Goal: Transaction & Acquisition: Purchase product/service

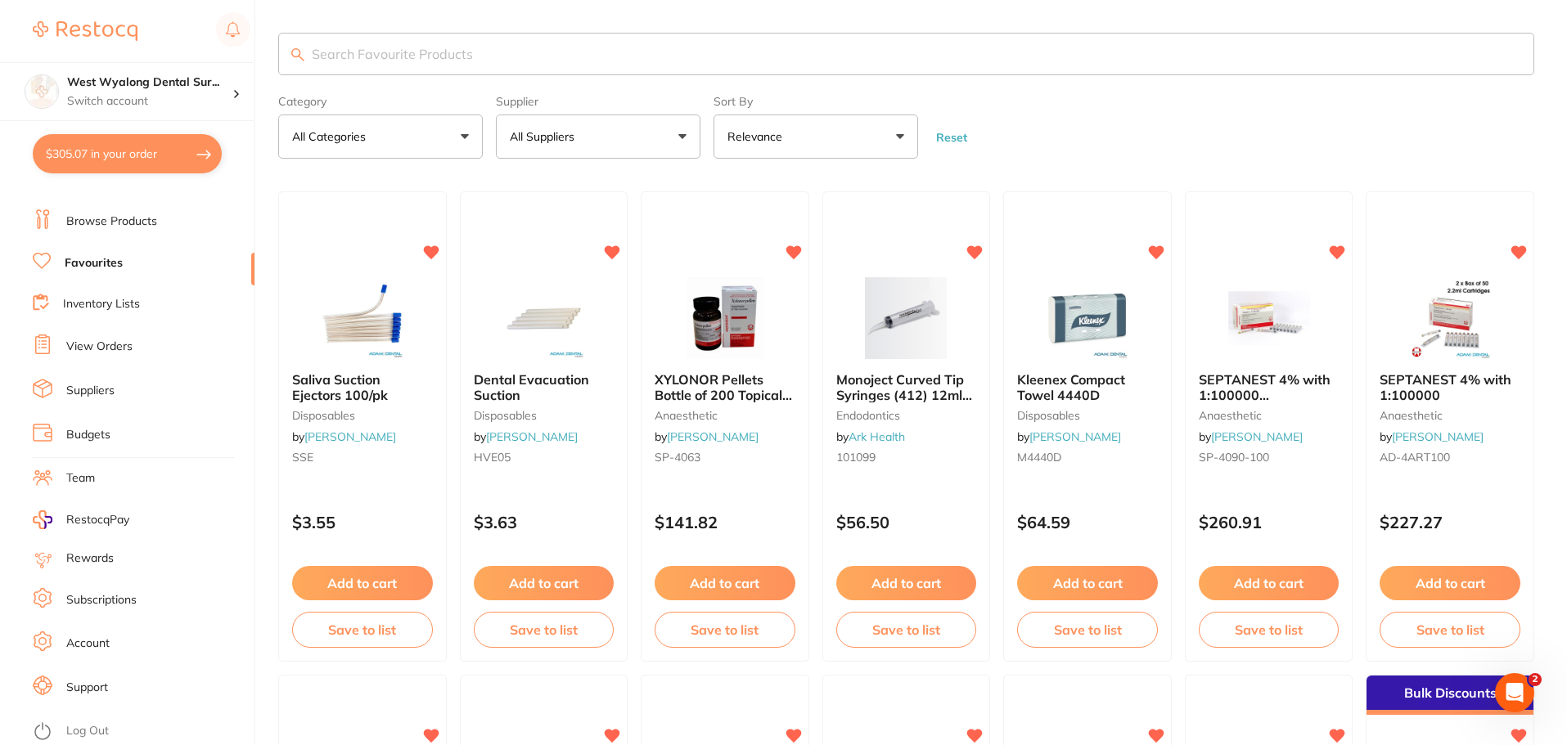
click at [403, 49] on input "search" at bounding box center [906, 54] width 1256 height 43
type input "W"
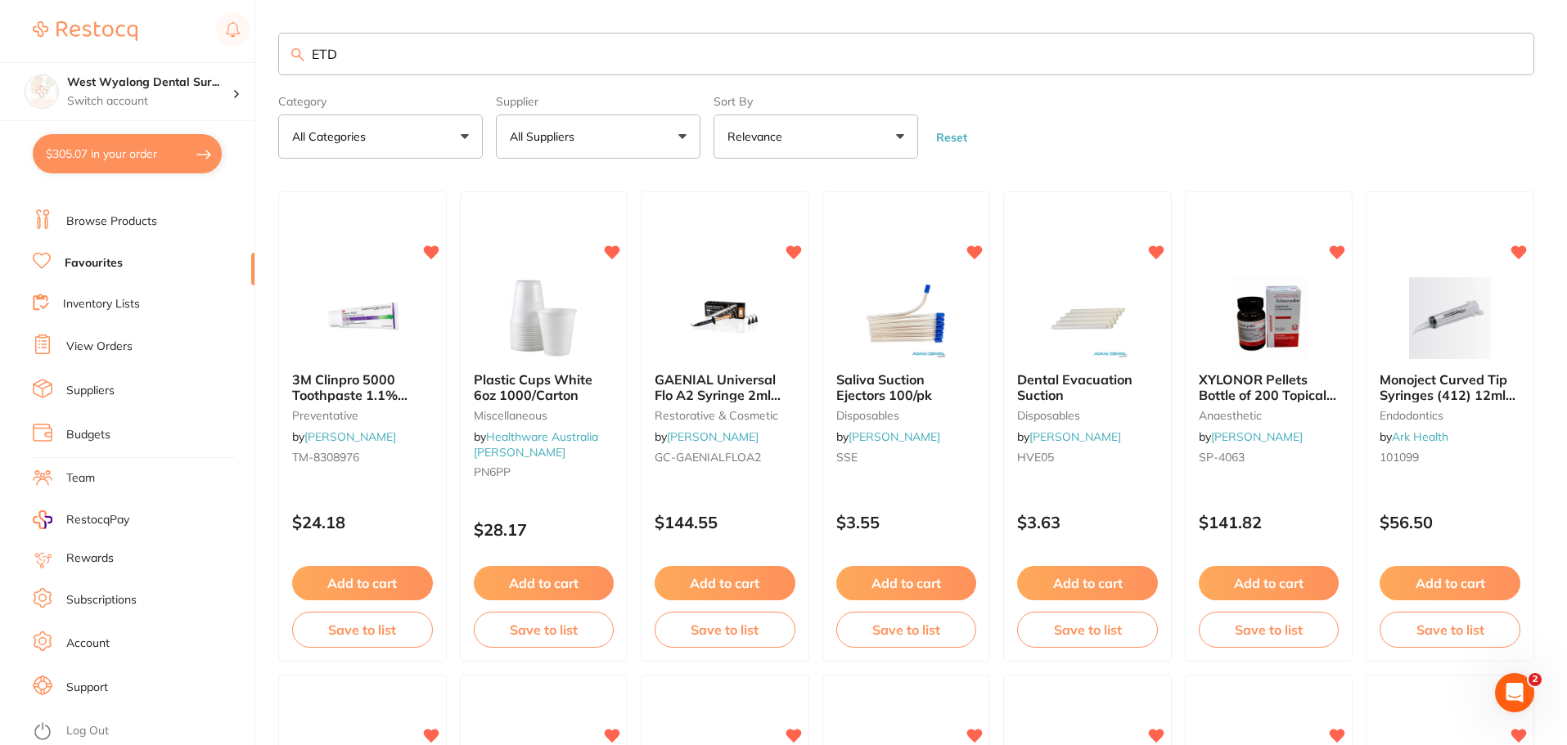
type input "ETD"
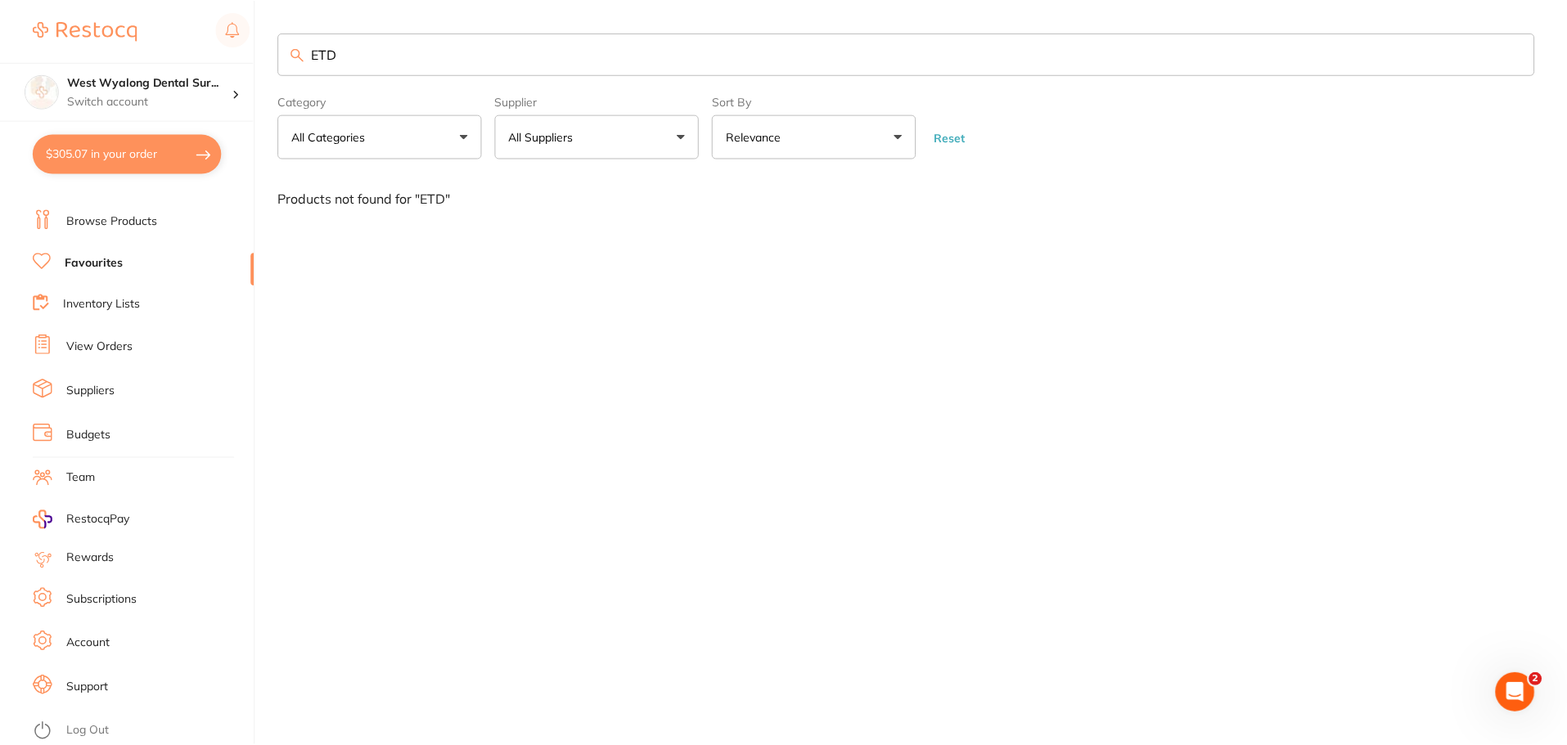
scroll to position [1, 0]
drag, startPoint x: 370, startPoint y: 60, endPoint x: 276, endPoint y: 70, distance: 94.6
click at [276, 70] on div "$305.07 West Wyalong Dental Sur... Switch account West Wyalong Dental Surgery (…" at bounding box center [785, 372] width 1571 height 745
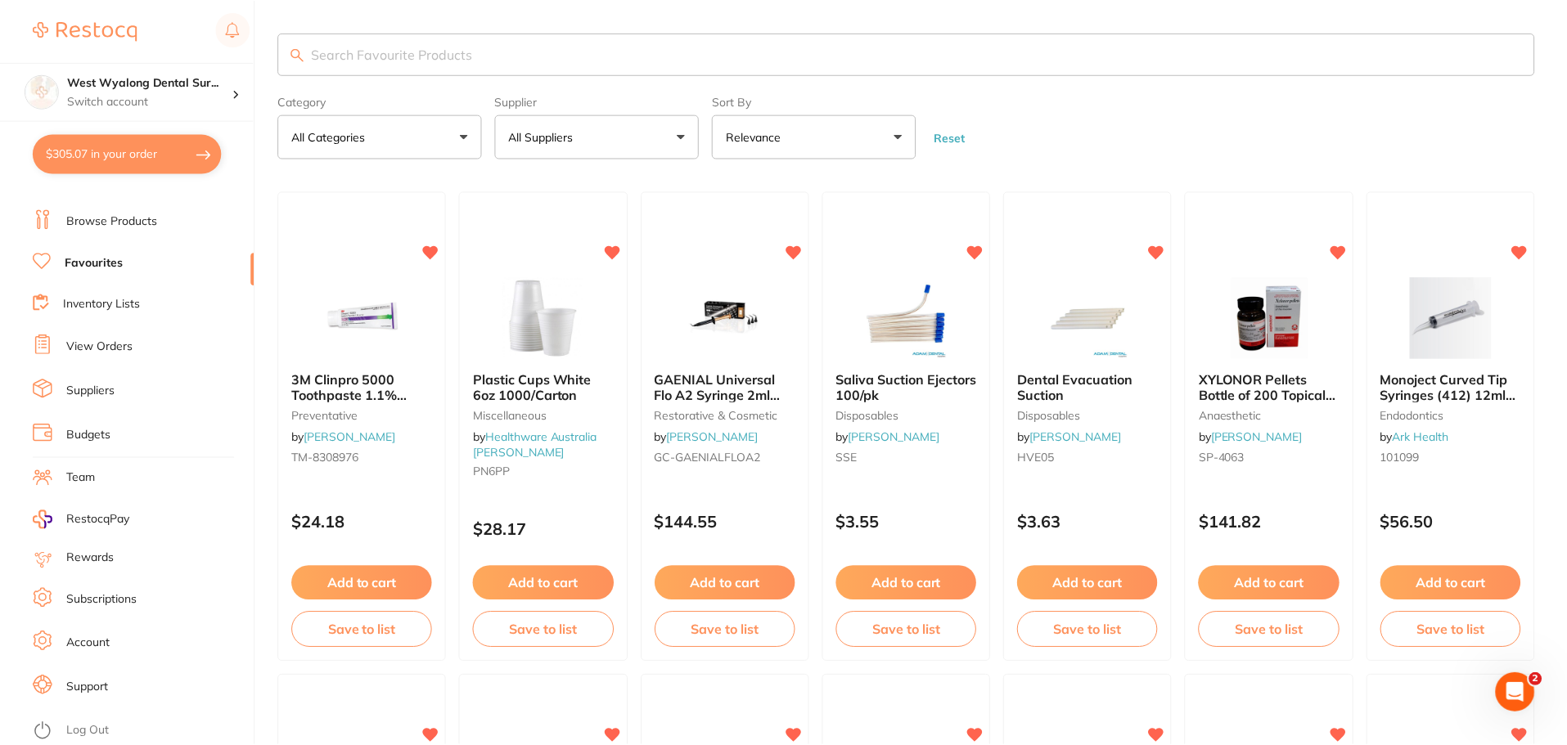
scroll to position [0, 0]
click at [119, 227] on link "Browse Products" at bounding box center [111, 222] width 91 height 16
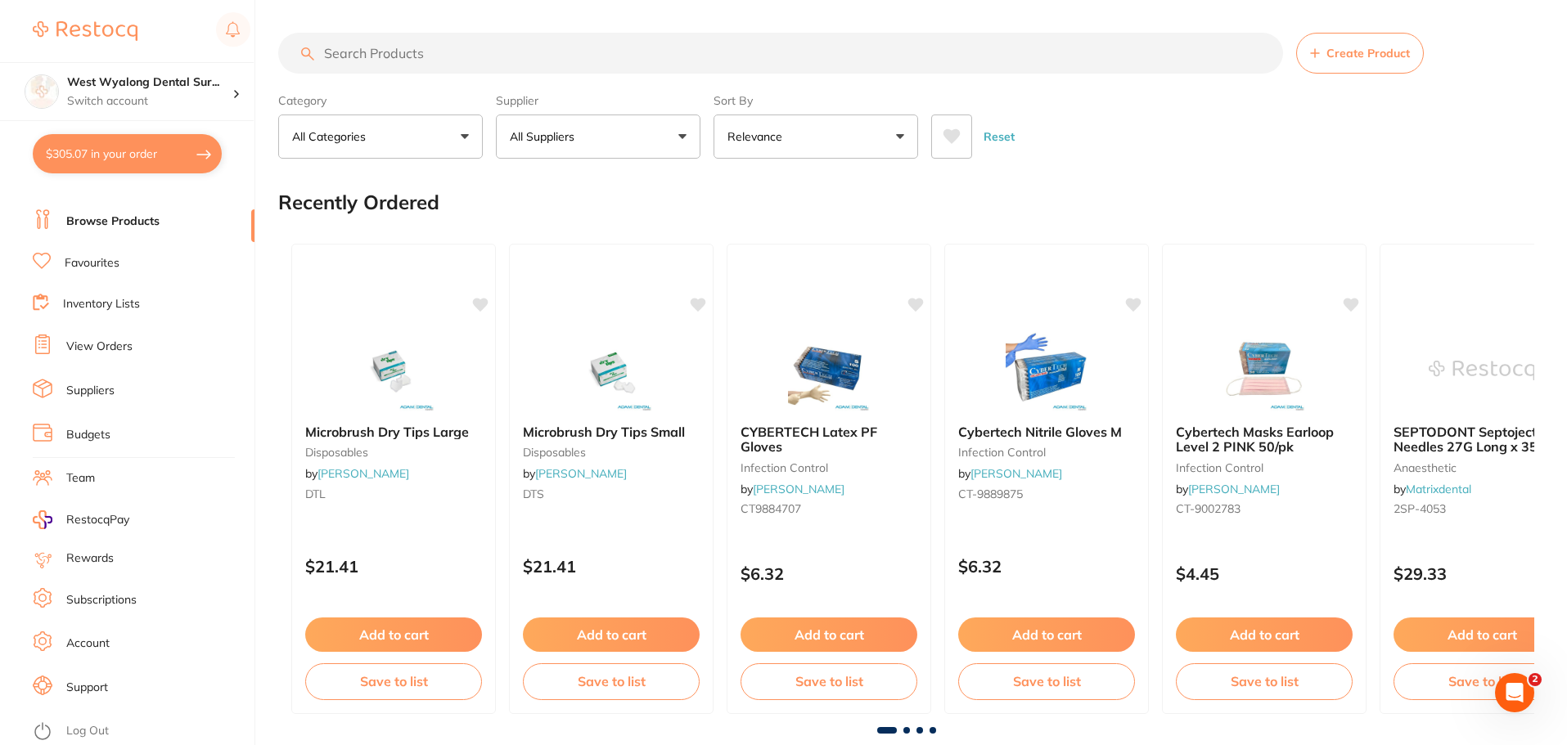
click at [394, 57] on input "search" at bounding box center [780, 53] width 1005 height 41
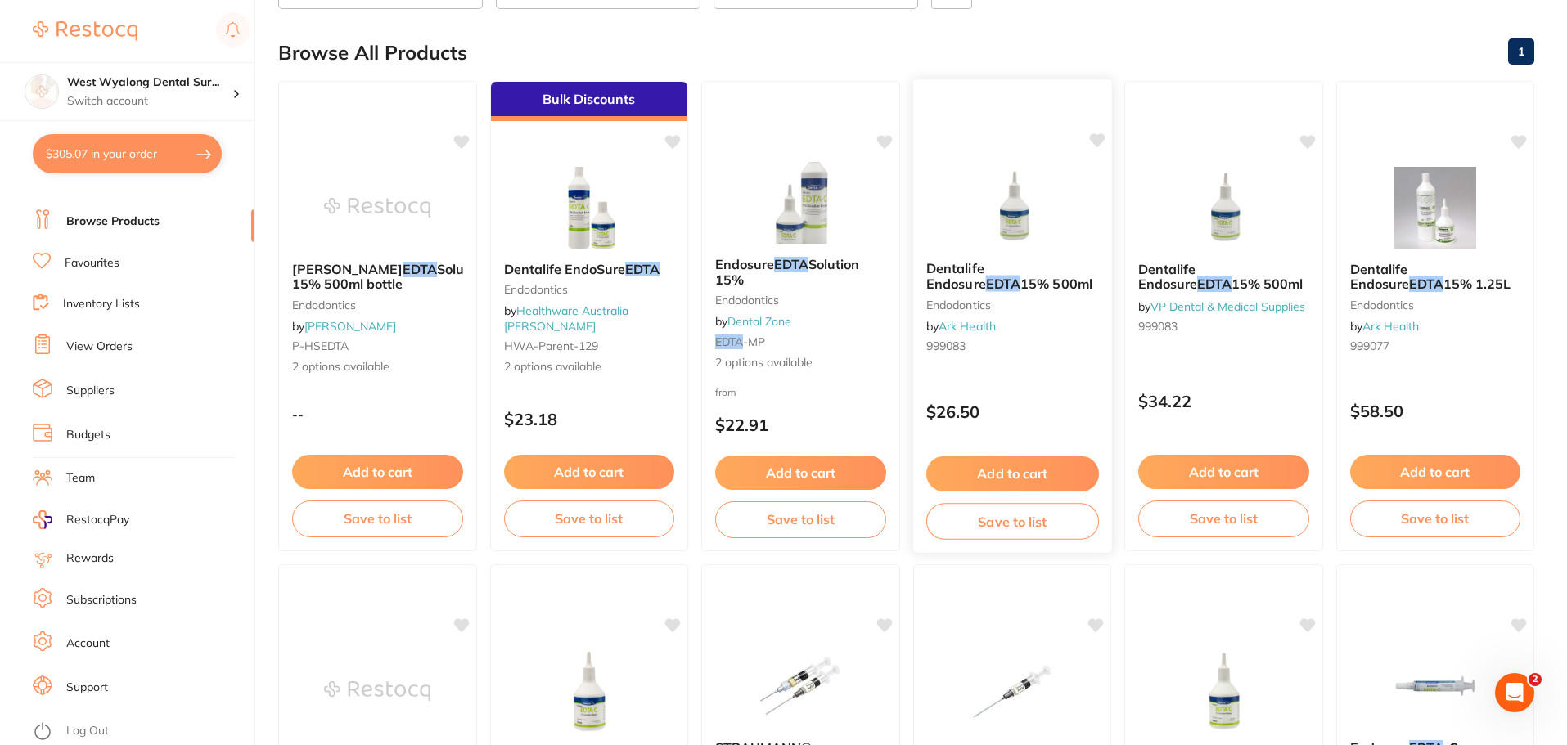
scroll to position [82, 0]
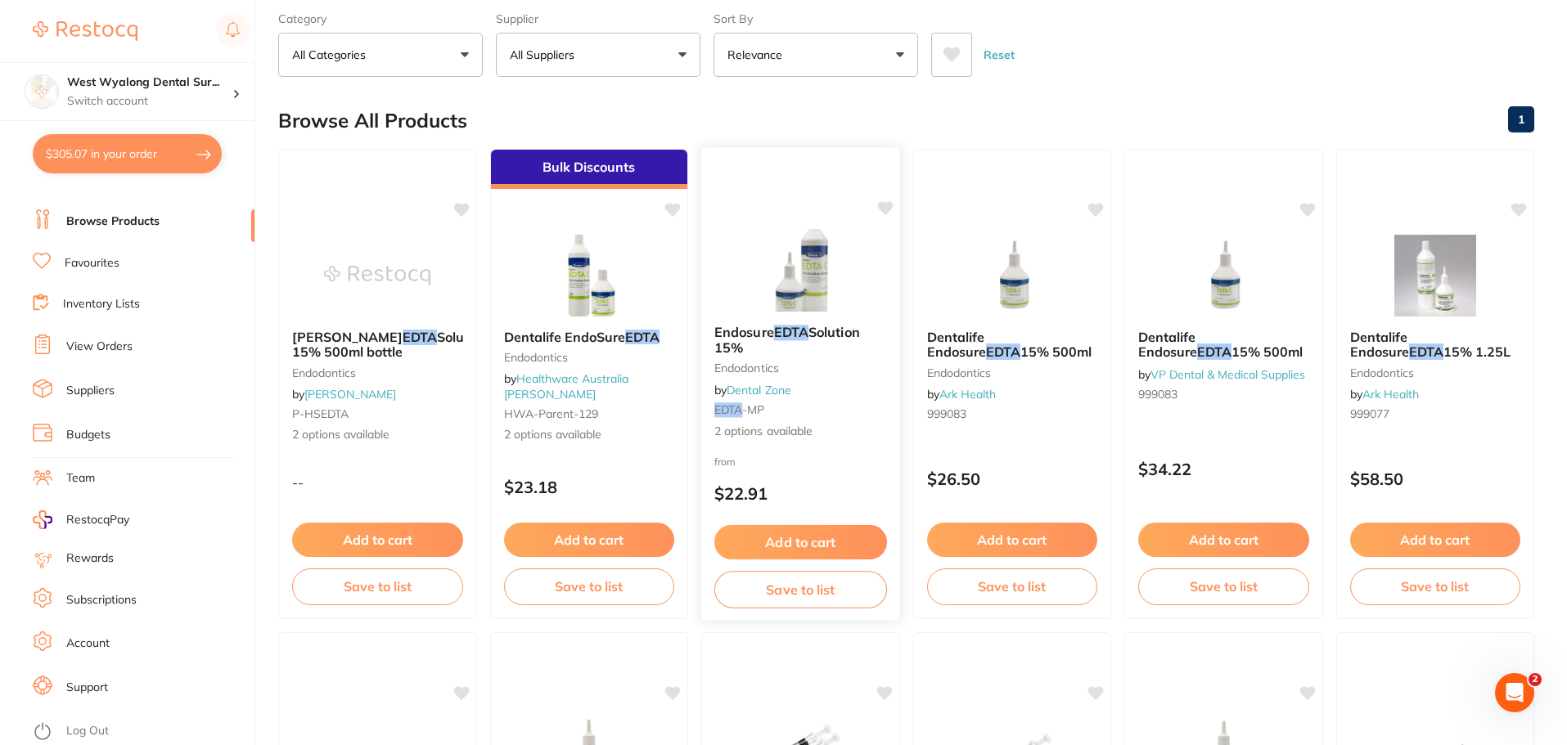
type input "EDTA"
drag, startPoint x: 804, startPoint y: 326, endPoint x: 835, endPoint y: 443, distance: 121.3
click at [804, 326] on em "EDTA" at bounding box center [791, 332] width 34 height 16
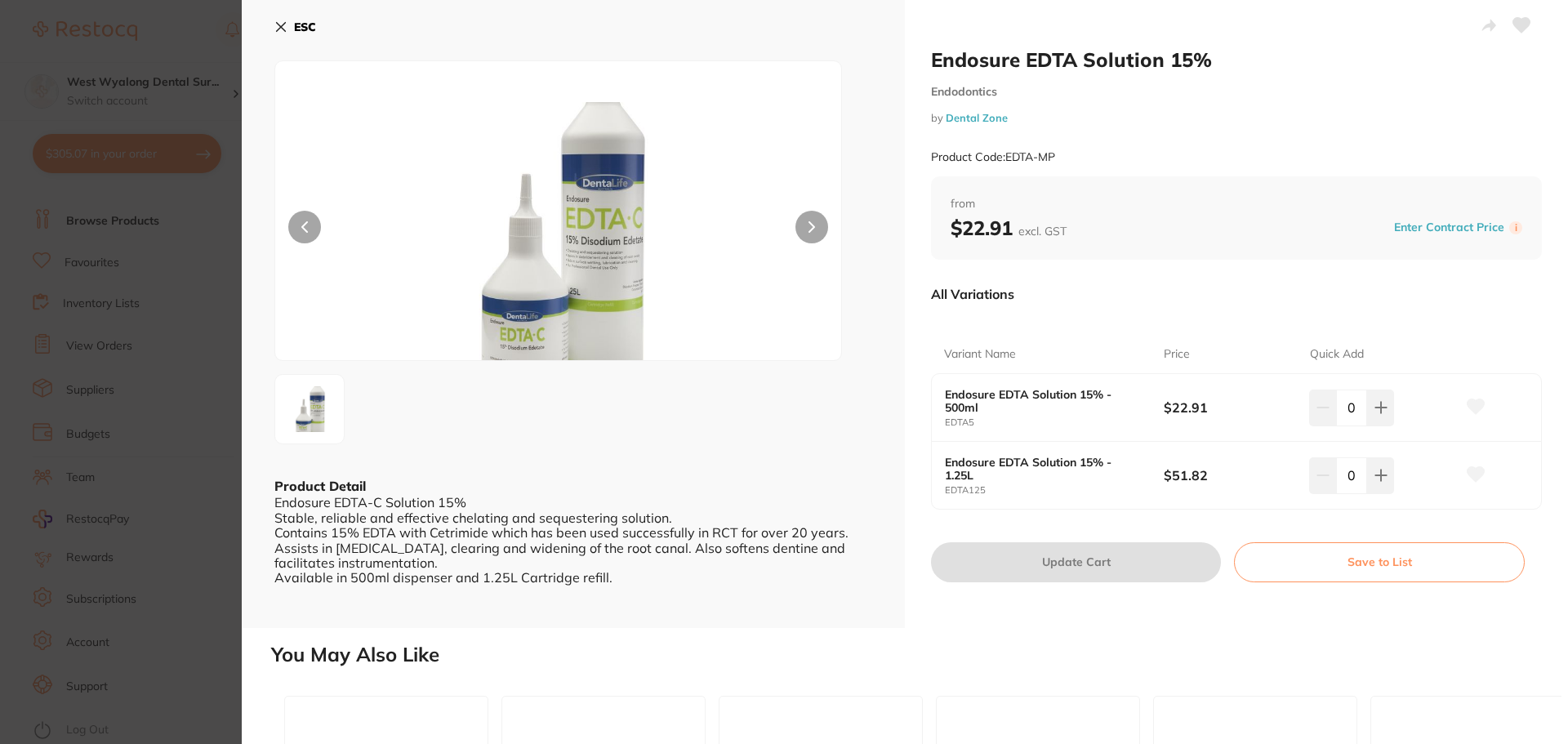
click at [288, 24] on button "ESC" at bounding box center [295, 27] width 42 height 28
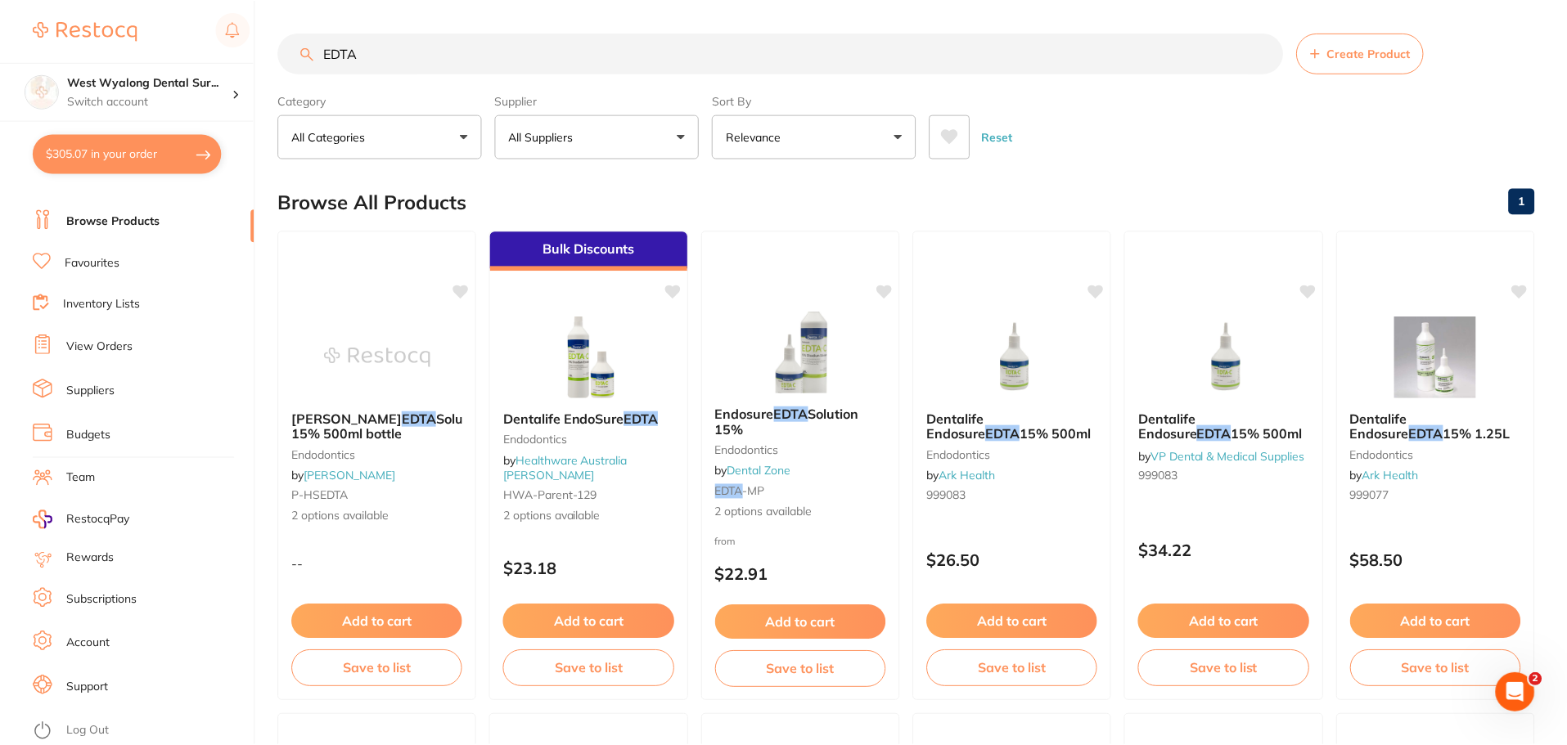
scroll to position [82, 0]
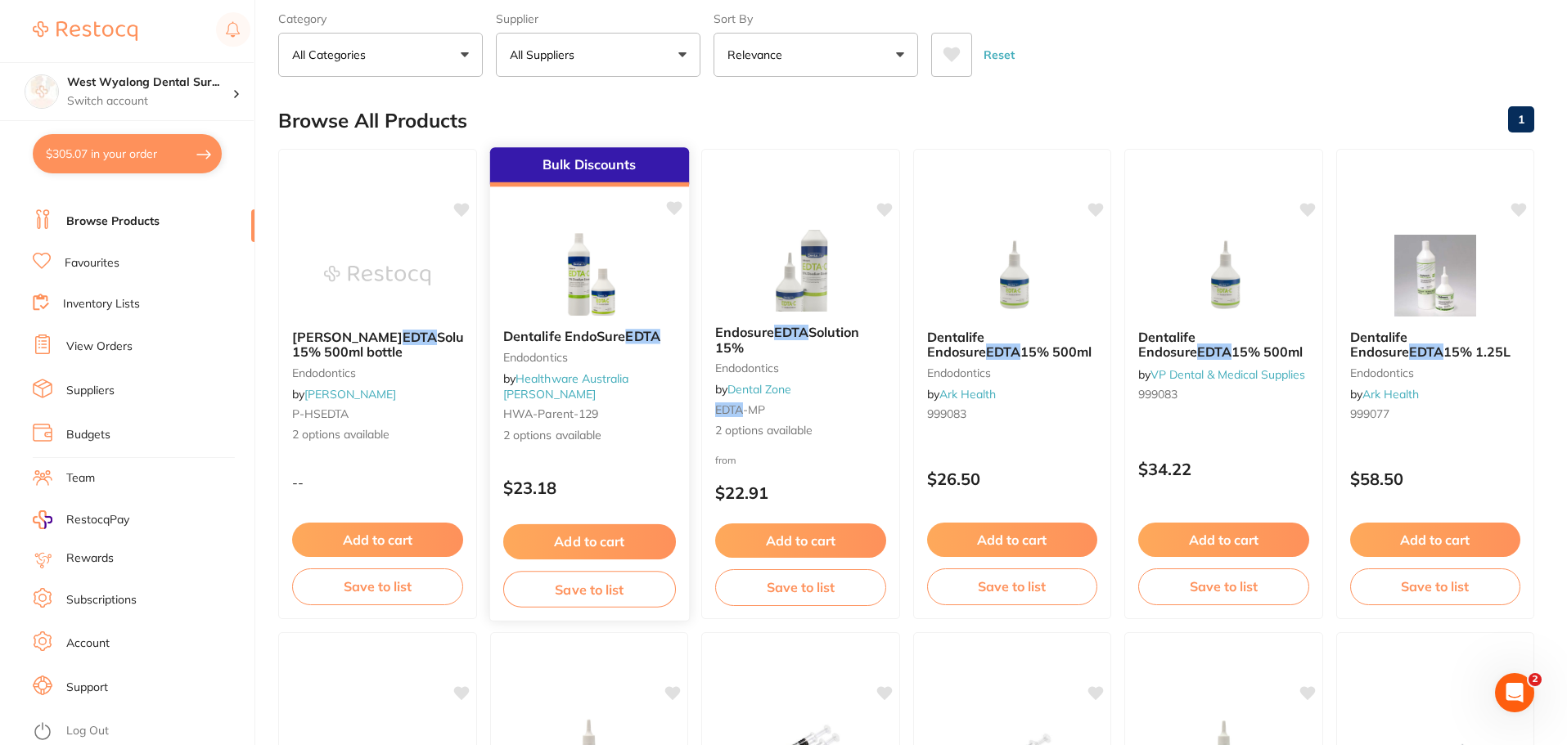
click at [598, 434] on div "Dentalife EndoSure EDTA Endodontics by Healthware Australia Ridley HWA-parent-1…" at bounding box center [588, 387] width 199 height 142
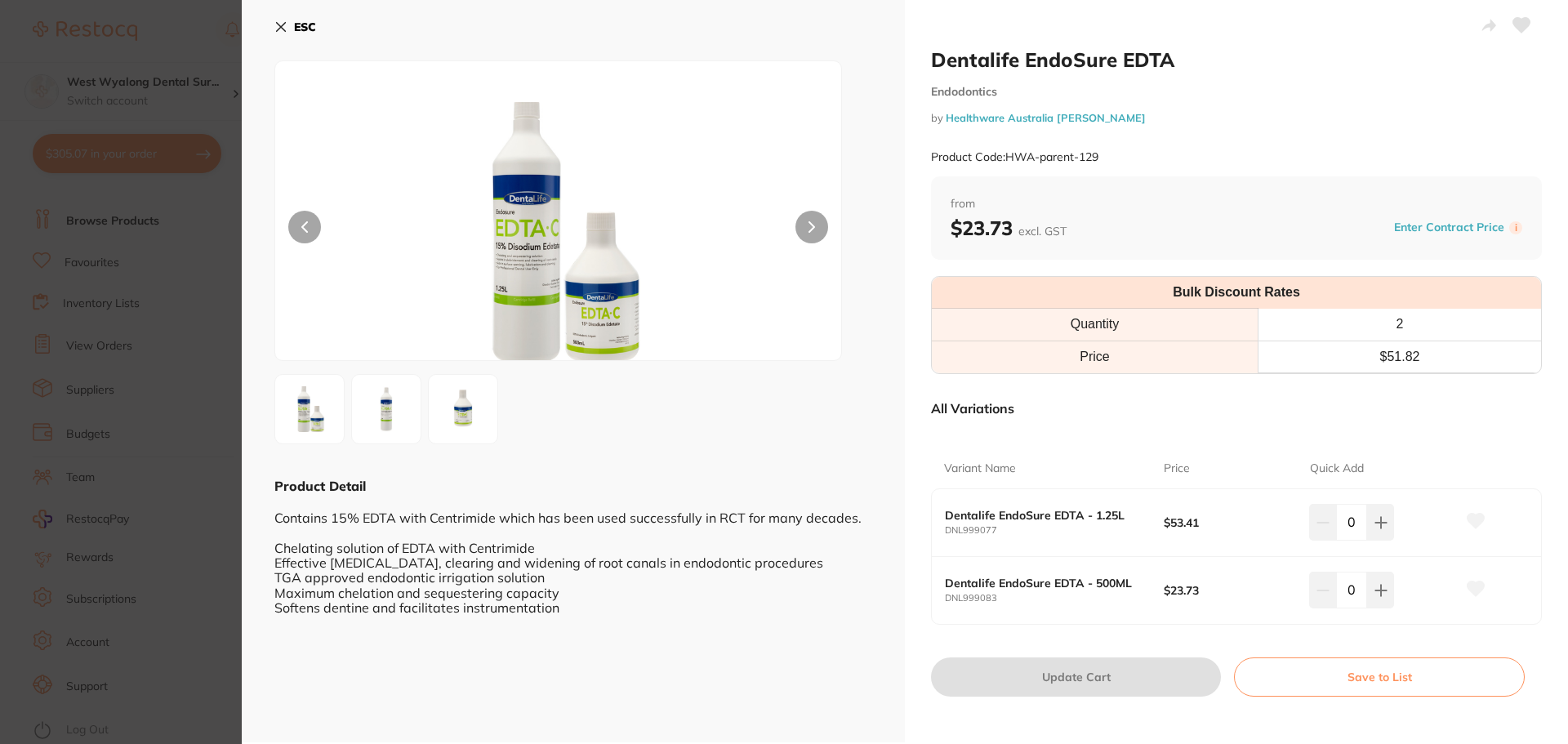
click at [306, 227] on icon at bounding box center [304, 227] width 7 height 11
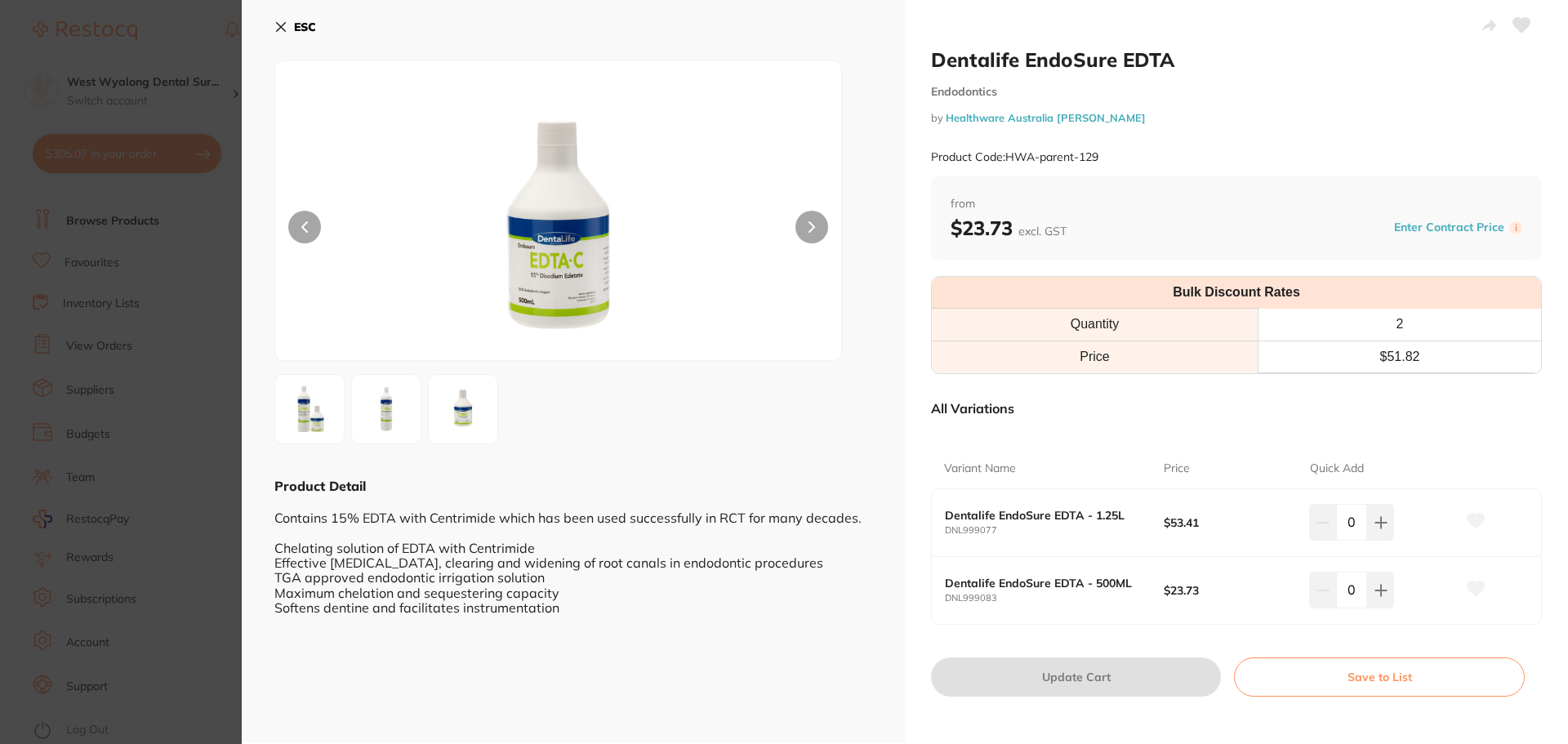
click at [283, 21] on icon at bounding box center [280, 26] width 13 height 13
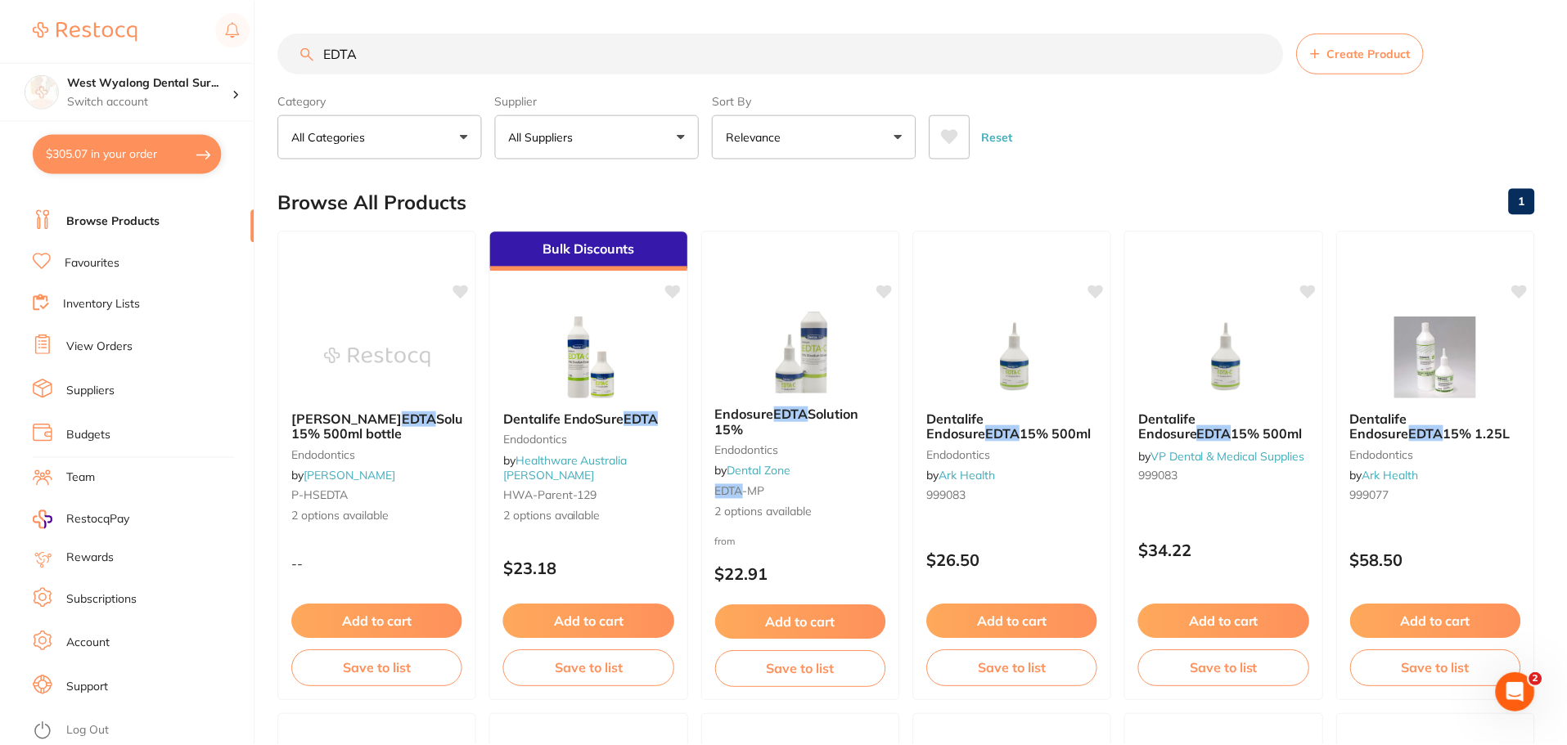
scroll to position [82, 0]
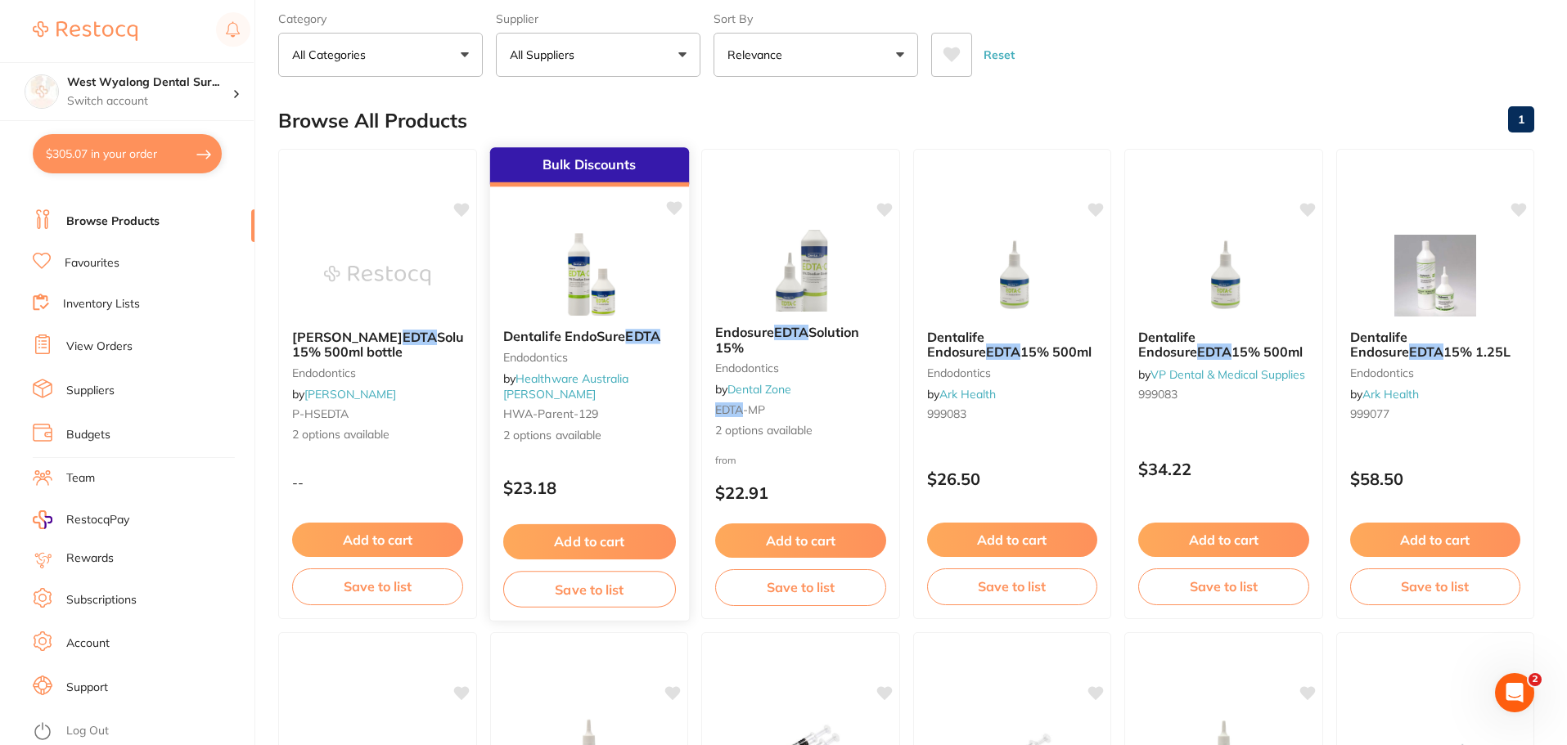
click at [541, 534] on button "Add to cart" at bounding box center [588, 542] width 173 height 35
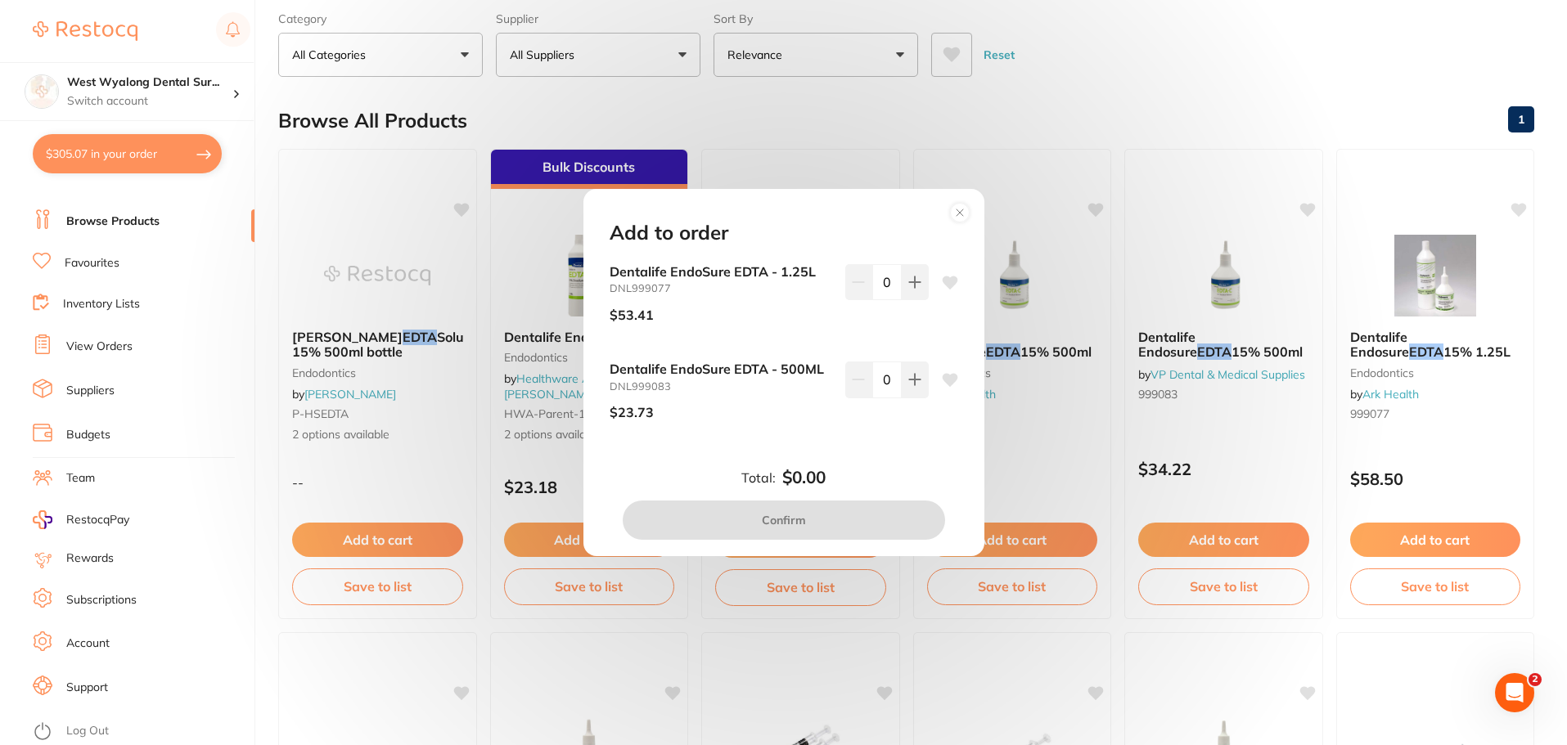
scroll to position [0, 0]
click at [961, 211] on circle at bounding box center [959, 213] width 19 height 19
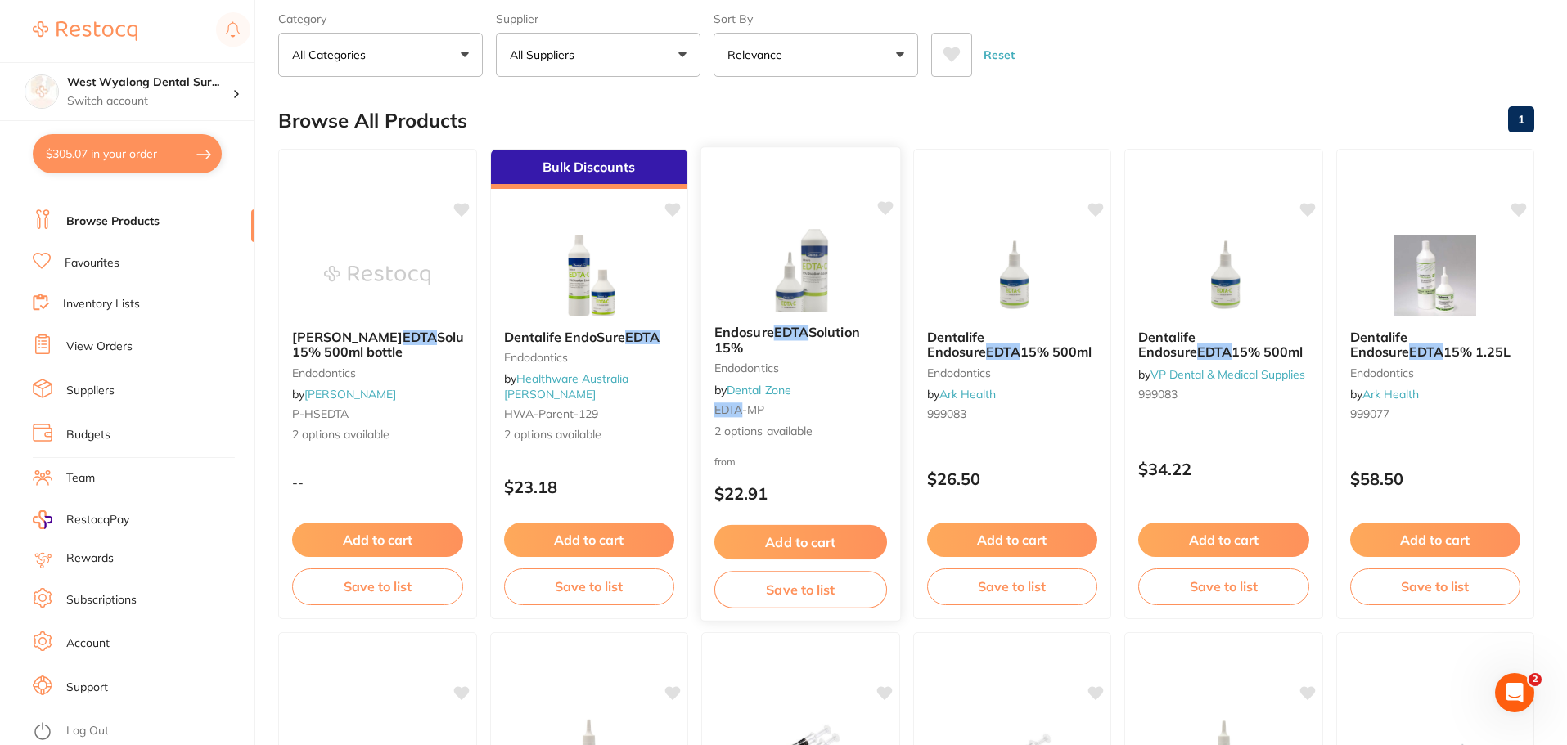
click at [807, 542] on button "Add to cart" at bounding box center [800, 542] width 173 height 35
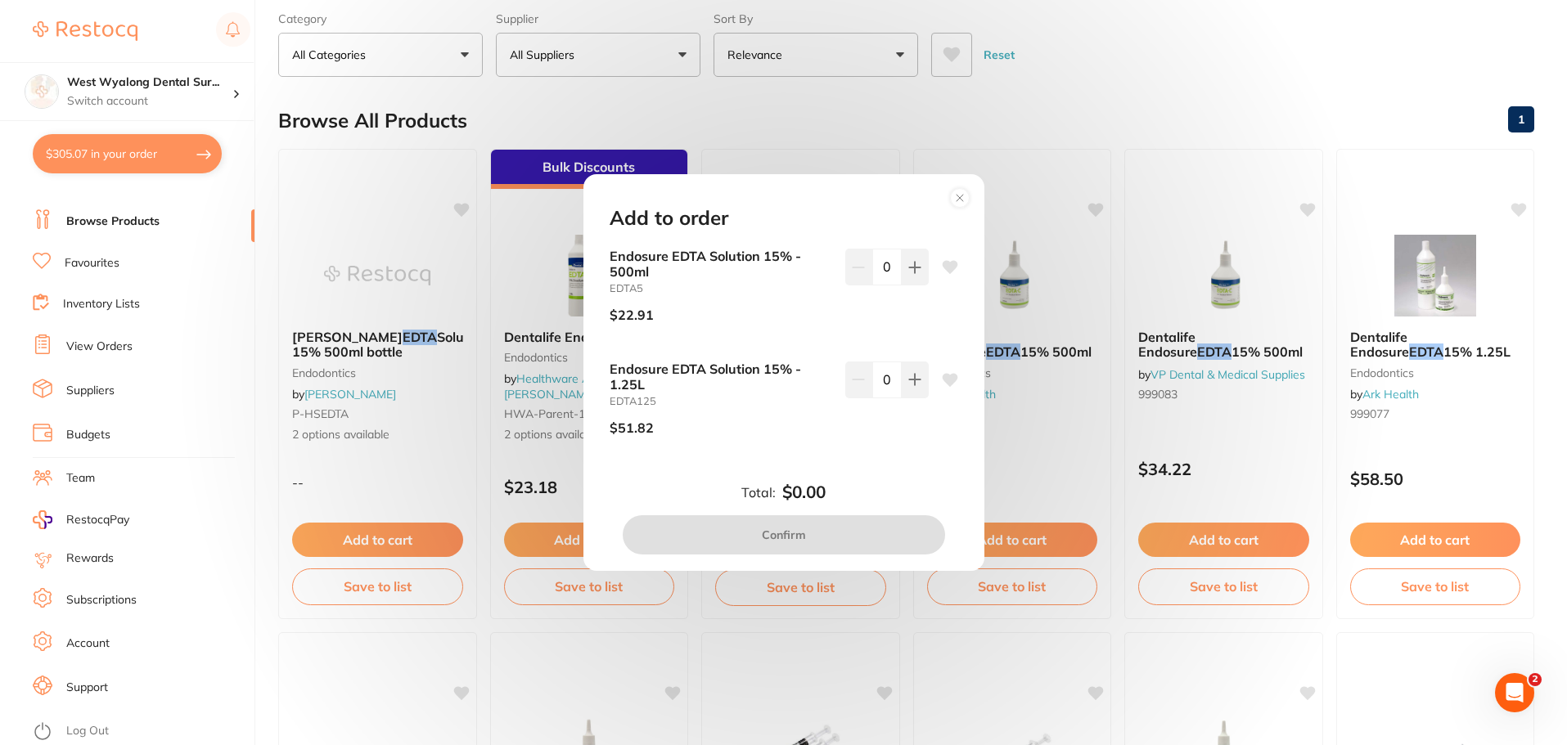
click at [952, 196] on circle at bounding box center [959, 197] width 19 height 19
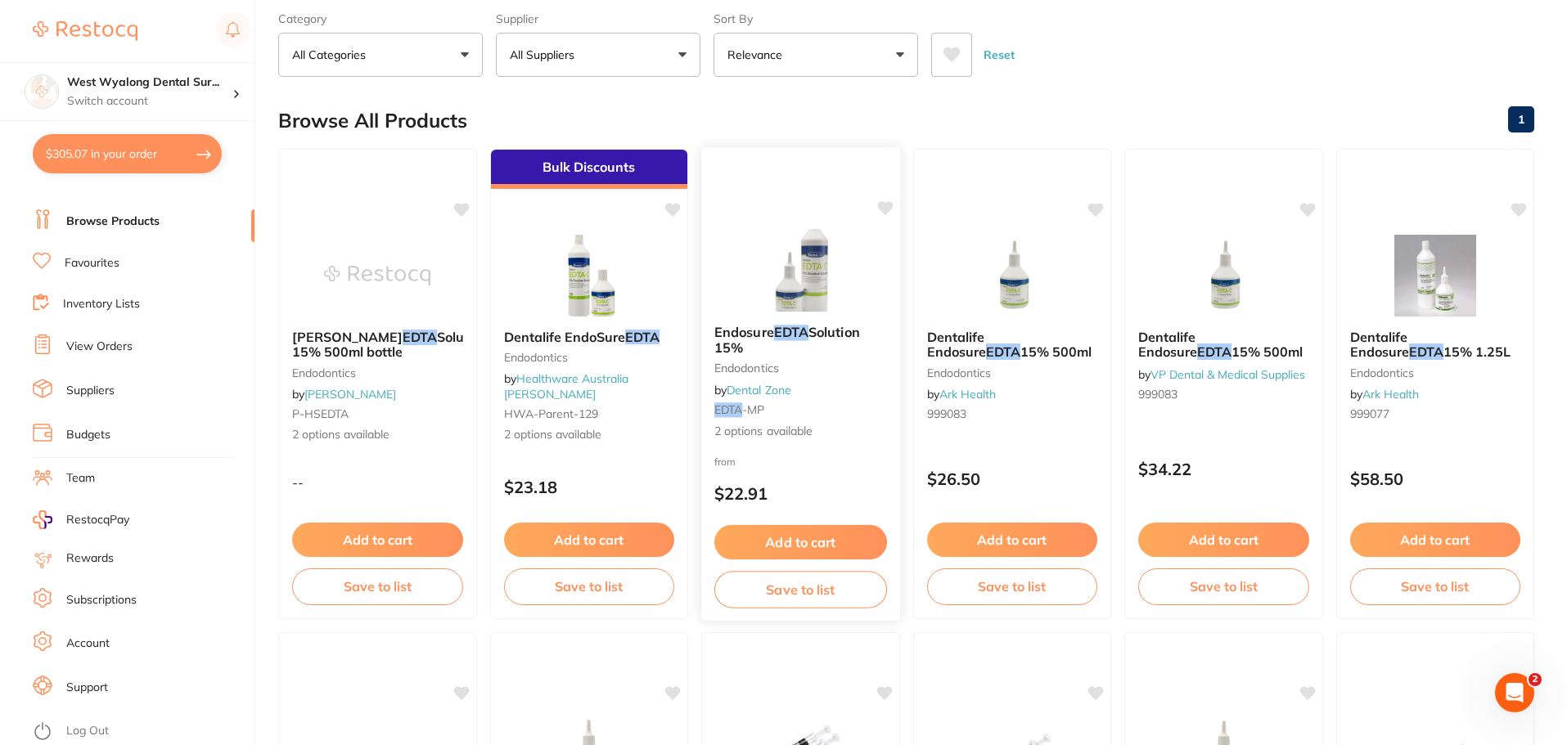
click at [794, 552] on button "Add to cart" at bounding box center [800, 542] width 173 height 35
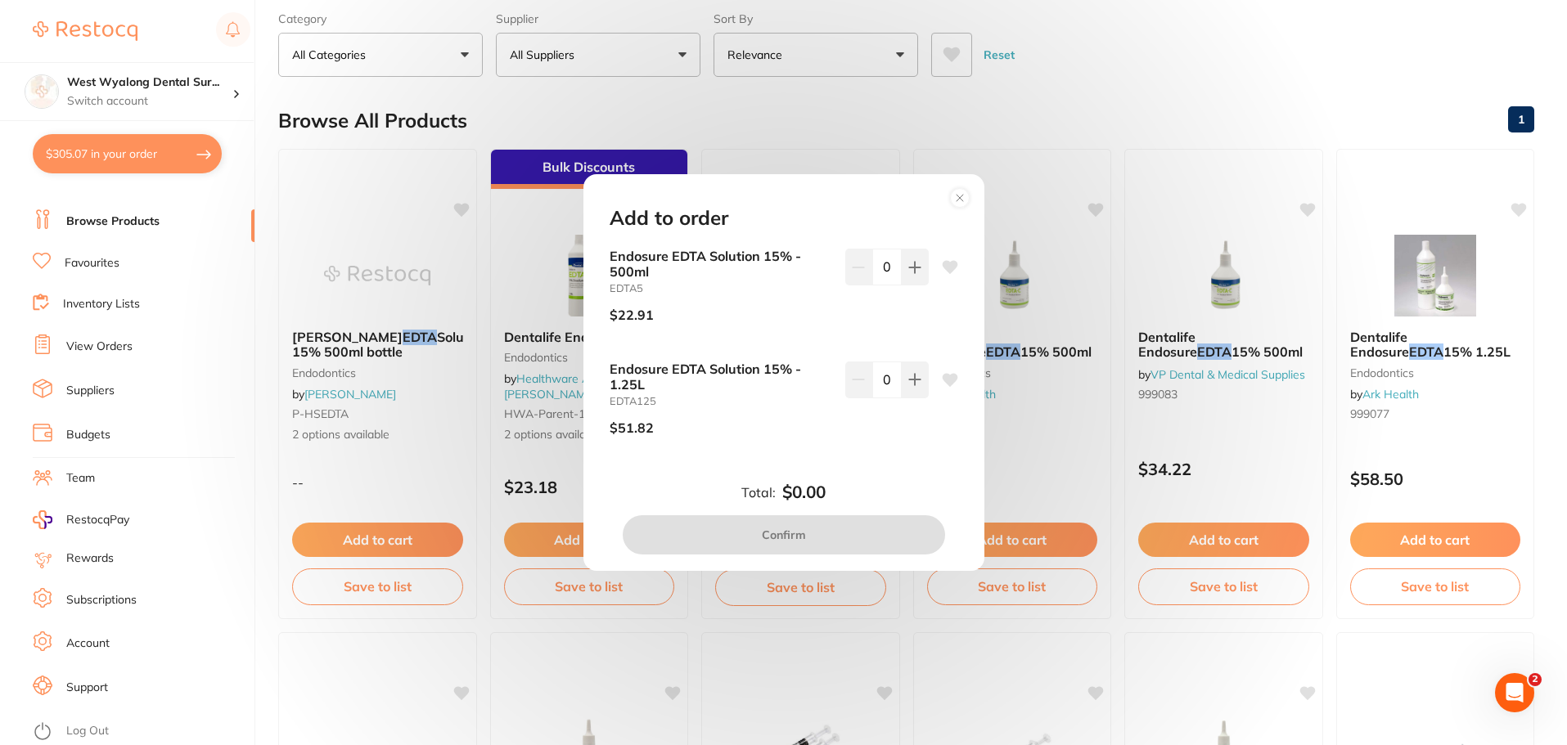
click at [962, 196] on icon at bounding box center [960, 198] width 7 height 7
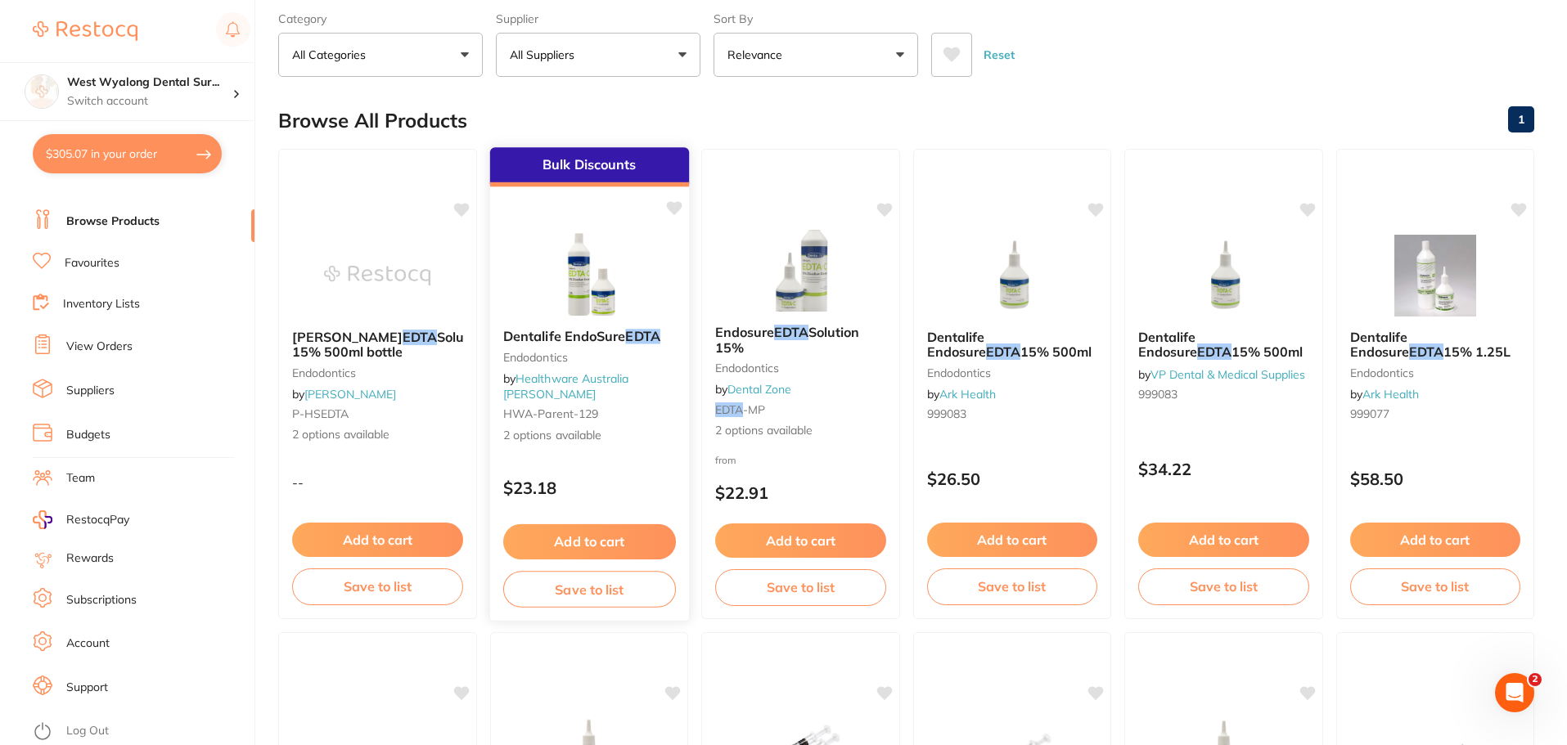
click at [610, 544] on button "Add to cart" at bounding box center [588, 542] width 173 height 35
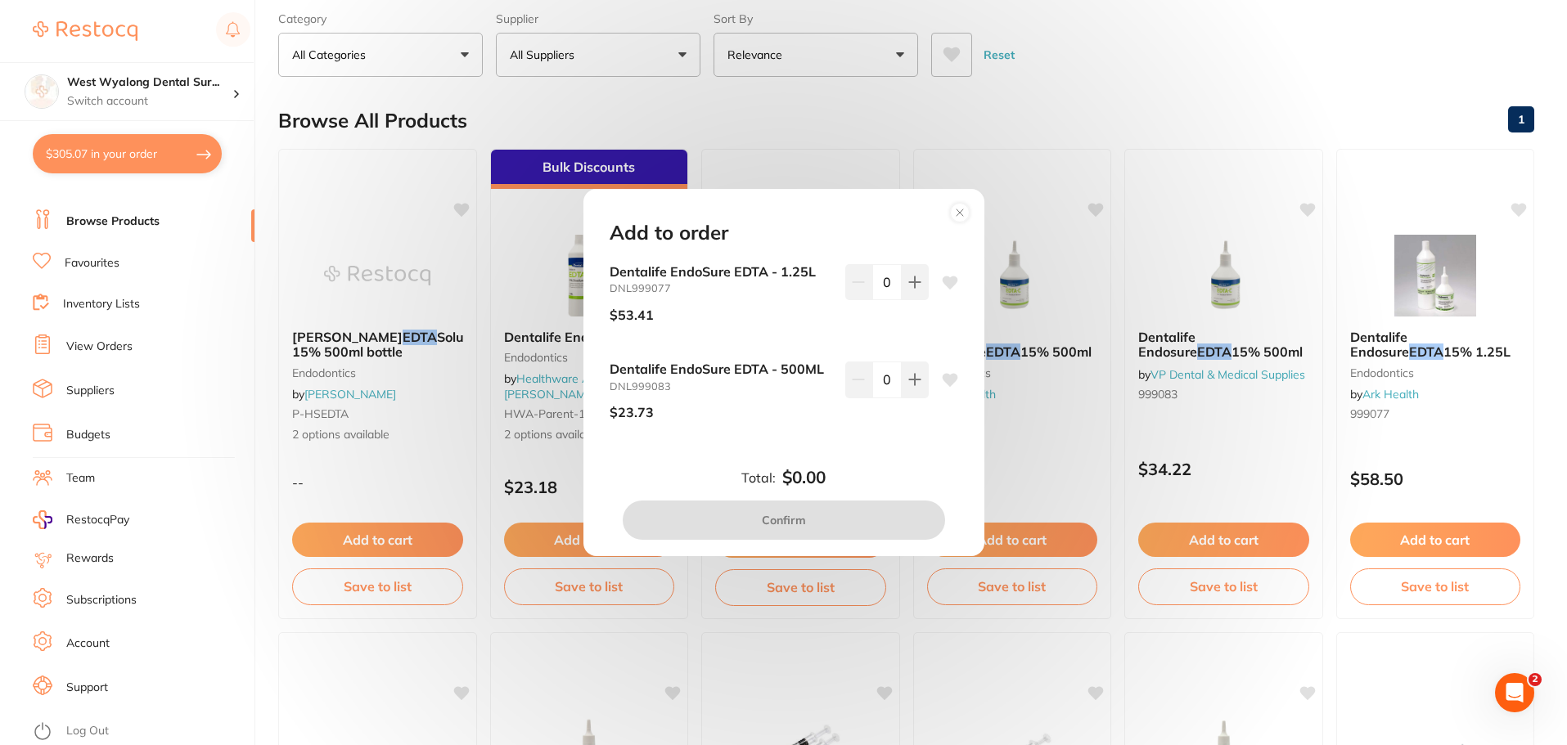
click at [952, 215] on circle at bounding box center [959, 213] width 19 height 19
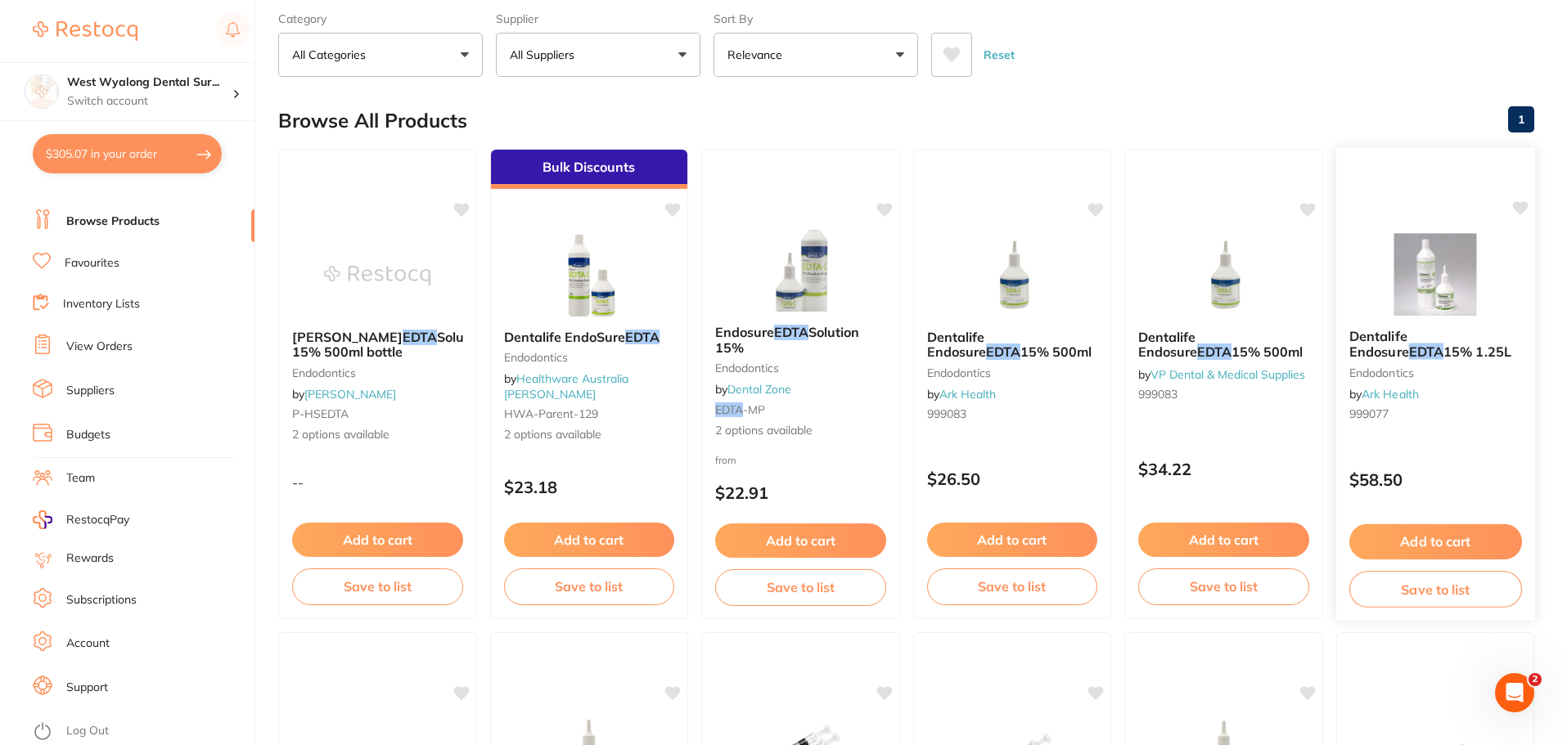
click at [1464, 544] on button "Add to cart" at bounding box center [1434, 542] width 173 height 35
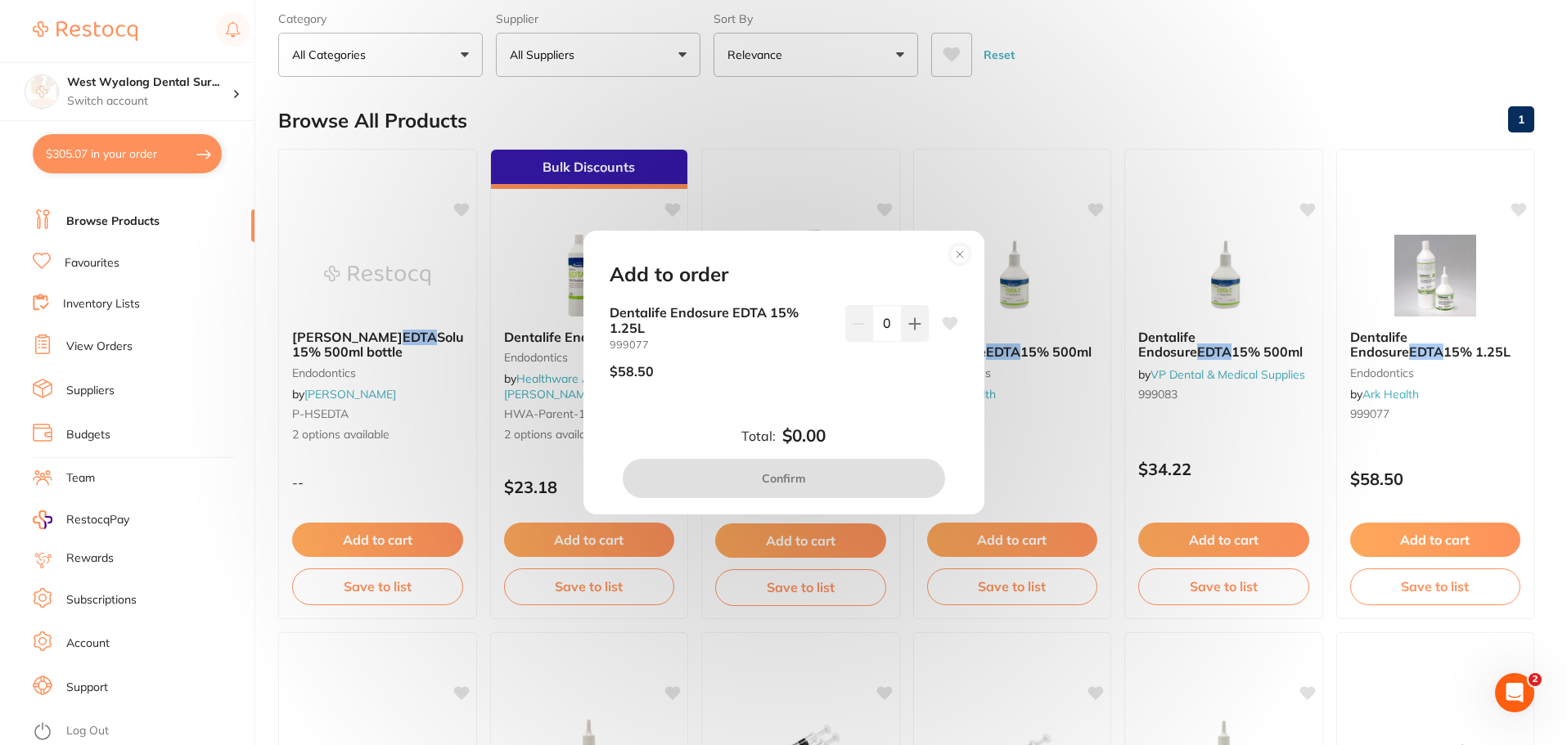
click at [954, 251] on circle at bounding box center [959, 254] width 19 height 19
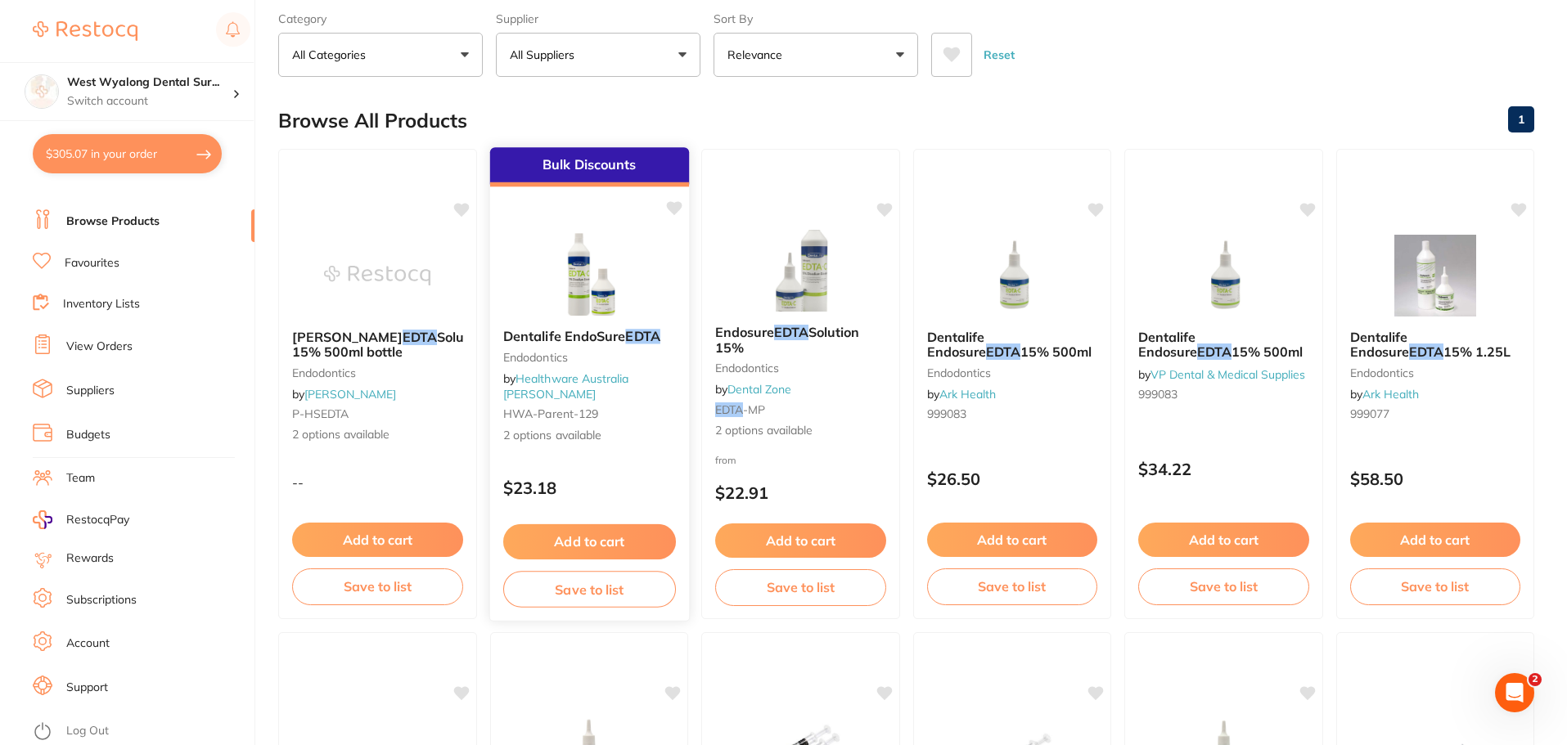
click at [574, 534] on button "Add to cart" at bounding box center [588, 542] width 173 height 35
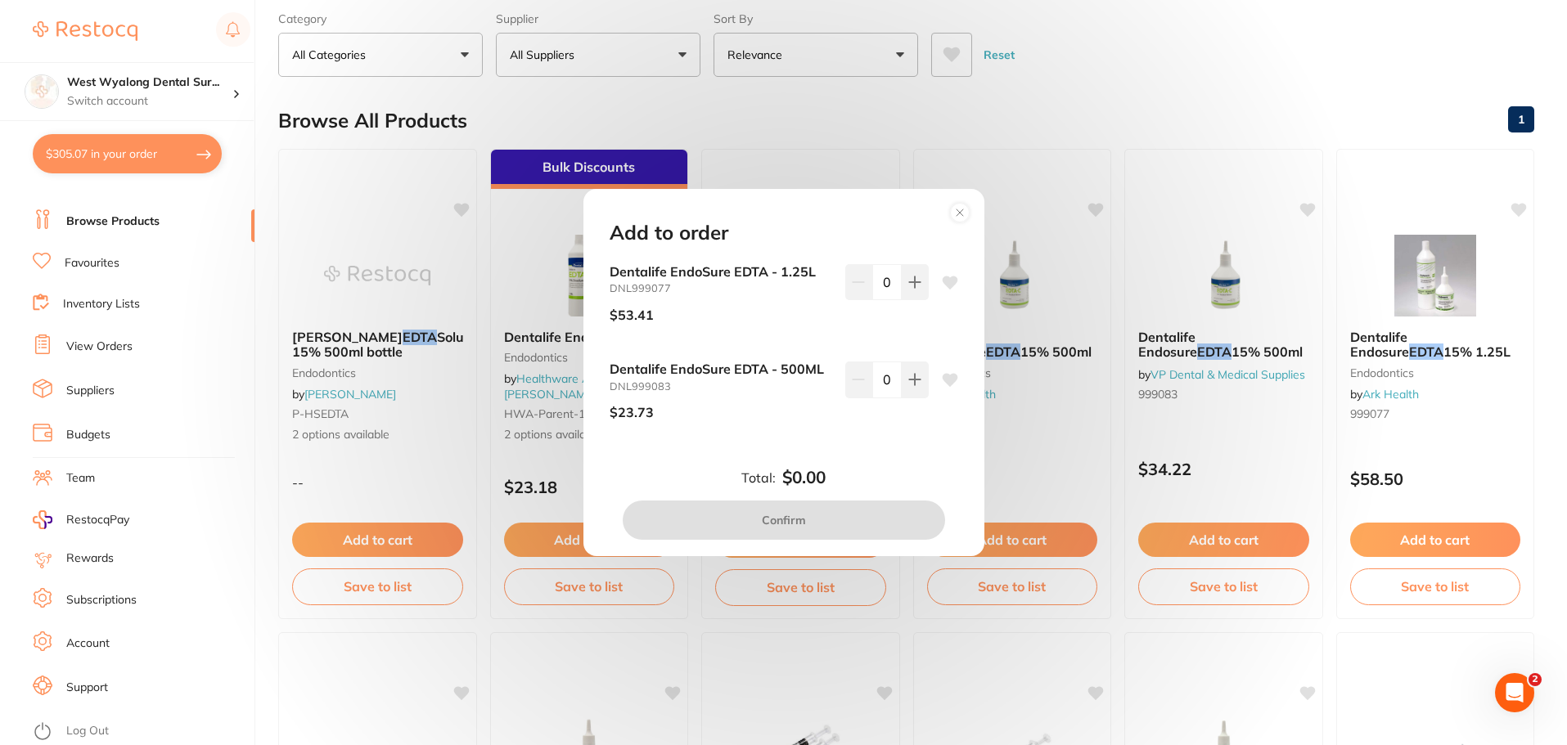
click at [969, 216] on circle at bounding box center [960, 213] width 20 height 20
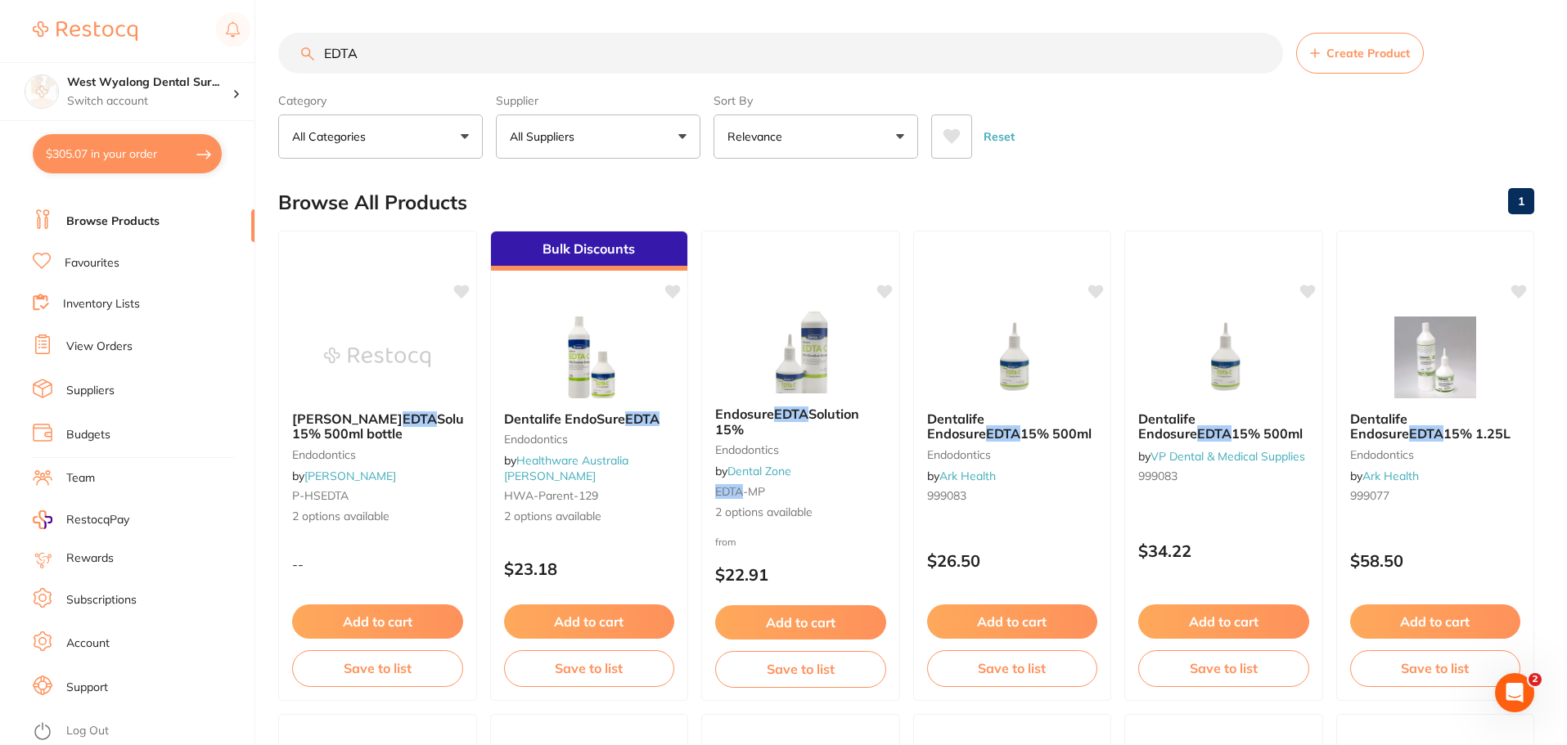
drag, startPoint x: 1389, startPoint y: 415, endPoint x: 1314, endPoint y: 557, distance: 161.1
click at [1389, 415] on span "Dentalife Endosure" at bounding box center [1379, 426] width 59 height 31
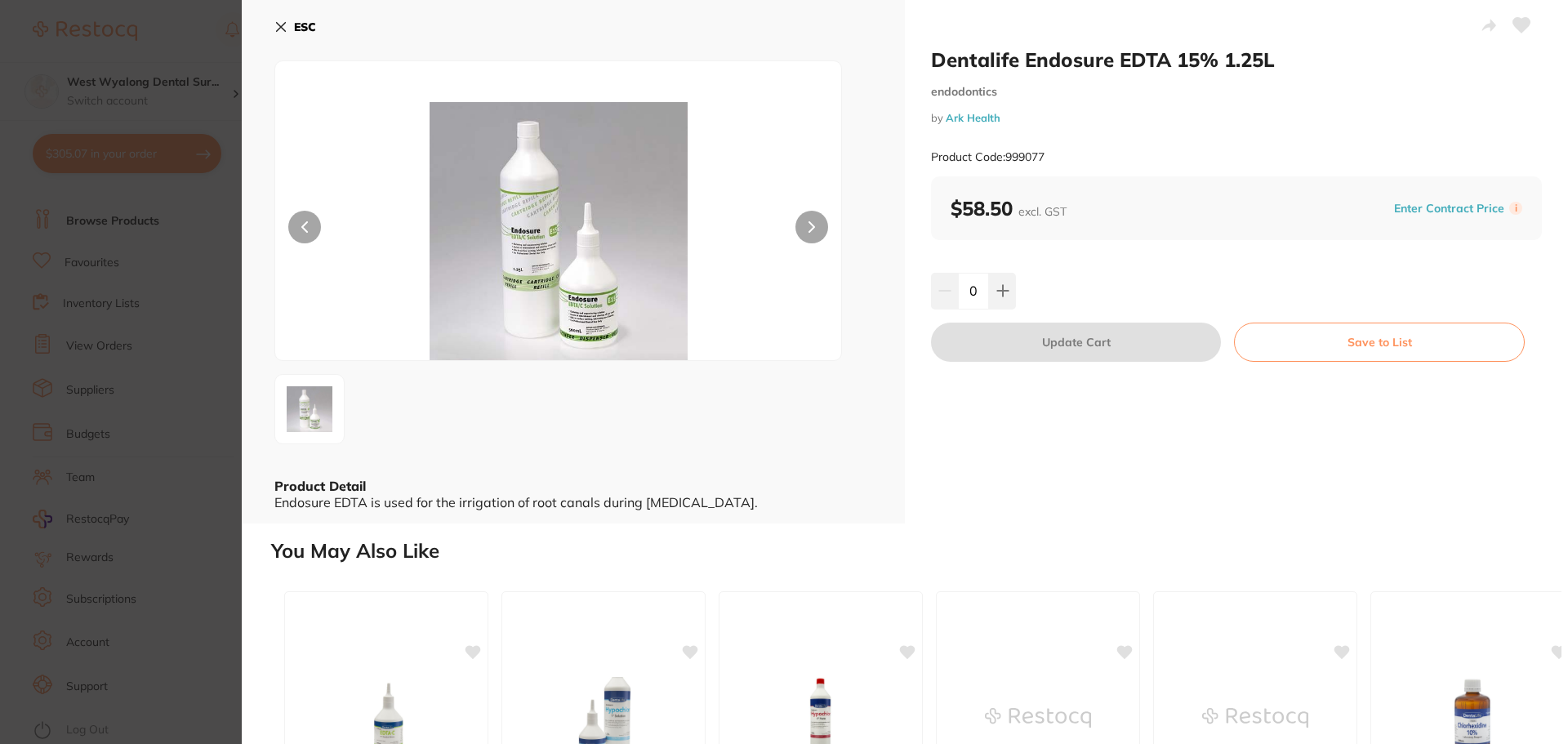
drag, startPoint x: 285, startPoint y: 22, endPoint x: 285, endPoint y: 31, distance: 9.0
click at [285, 24] on icon at bounding box center [280, 26] width 13 height 13
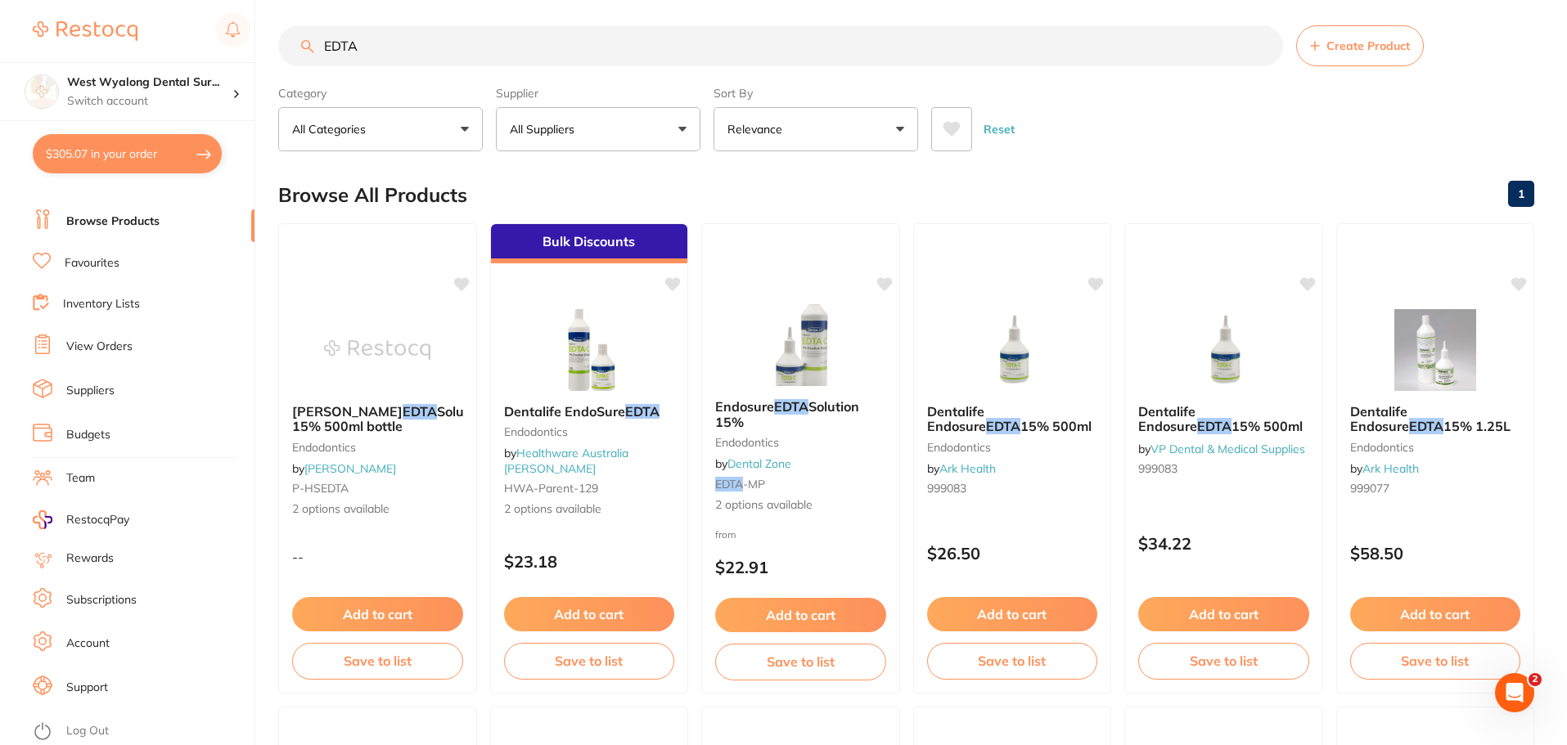
drag, startPoint x: 817, startPoint y: 615, endPoint x: 813, endPoint y: 607, distance: 8.4
click at [816, 617] on button "Add to cart" at bounding box center [800, 615] width 171 height 34
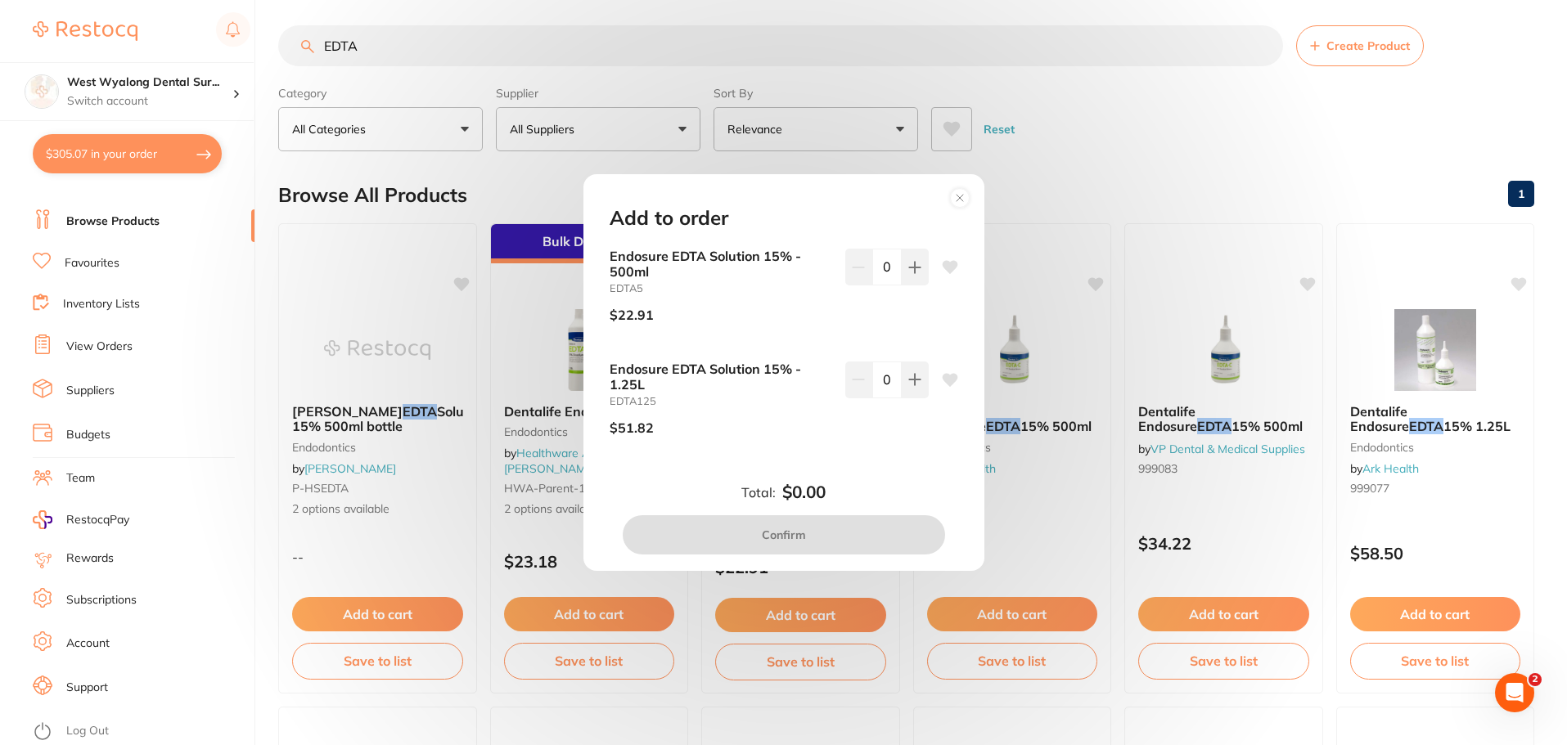
scroll to position [0, 0]
click at [952, 200] on circle at bounding box center [959, 197] width 19 height 19
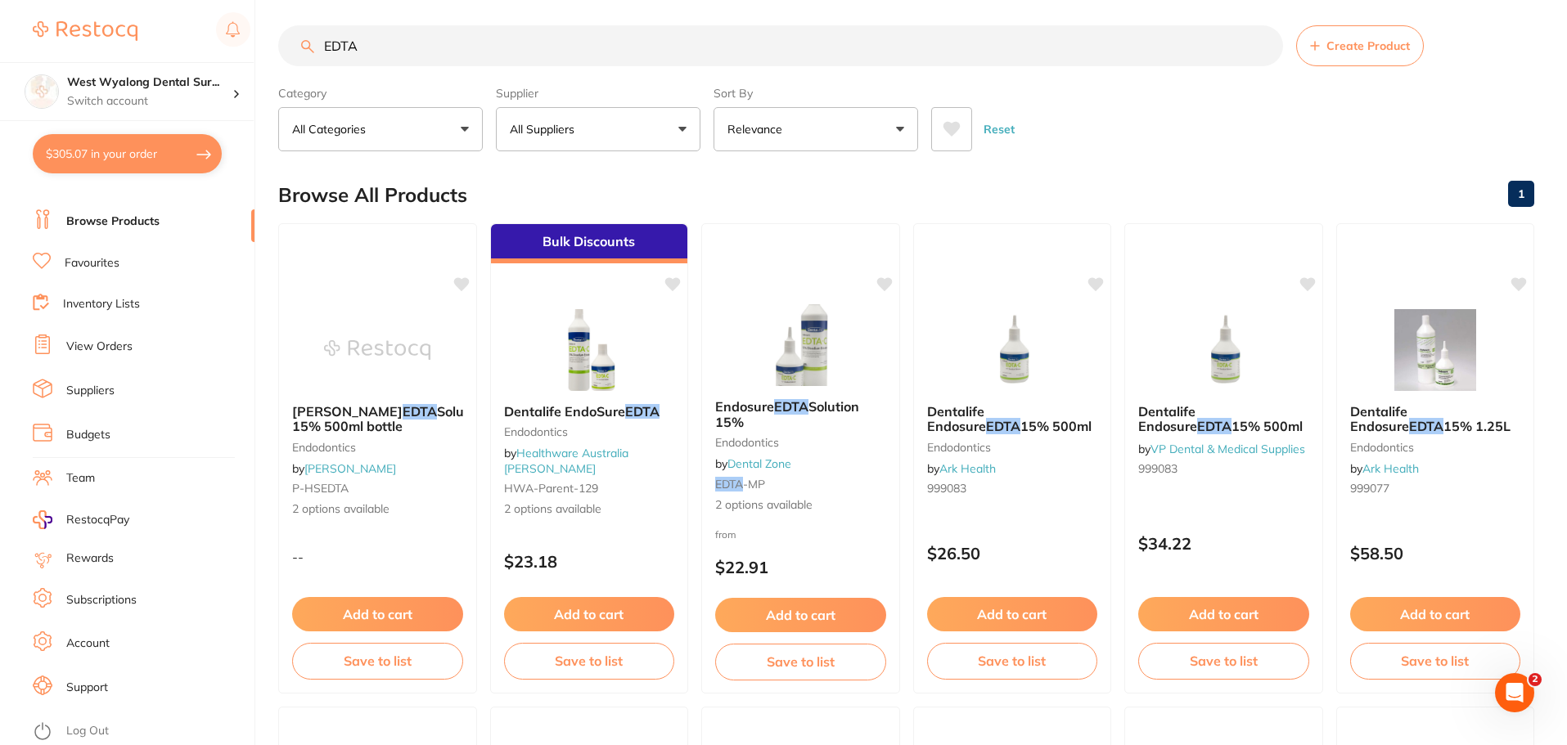
click at [97, 599] on link "Subscriptions" at bounding box center [101, 600] width 70 height 16
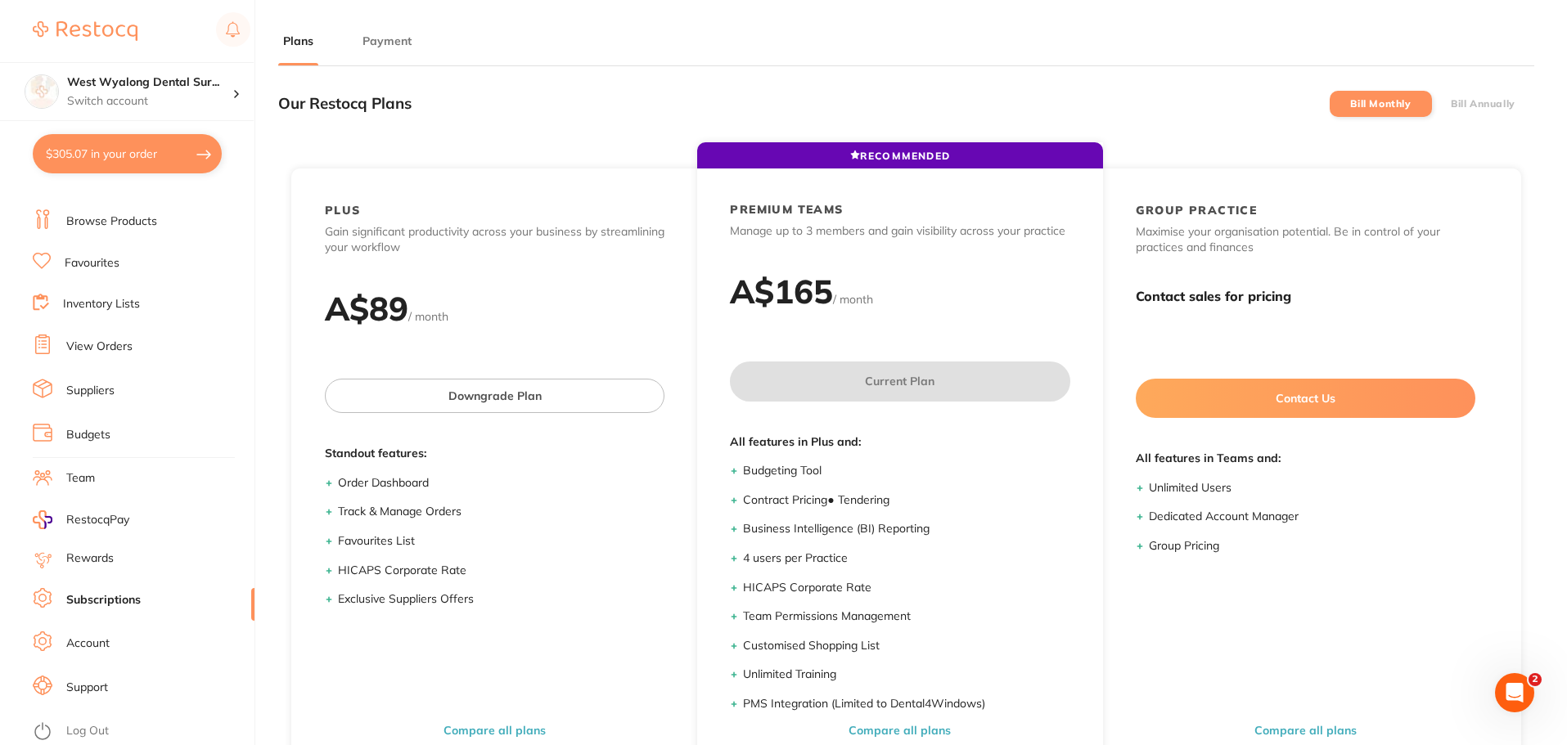
click at [99, 396] on link "Suppliers" at bounding box center [90, 391] width 48 height 16
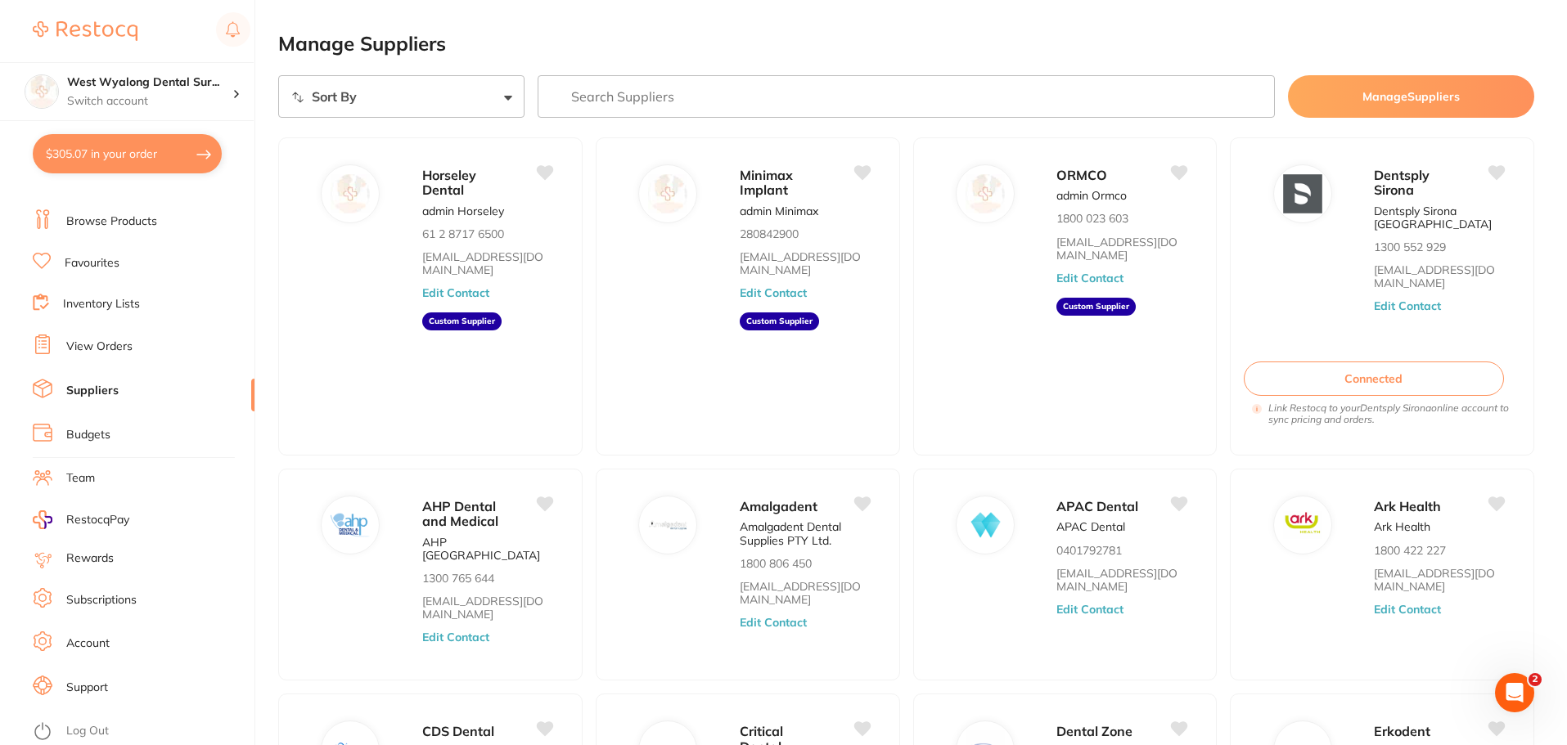
click at [88, 222] on link "Browse Products" at bounding box center [111, 222] width 91 height 16
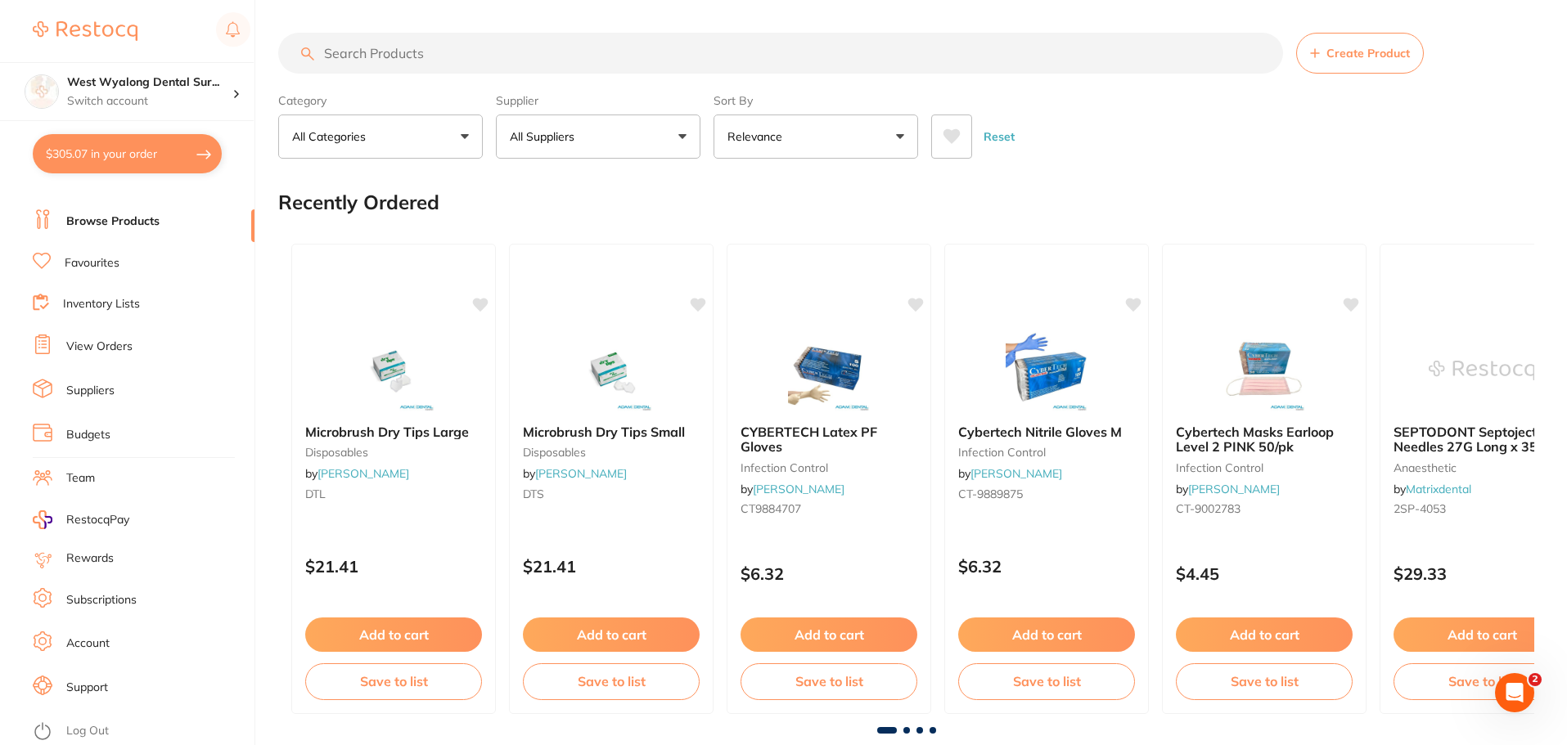
click at [106, 266] on link "Favourites" at bounding box center [92, 263] width 55 height 16
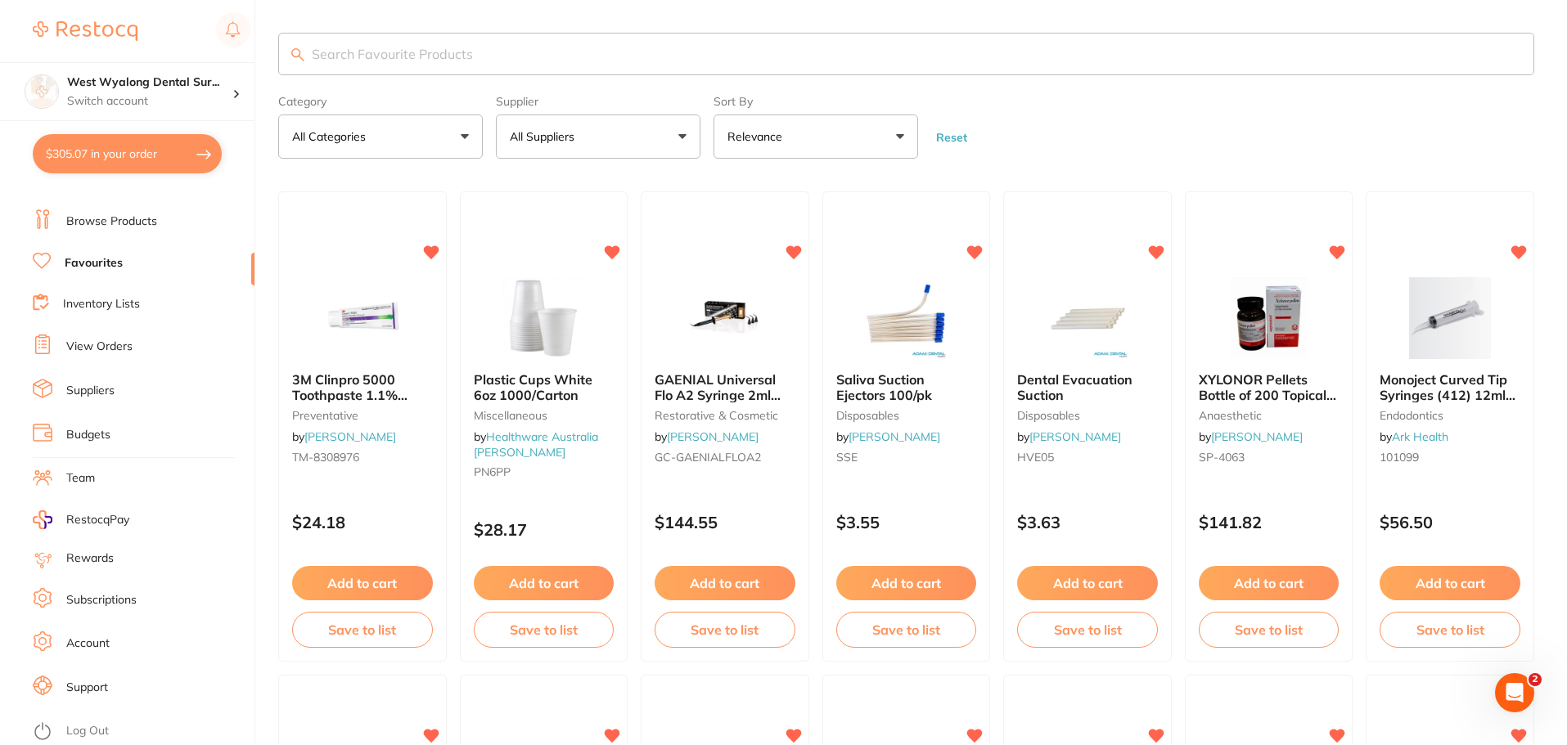
click at [399, 46] on input "search" at bounding box center [906, 54] width 1256 height 43
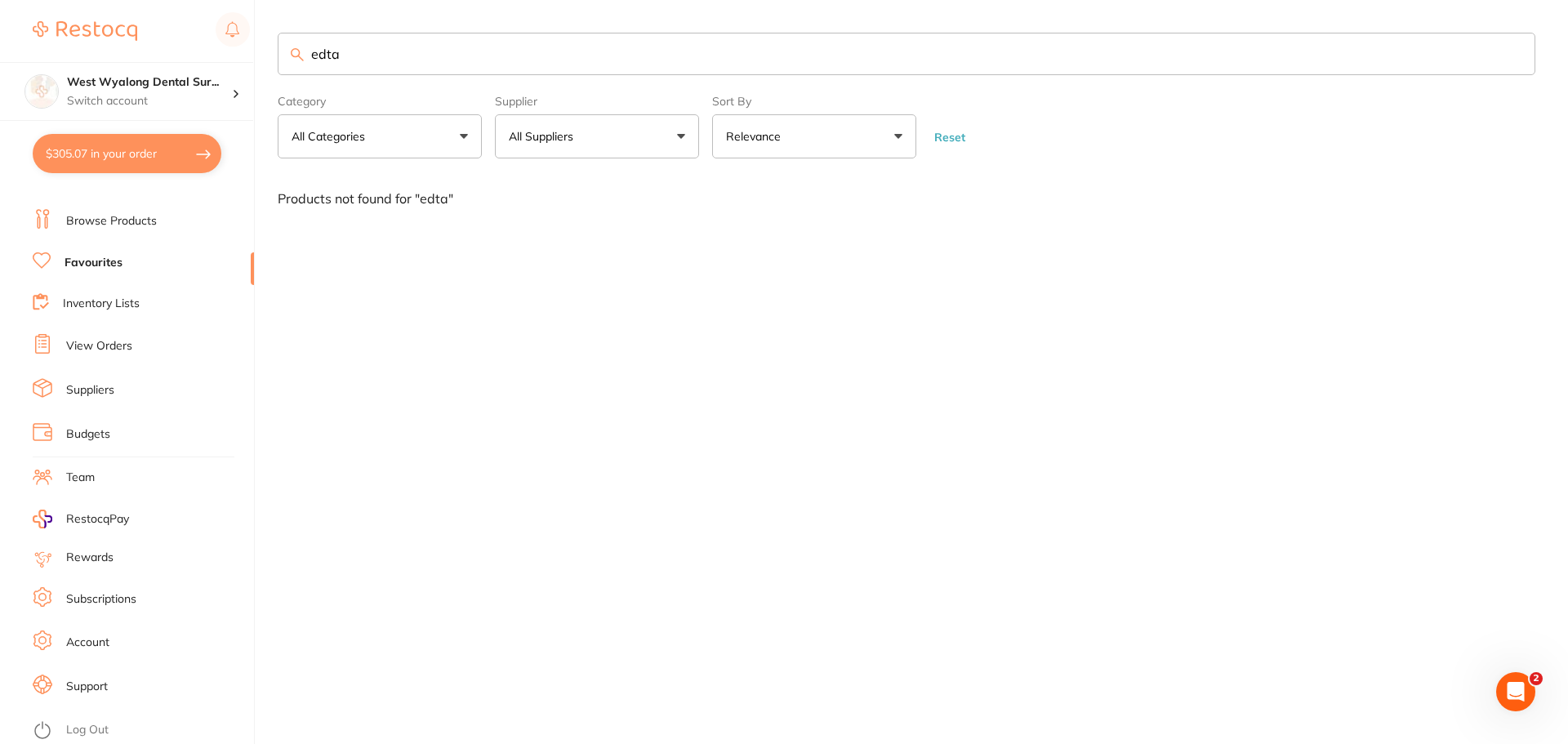
type input "edta"
click at [162, 228] on li "Browse Products" at bounding box center [144, 221] width 222 height 25
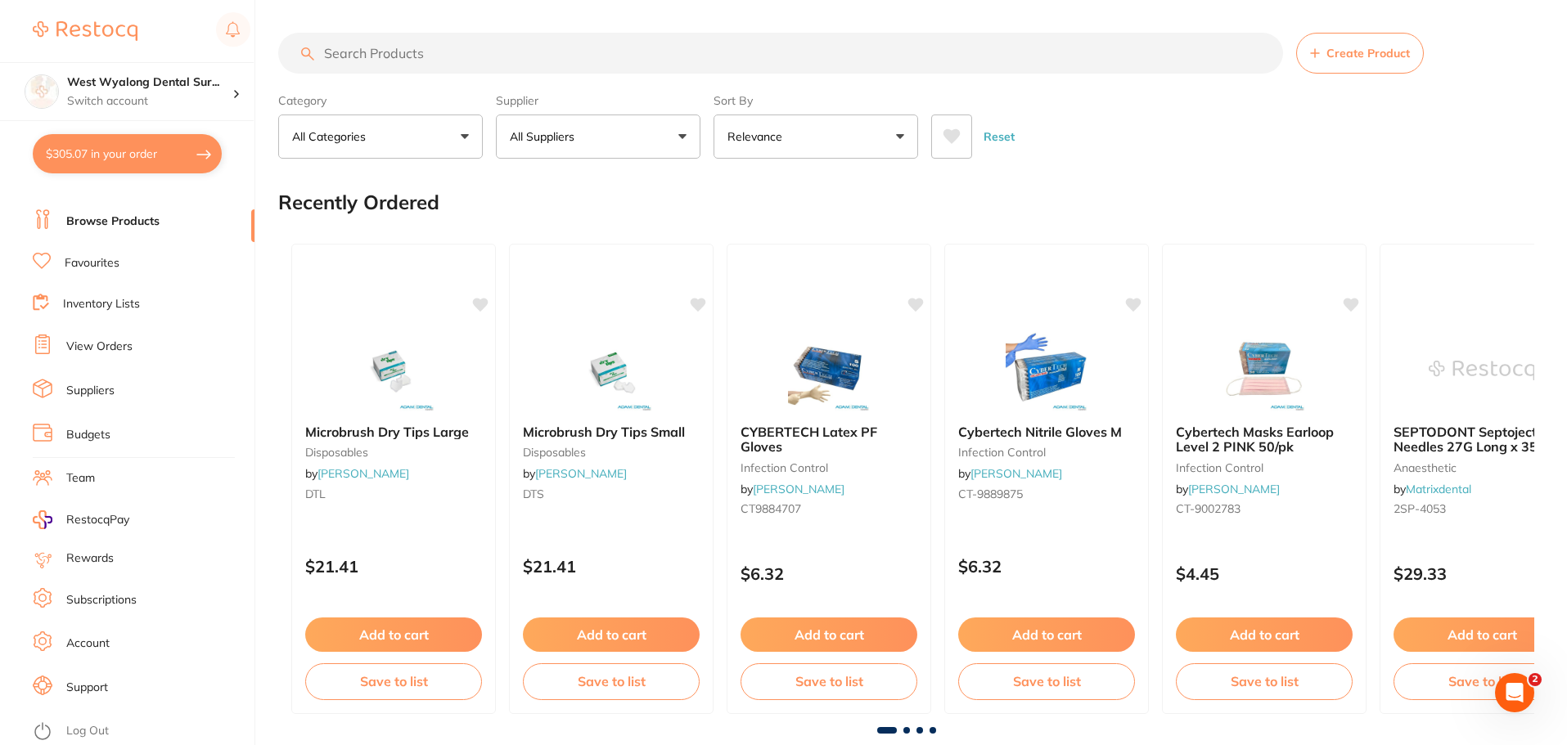
click at [405, 50] on input "search" at bounding box center [780, 53] width 1005 height 41
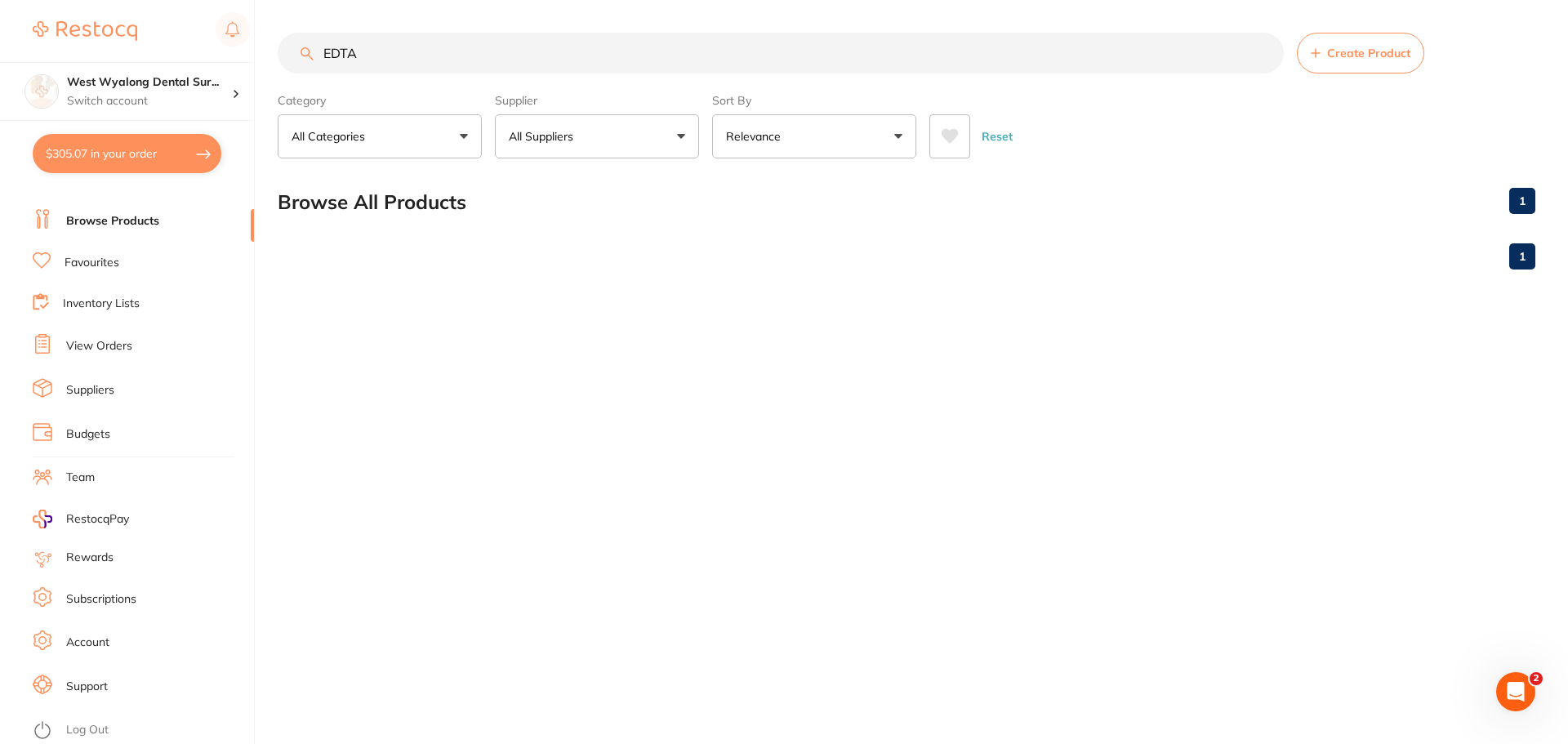
type input "EDTA"
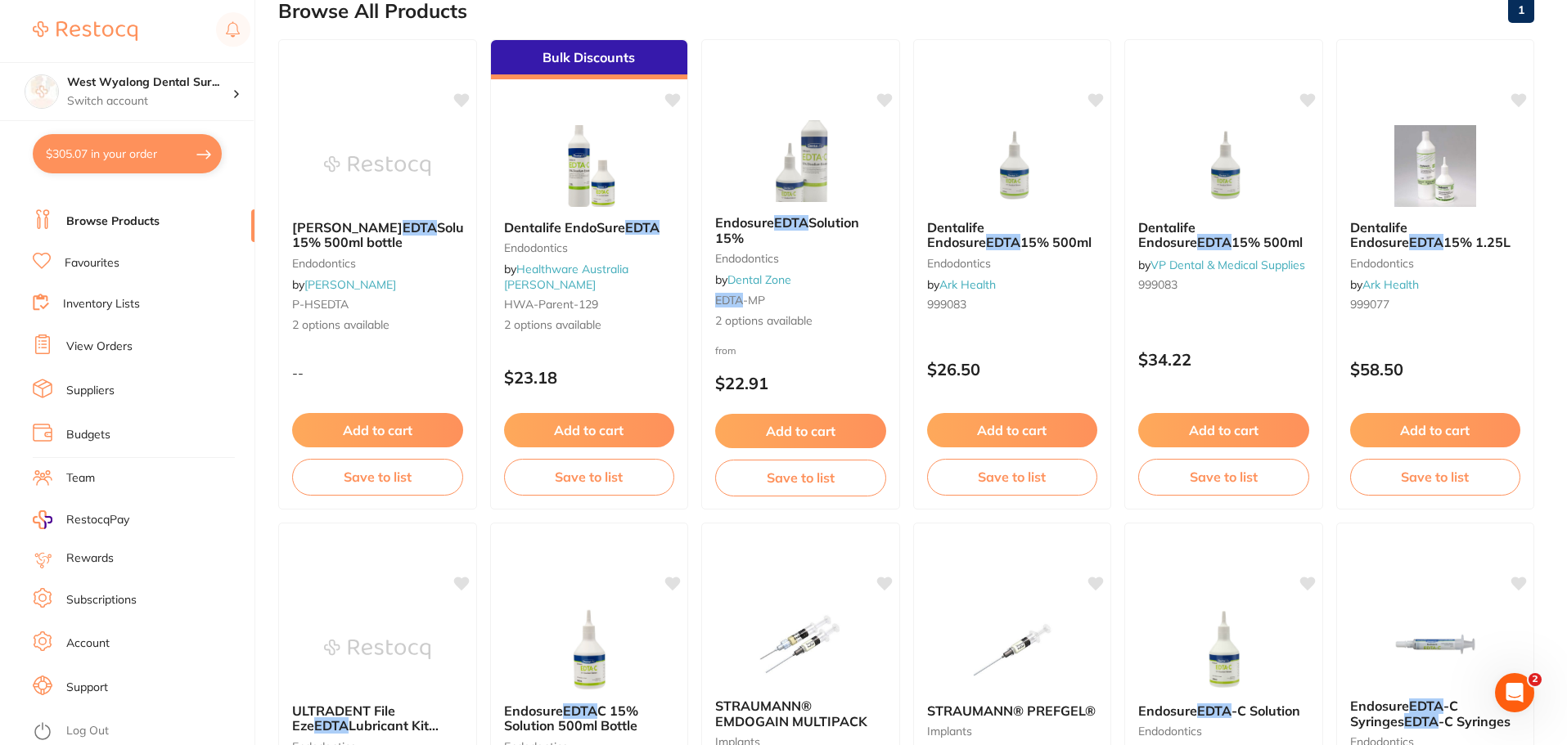
scroll to position [182, 0]
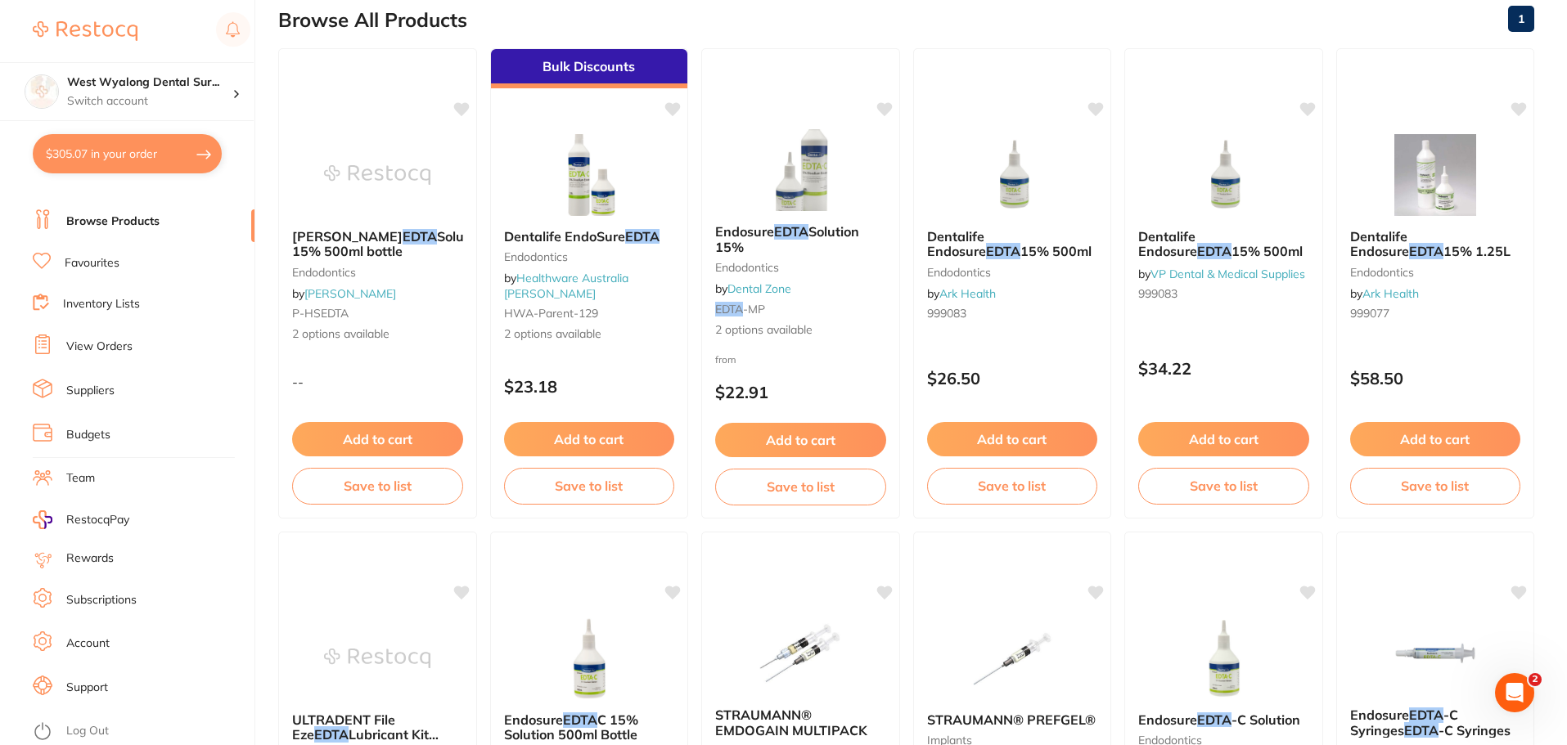
click at [104, 387] on link "Suppliers" at bounding box center [90, 391] width 48 height 16
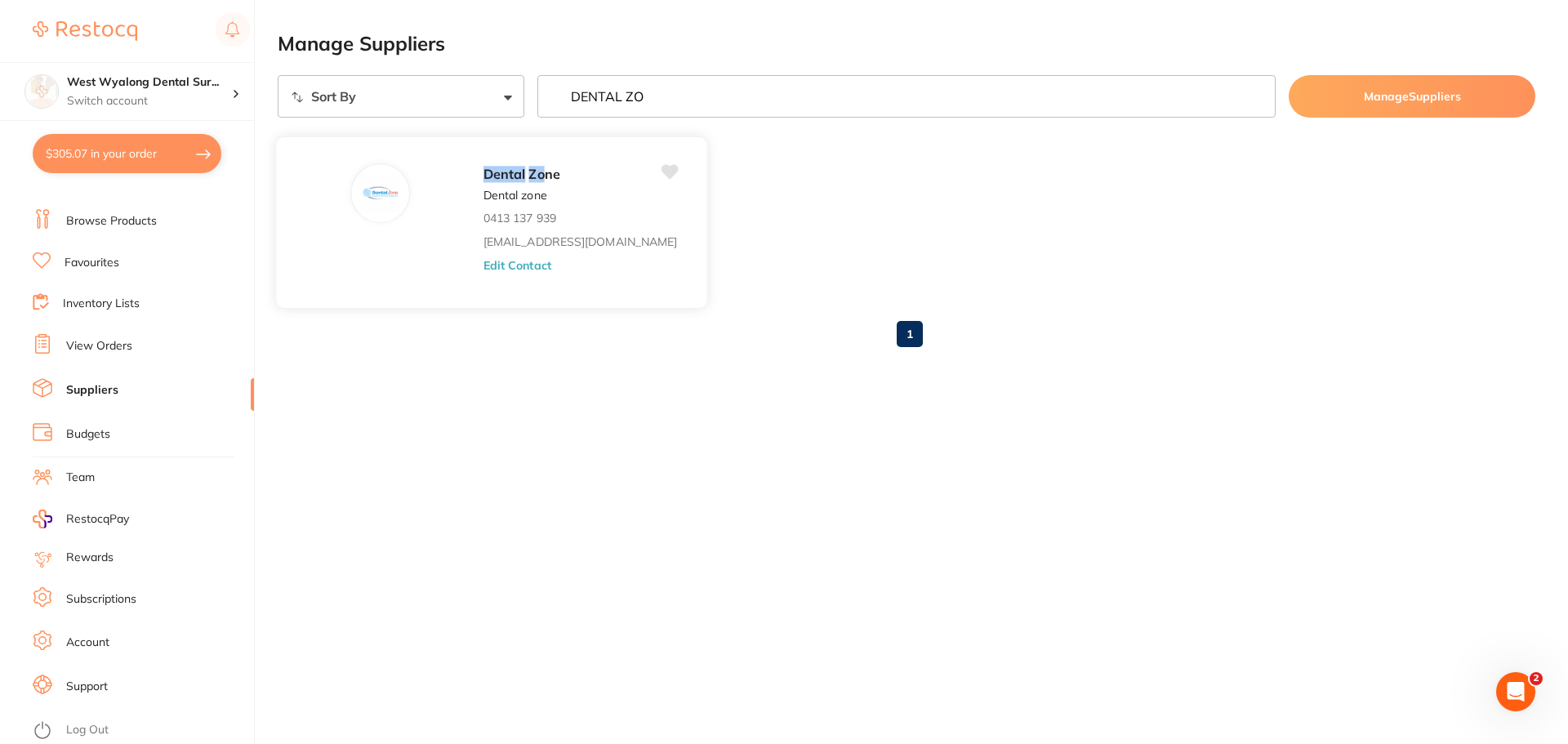
type input "DENTAL ZO"
click at [483, 268] on button "Edit Contact" at bounding box center [517, 265] width 68 height 13
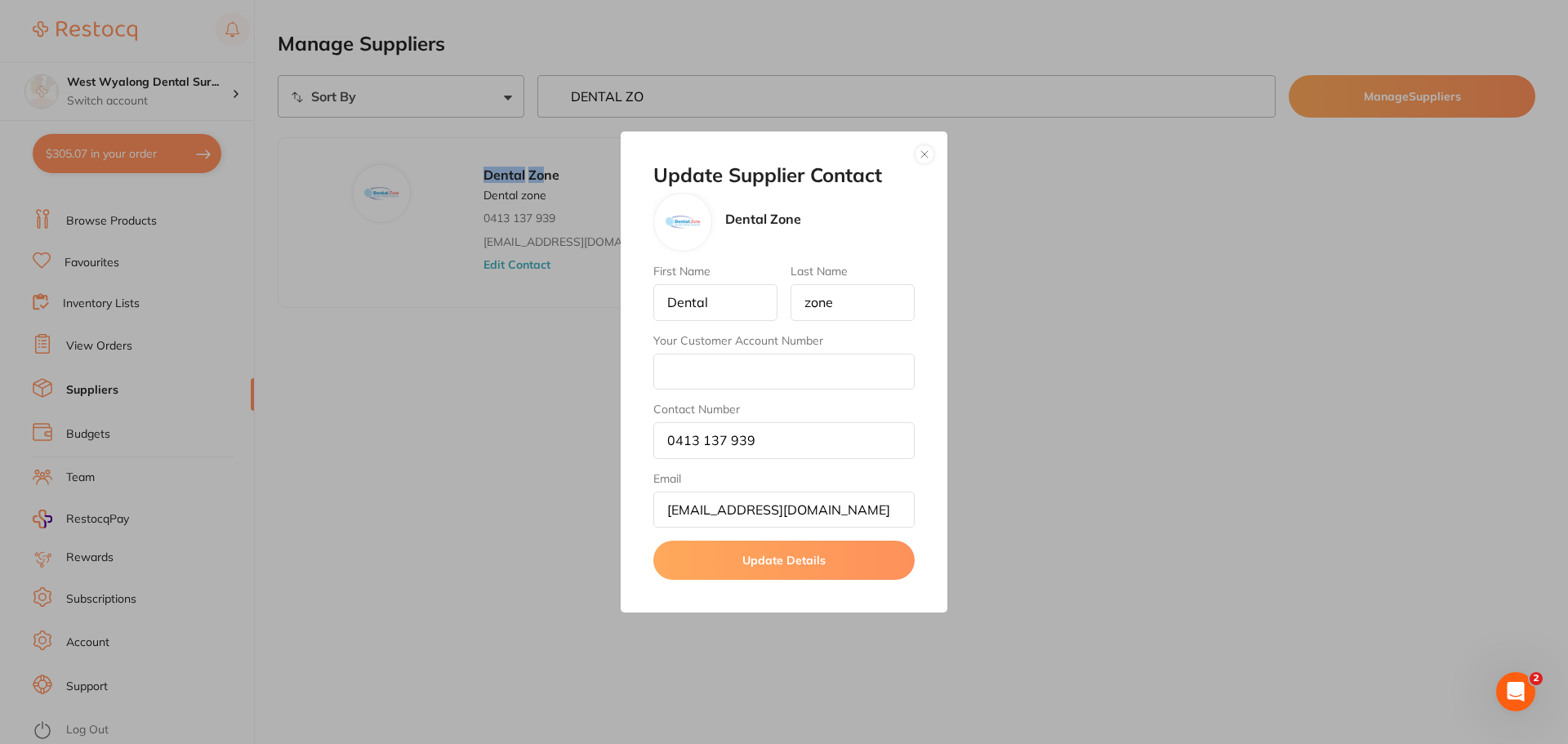
click at [923, 157] on button "button" at bounding box center [924, 155] width 20 height 20
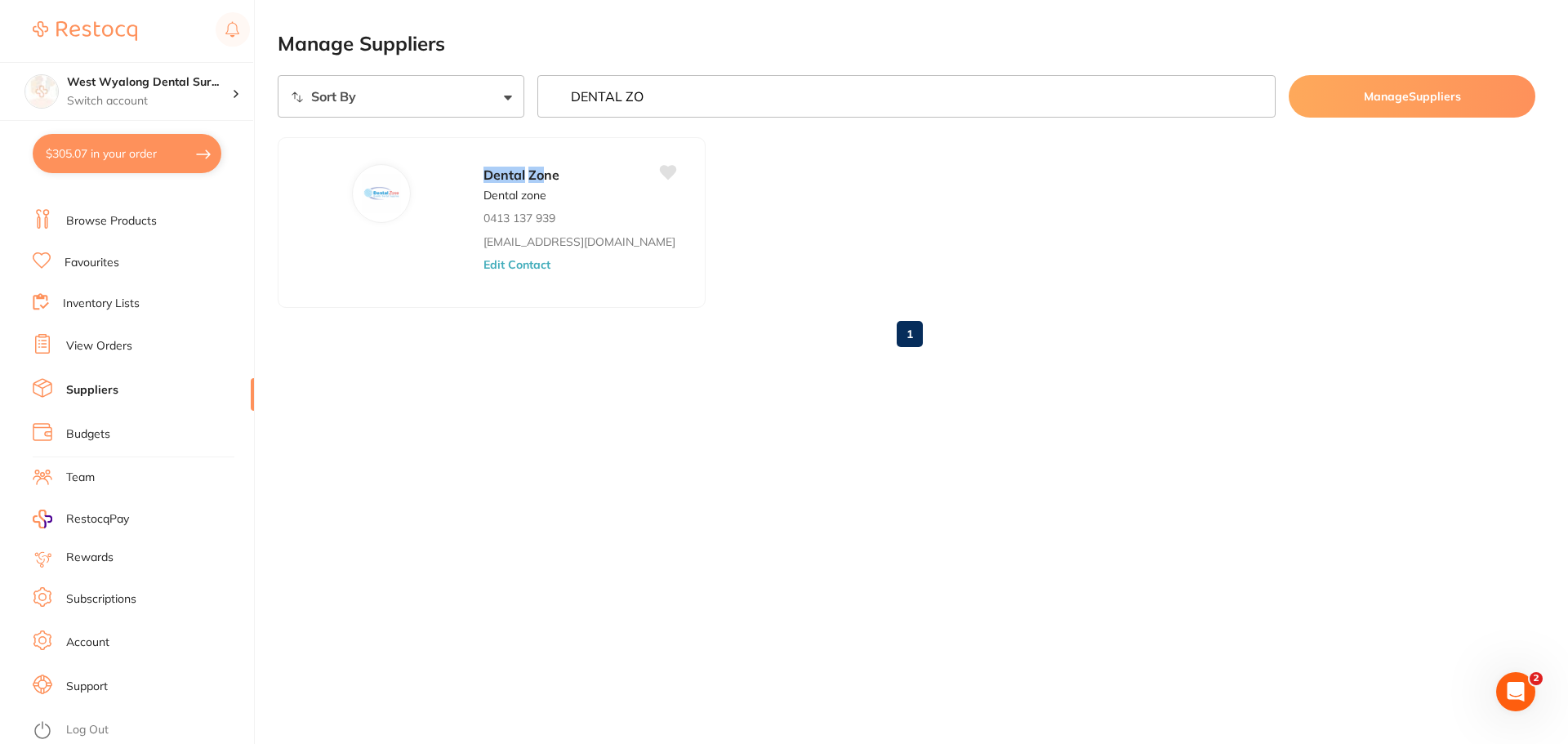
click at [128, 218] on link "Browse Products" at bounding box center [111, 222] width 91 height 16
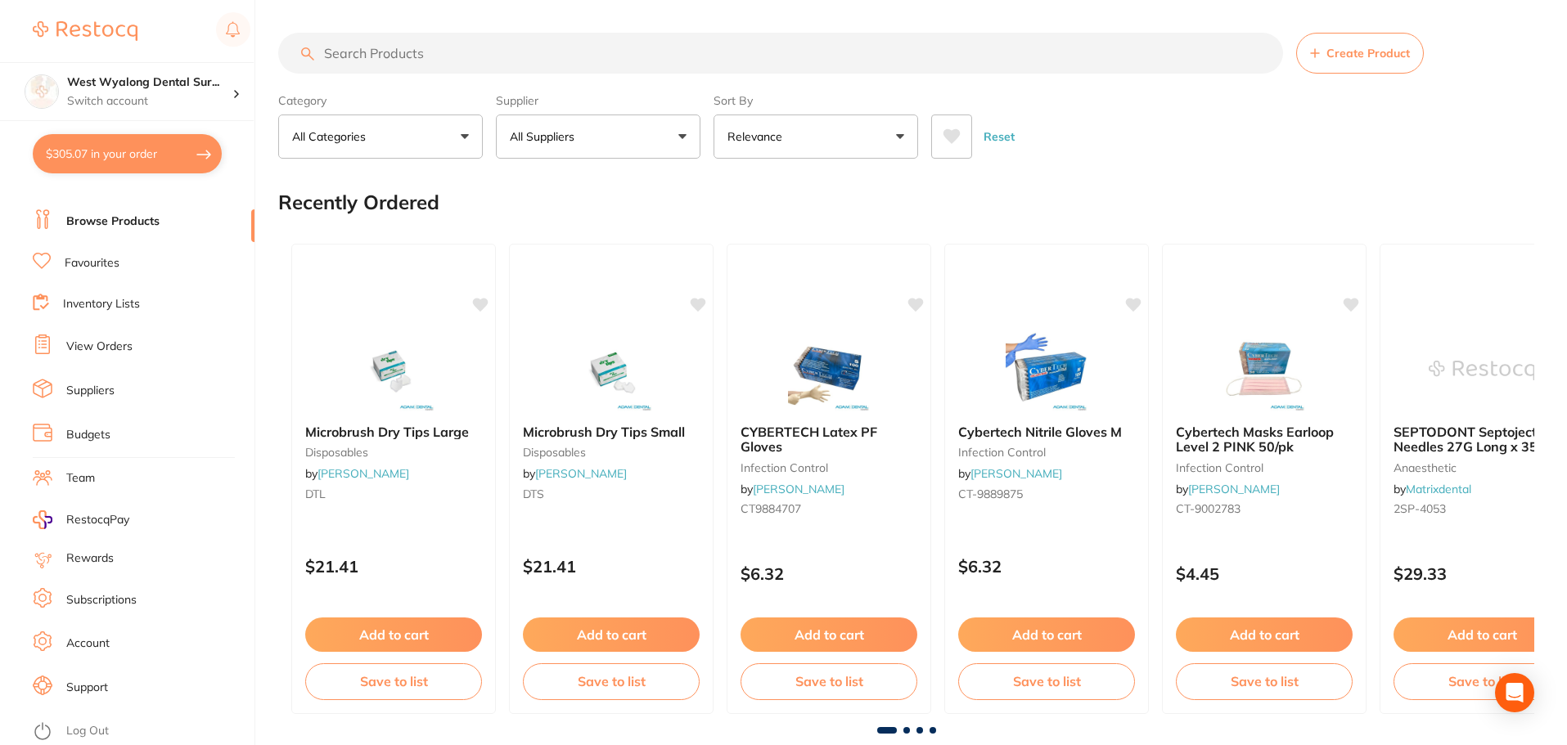
click at [408, 60] on input "search" at bounding box center [780, 53] width 1005 height 41
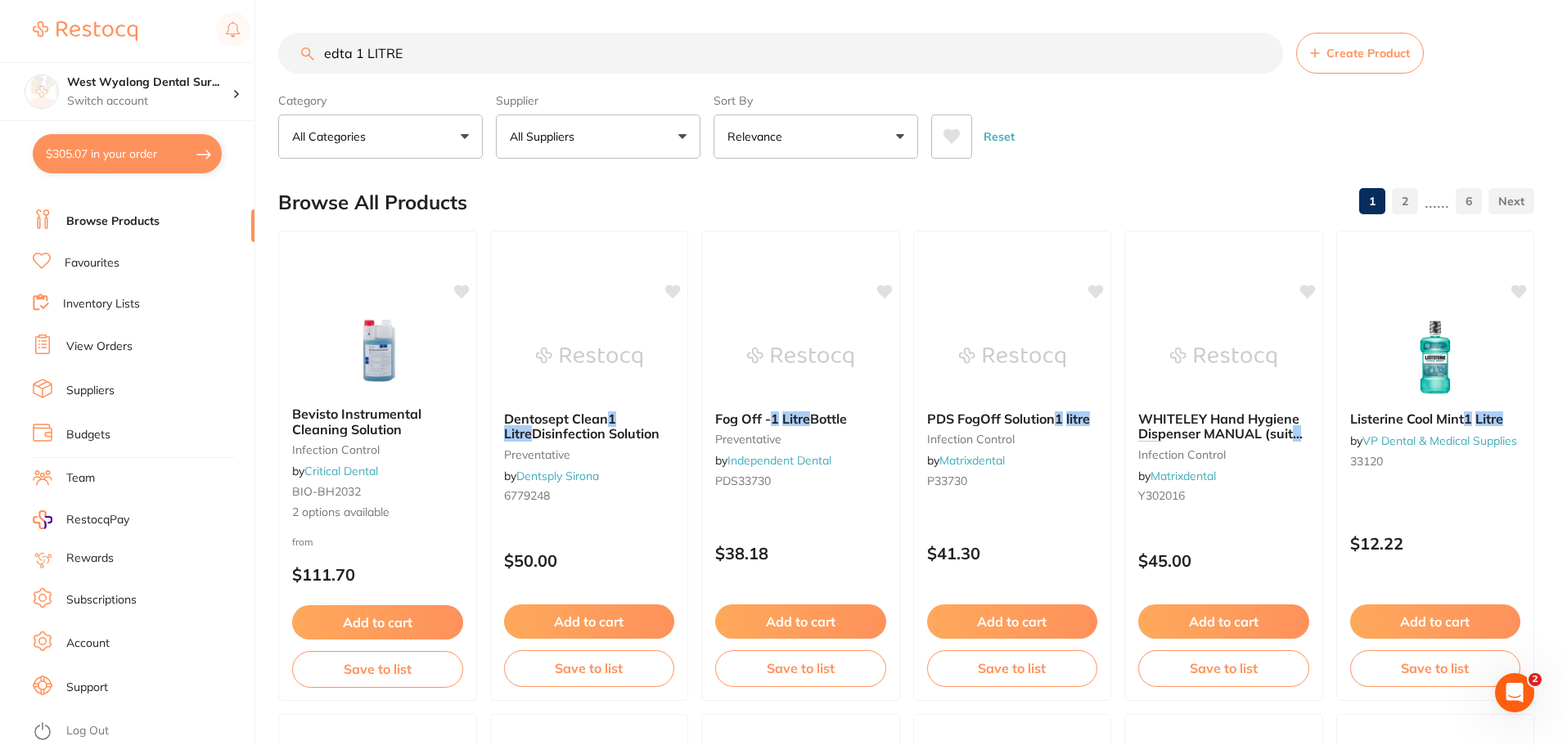
click at [362, 53] on input "edta 1 LITRE" at bounding box center [780, 53] width 1005 height 41
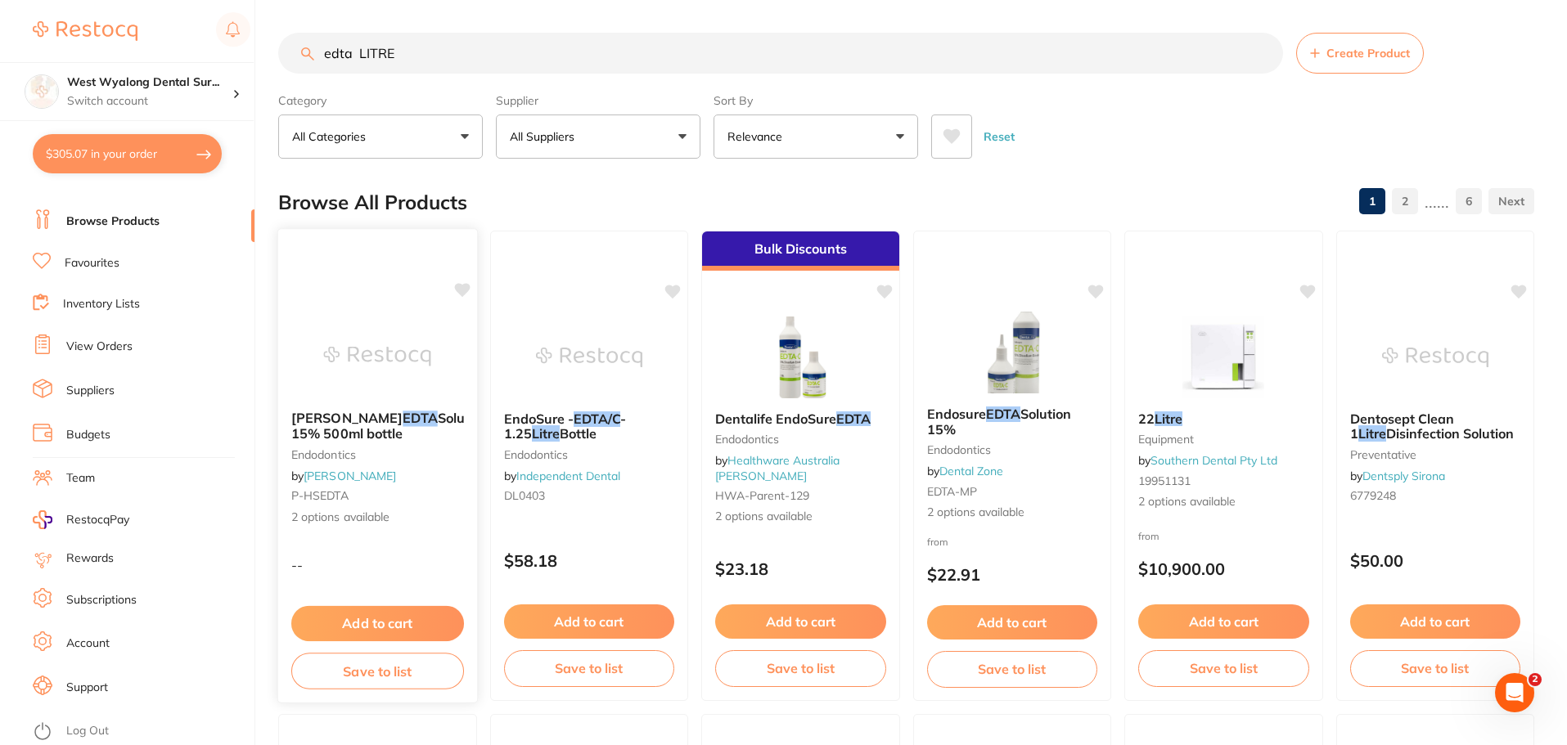
type input "edta LITRE"
click at [376, 529] on div "HALAS EDTA Solution 15% 500ml bottle endodontics by Henry Schein Halas P-HSEDTA…" at bounding box center [377, 468] width 197 height 140
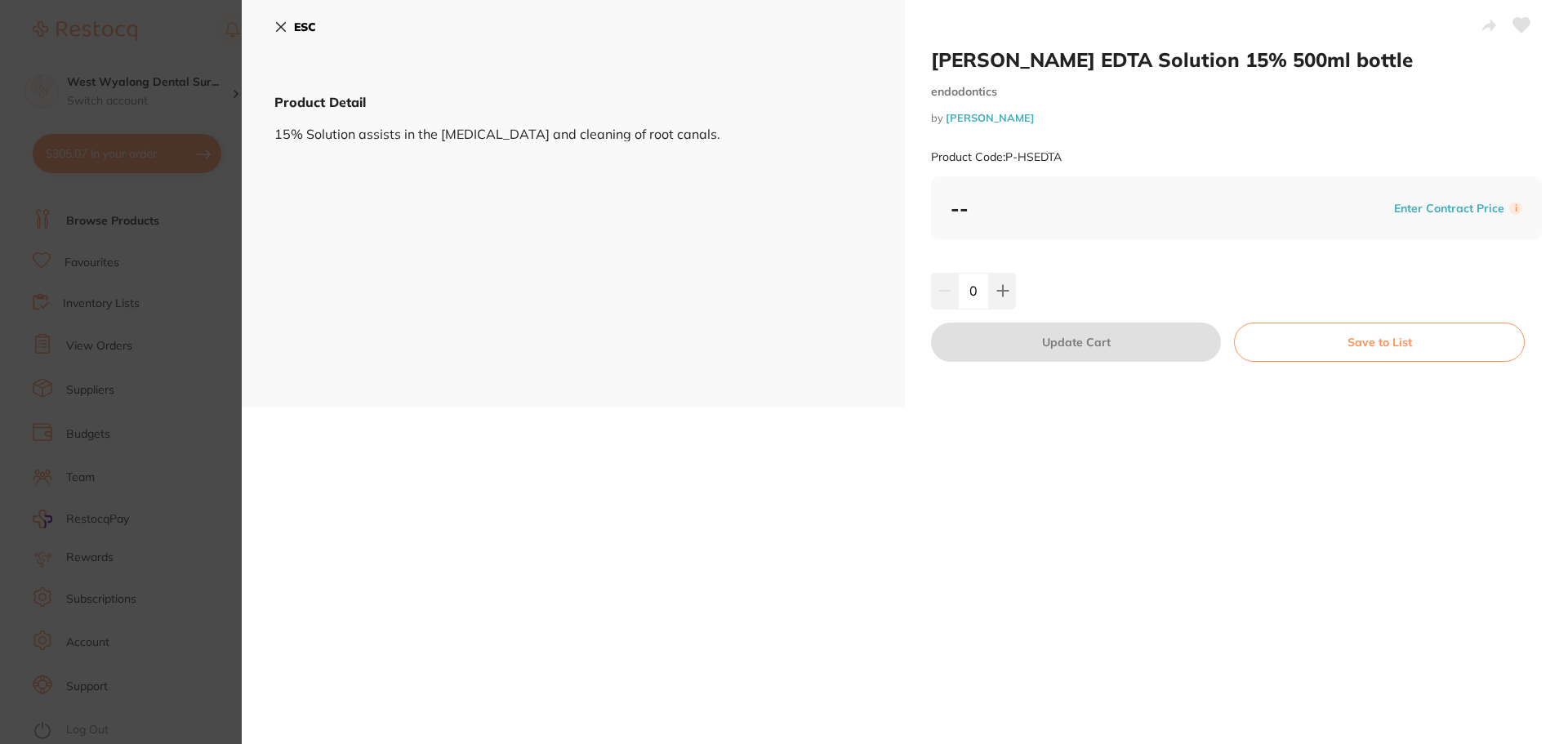
click at [283, 26] on icon at bounding box center [280, 26] width 13 height 13
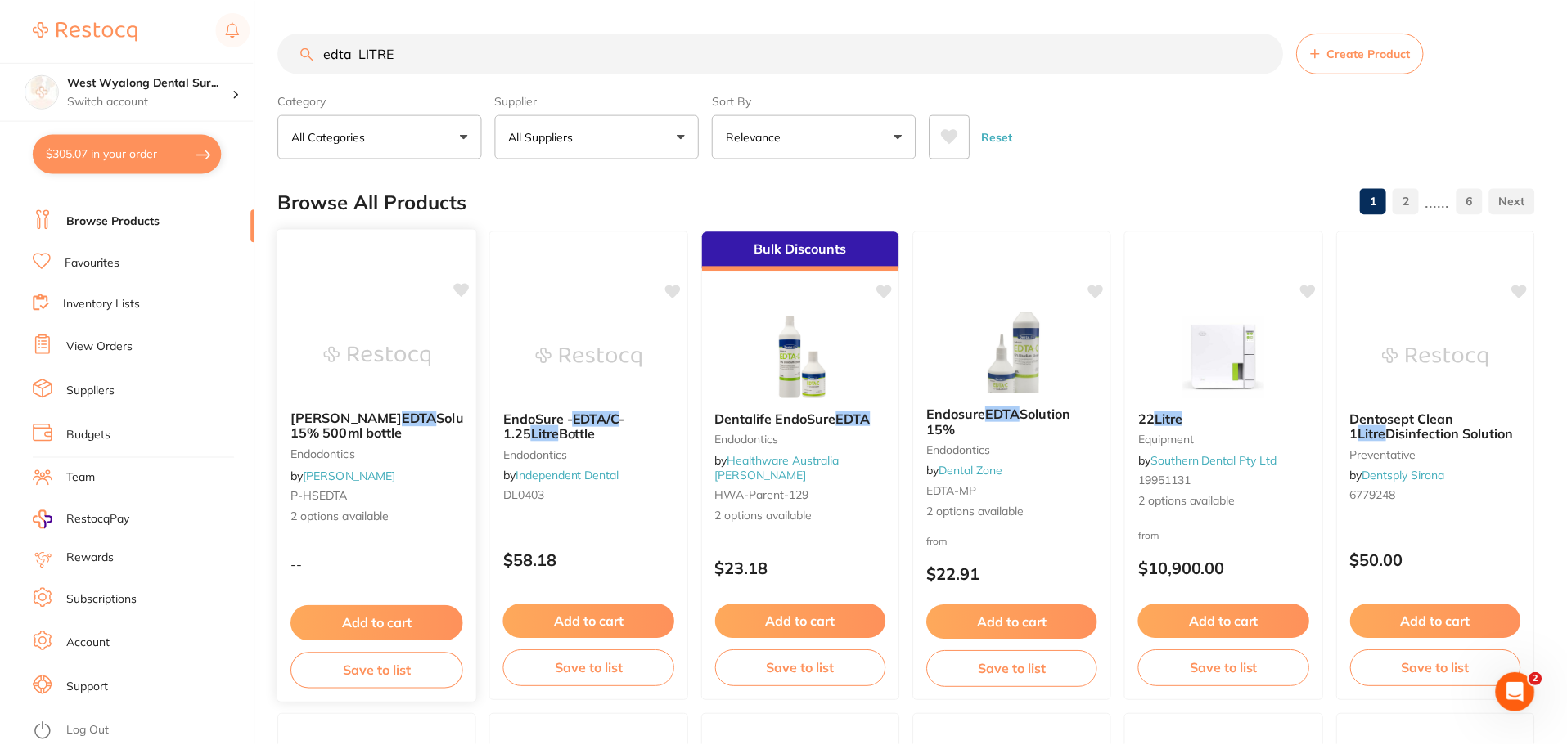
scroll to position [7, 0]
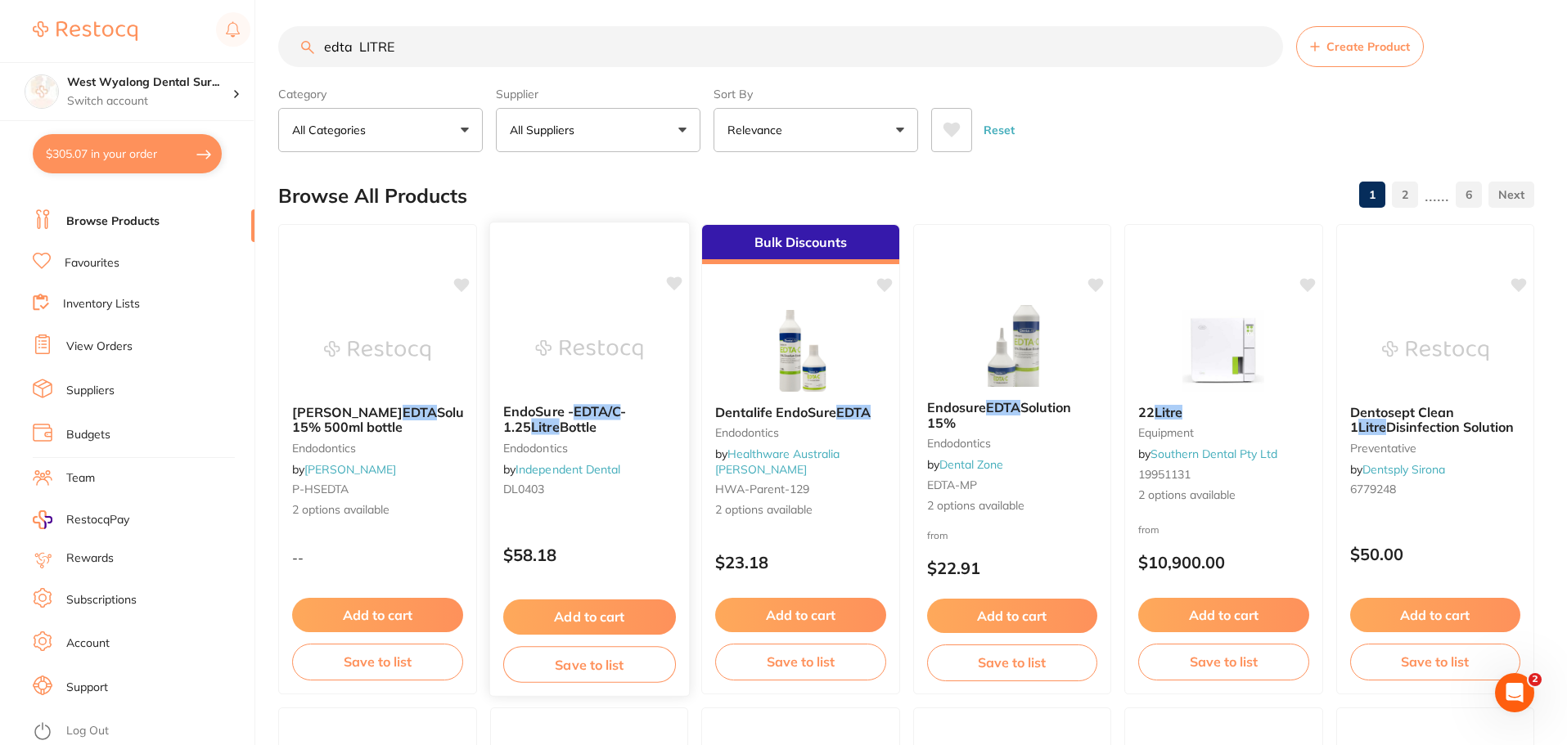
click at [583, 488] on small "DL0403" at bounding box center [588, 489] width 173 height 13
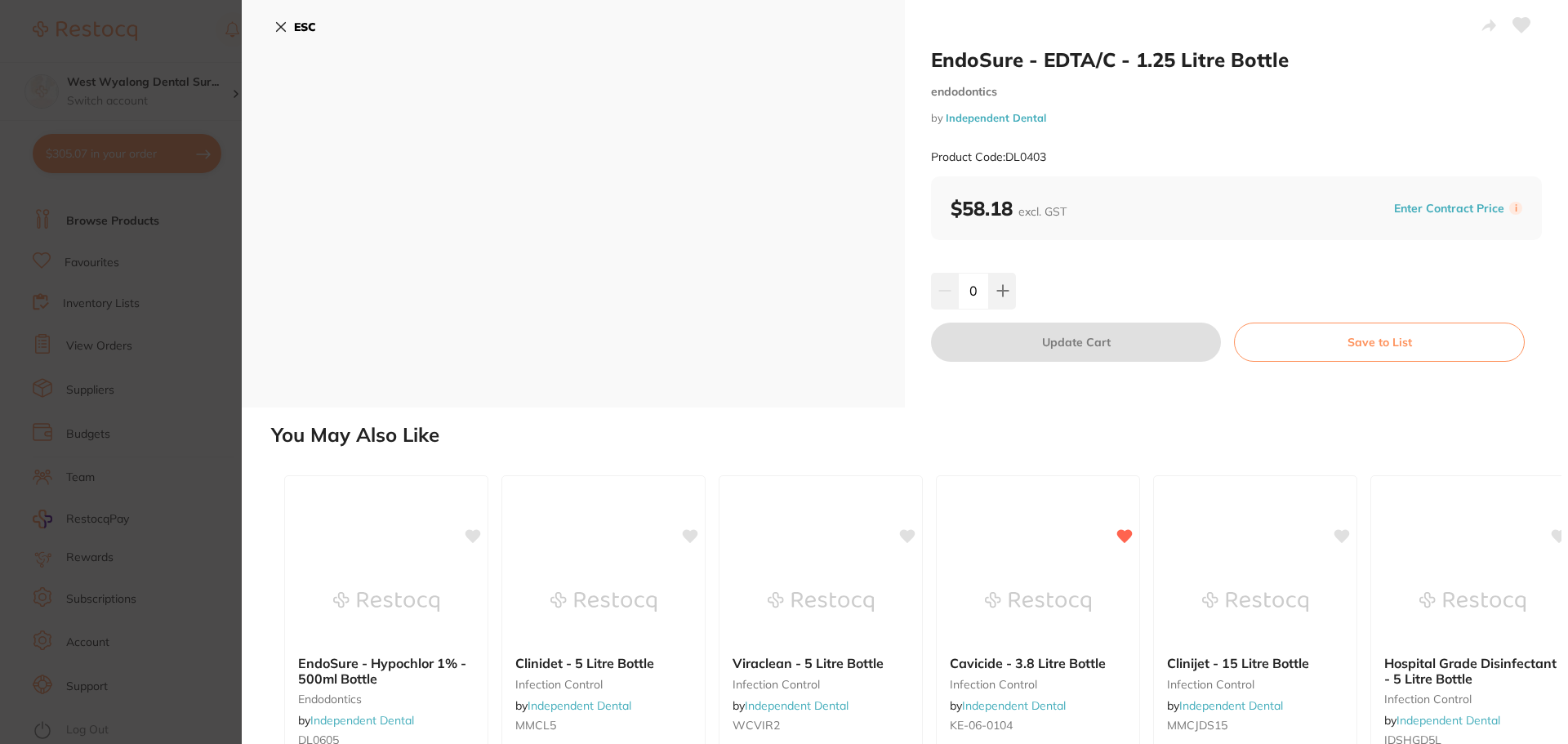
click at [279, 25] on icon at bounding box center [280, 27] width 9 height 9
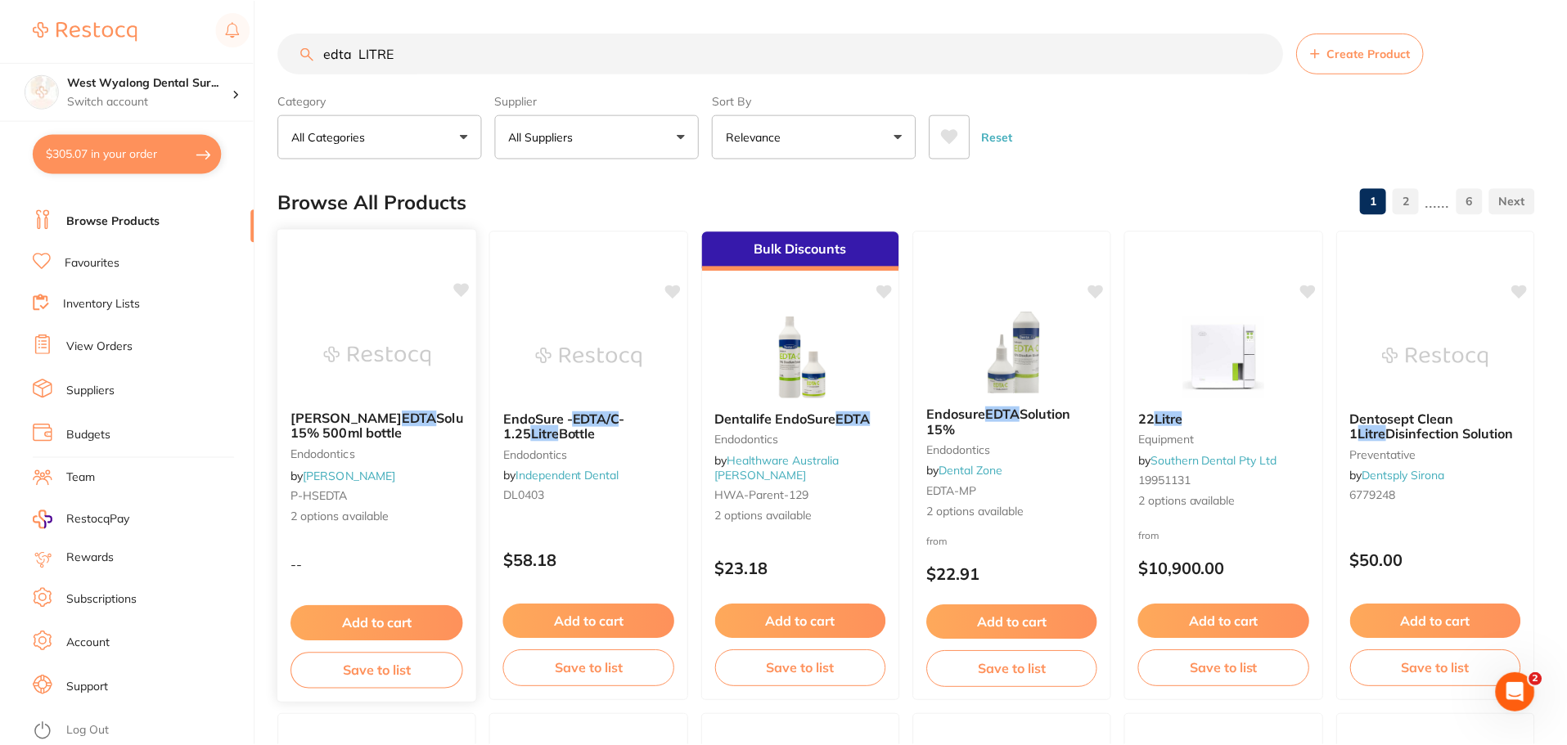
scroll to position [7, 0]
click at [108, 392] on link "Suppliers" at bounding box center [90, 391] width 48 height 16
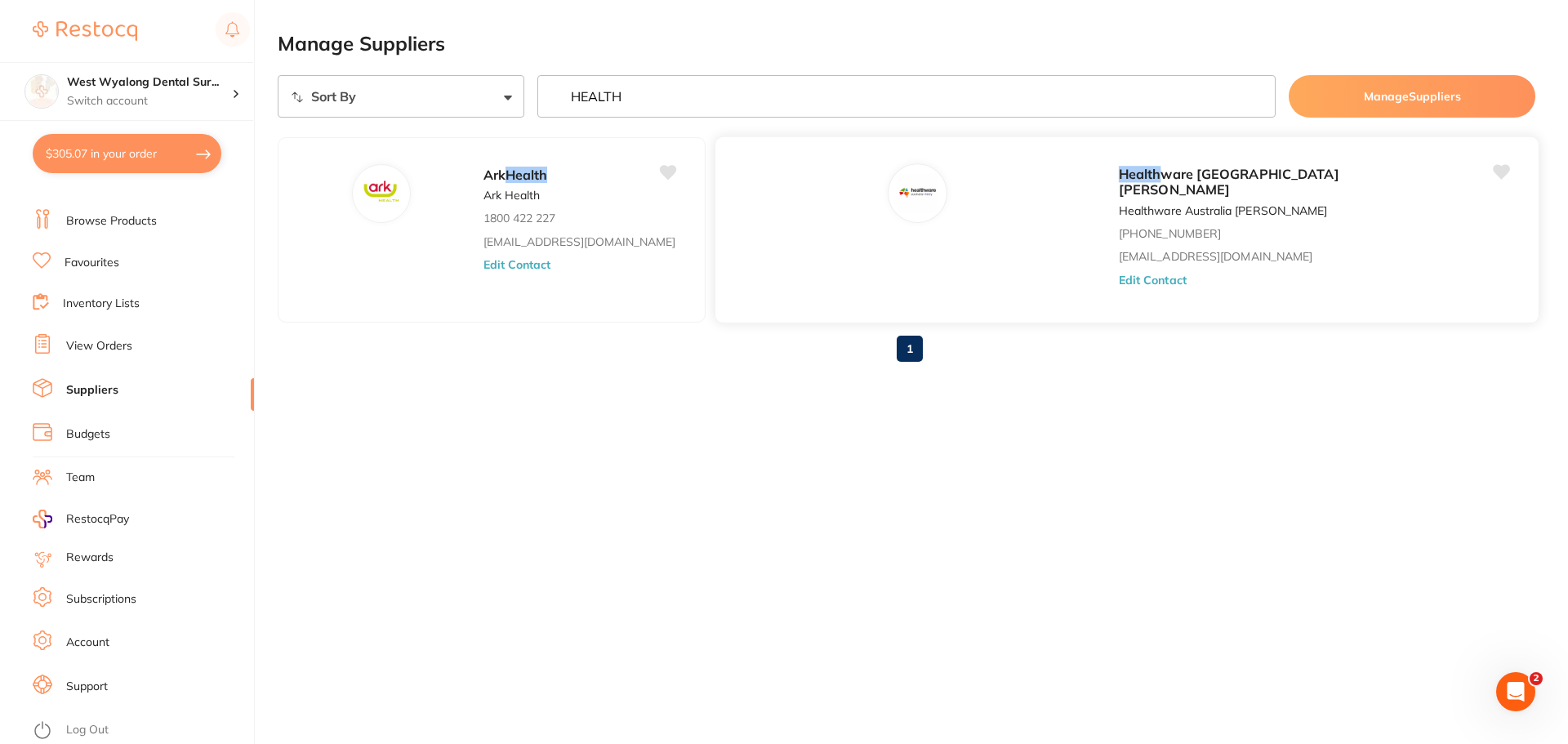
type input "HEALTH"
click at [1119, 274] on button "Edit Contact" at bounding box center [1153, 280] width 68 height 13
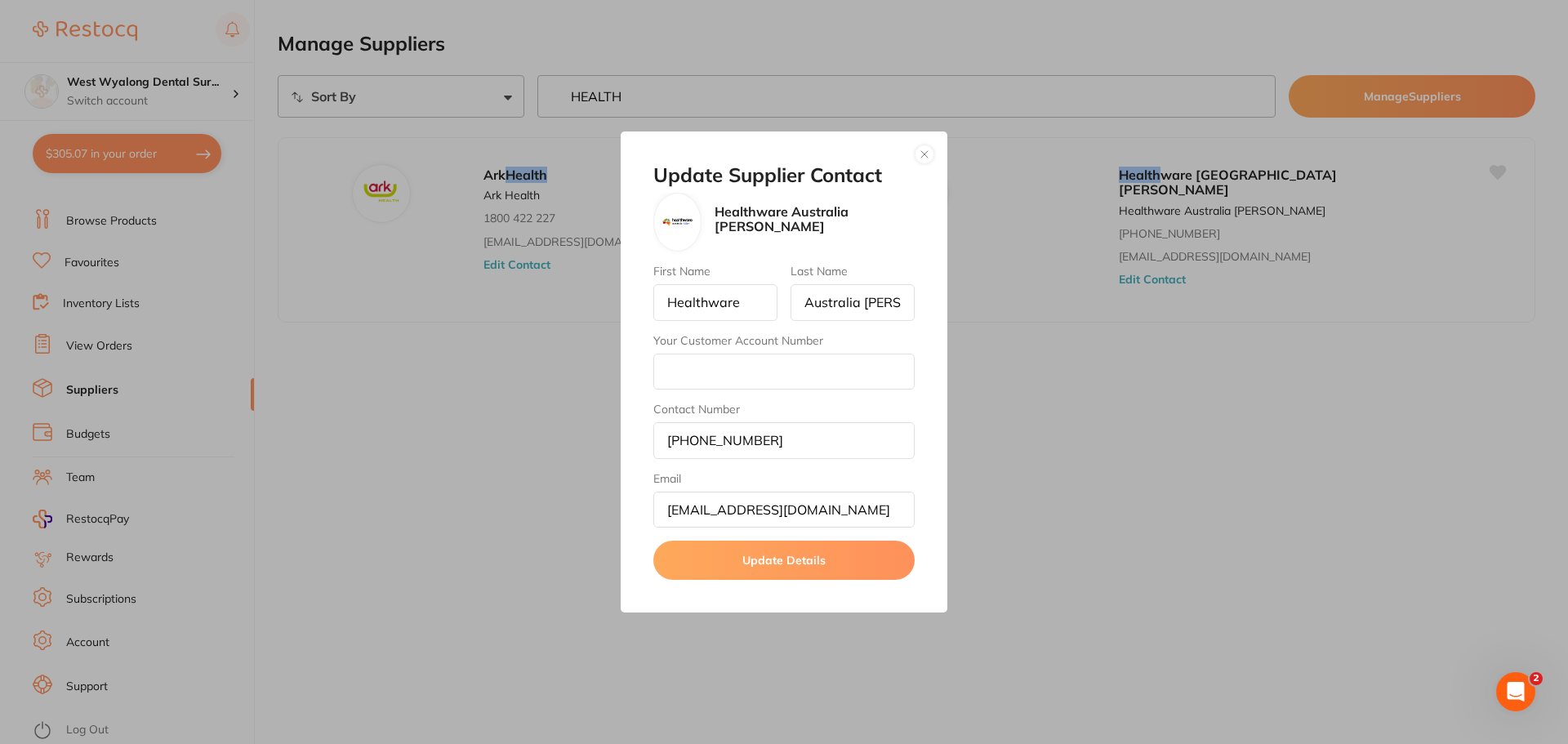
click at [918, 151] on button "button" at bounding box center [924, 155] width 20 height 20
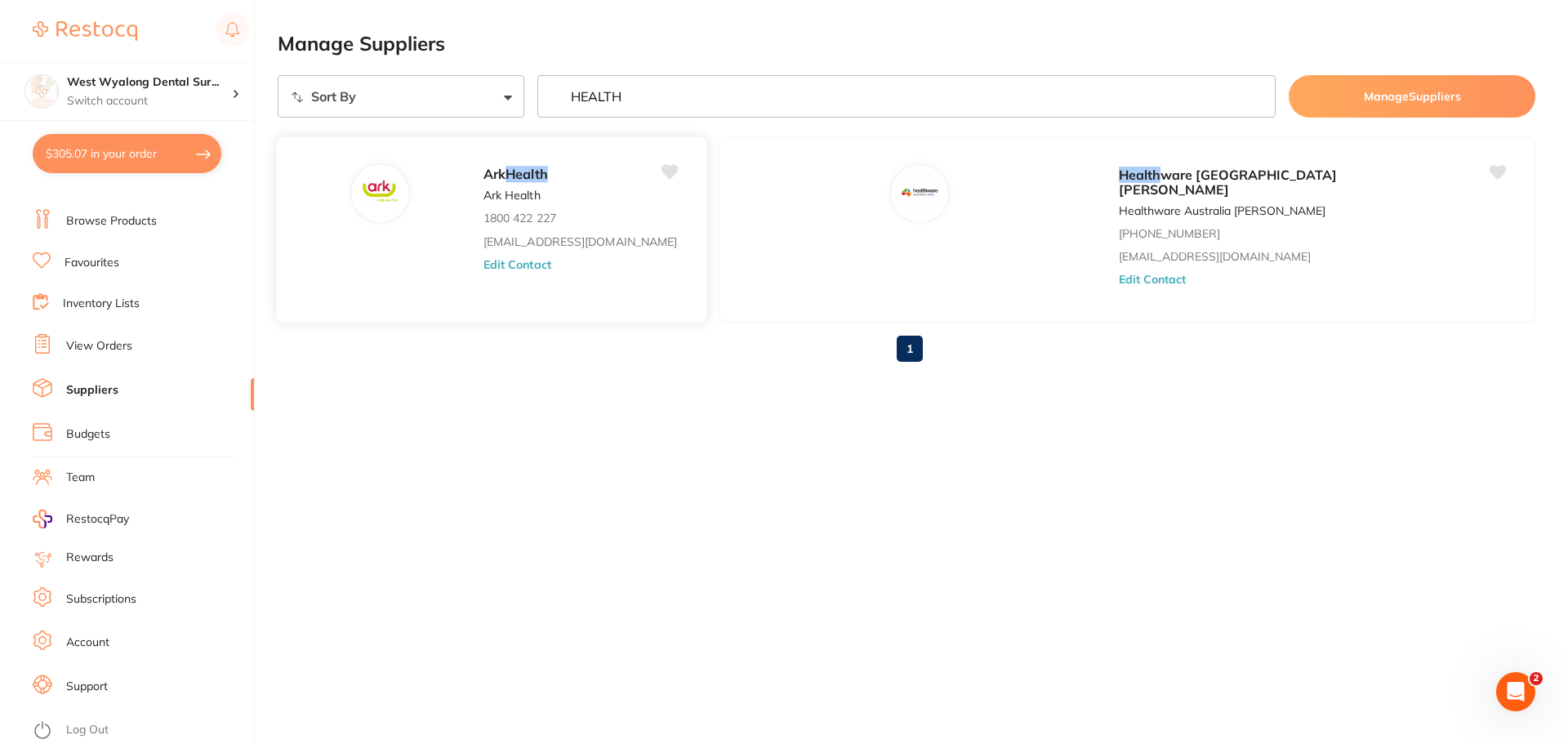
click at [483, 263] on button "Edit Contact" at bounding box center [517, 265] width 68 height 13
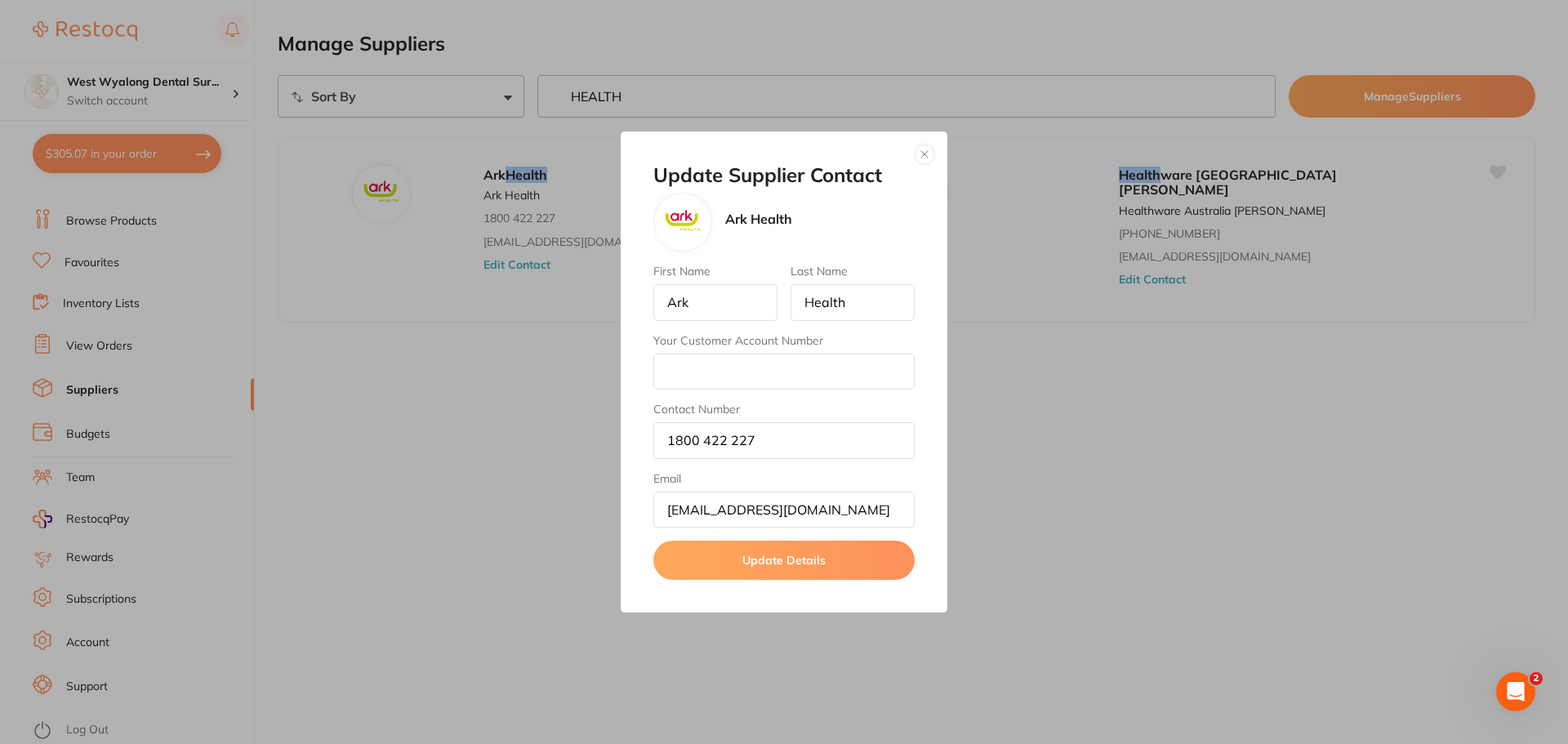
click at [917, 153] on button "button" at bounding box center [924, 155] width 20 height 20
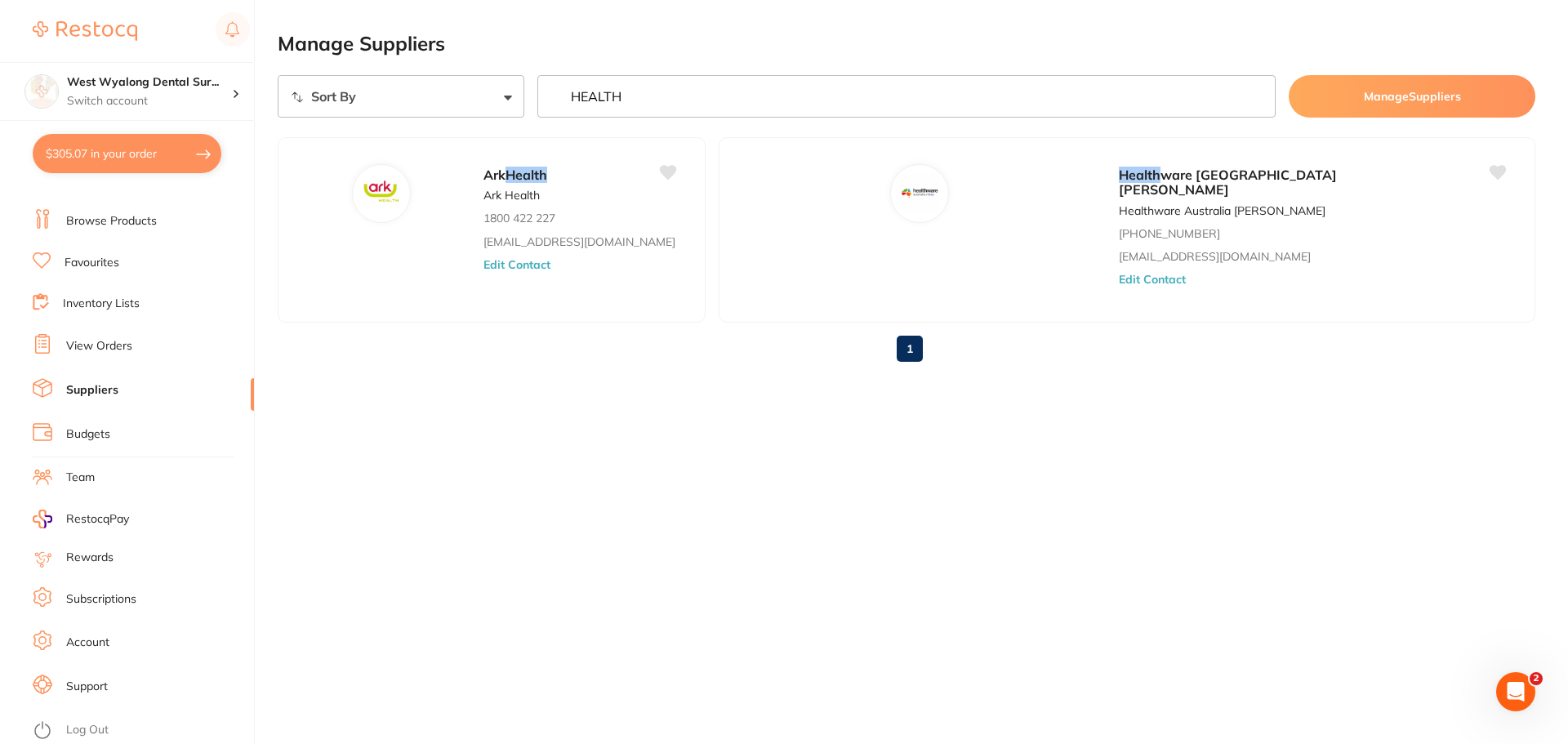
click at [119, 223] on link "Browse Products" at bounding box center [111, 222] width 91 height 16
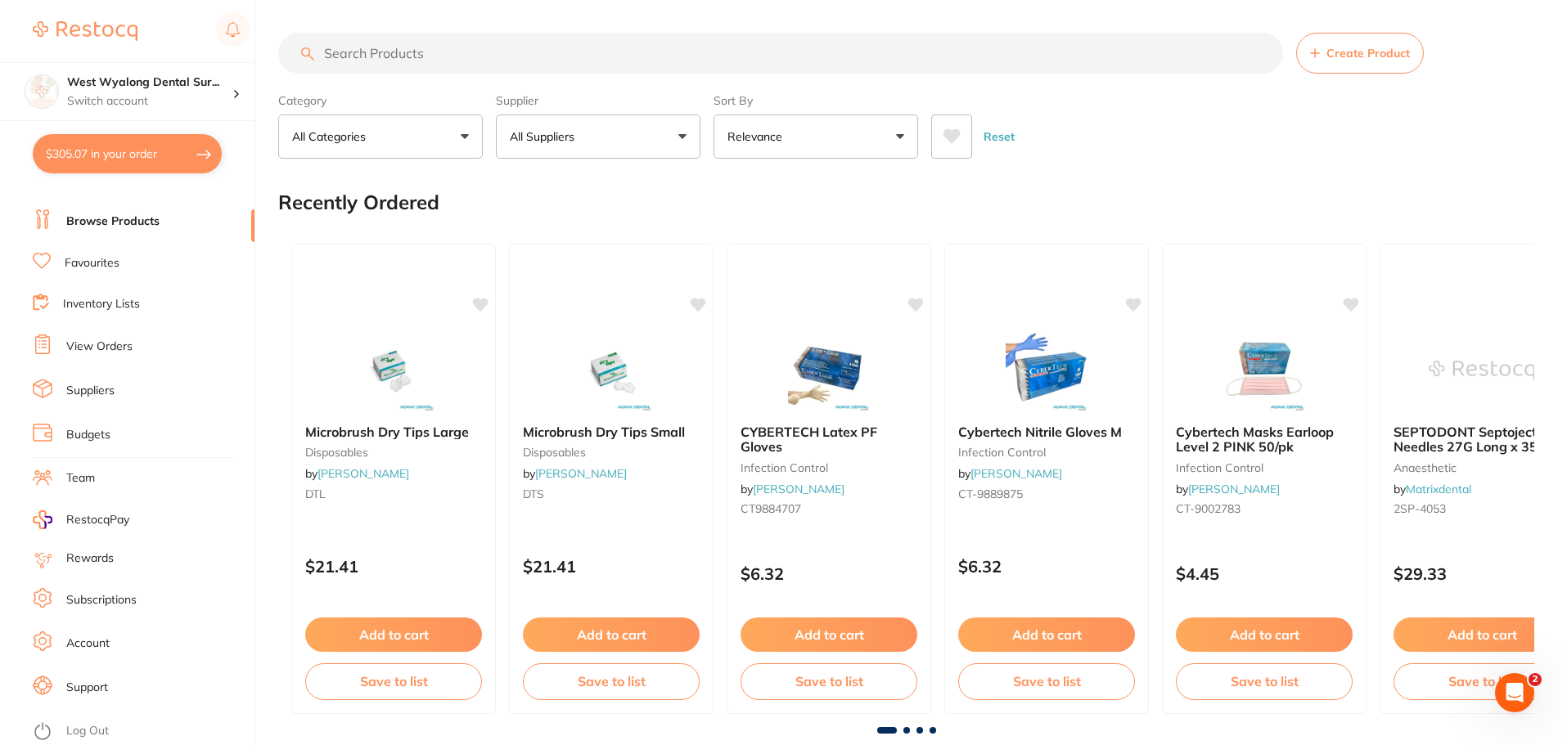
click at [443, 56] on input "search" at bounding box center [780, 53] width 1005 height 41
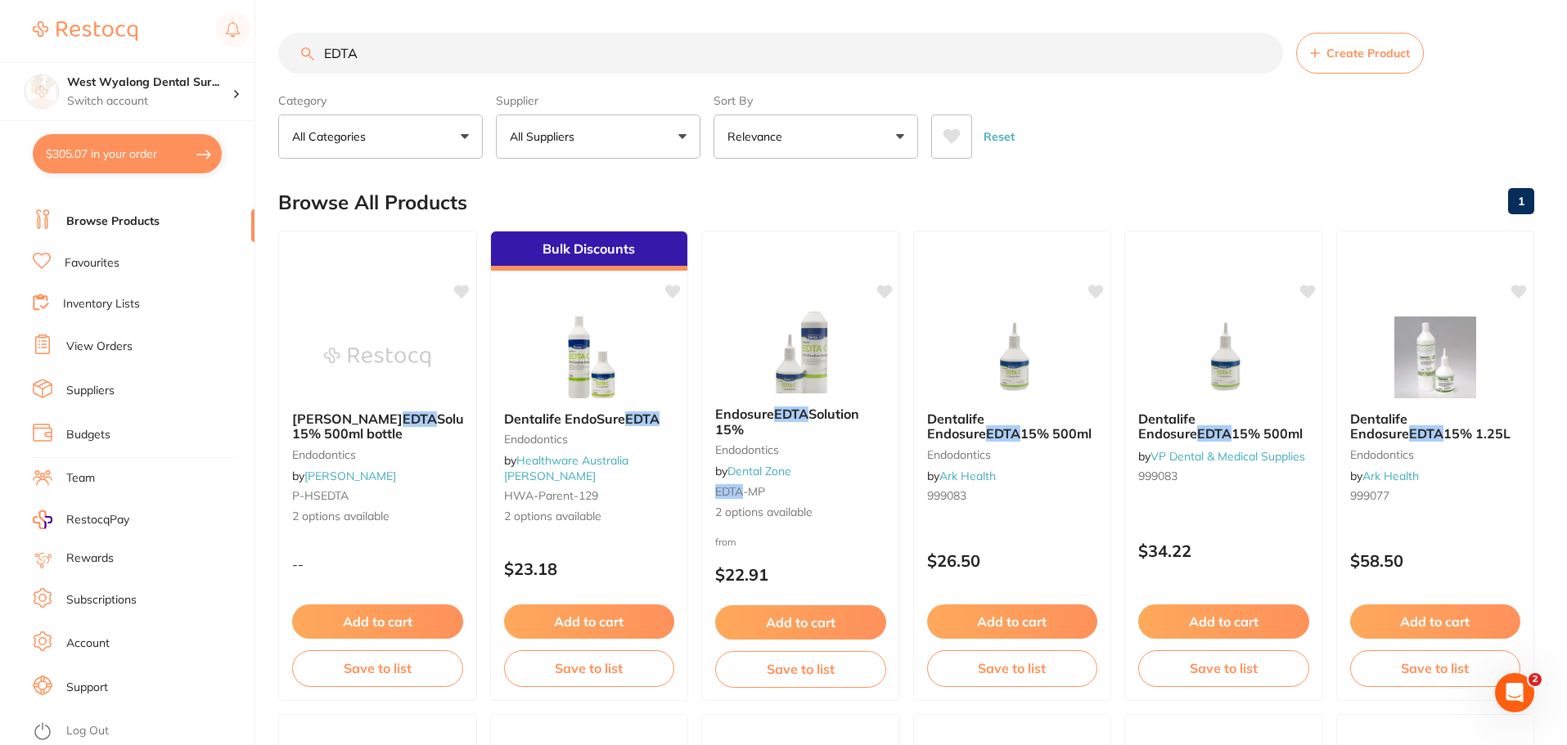
type input "EDTA"
click at [685, 142] on button "All Suppliers" at bounding box center [598, 137] width 205 height 44
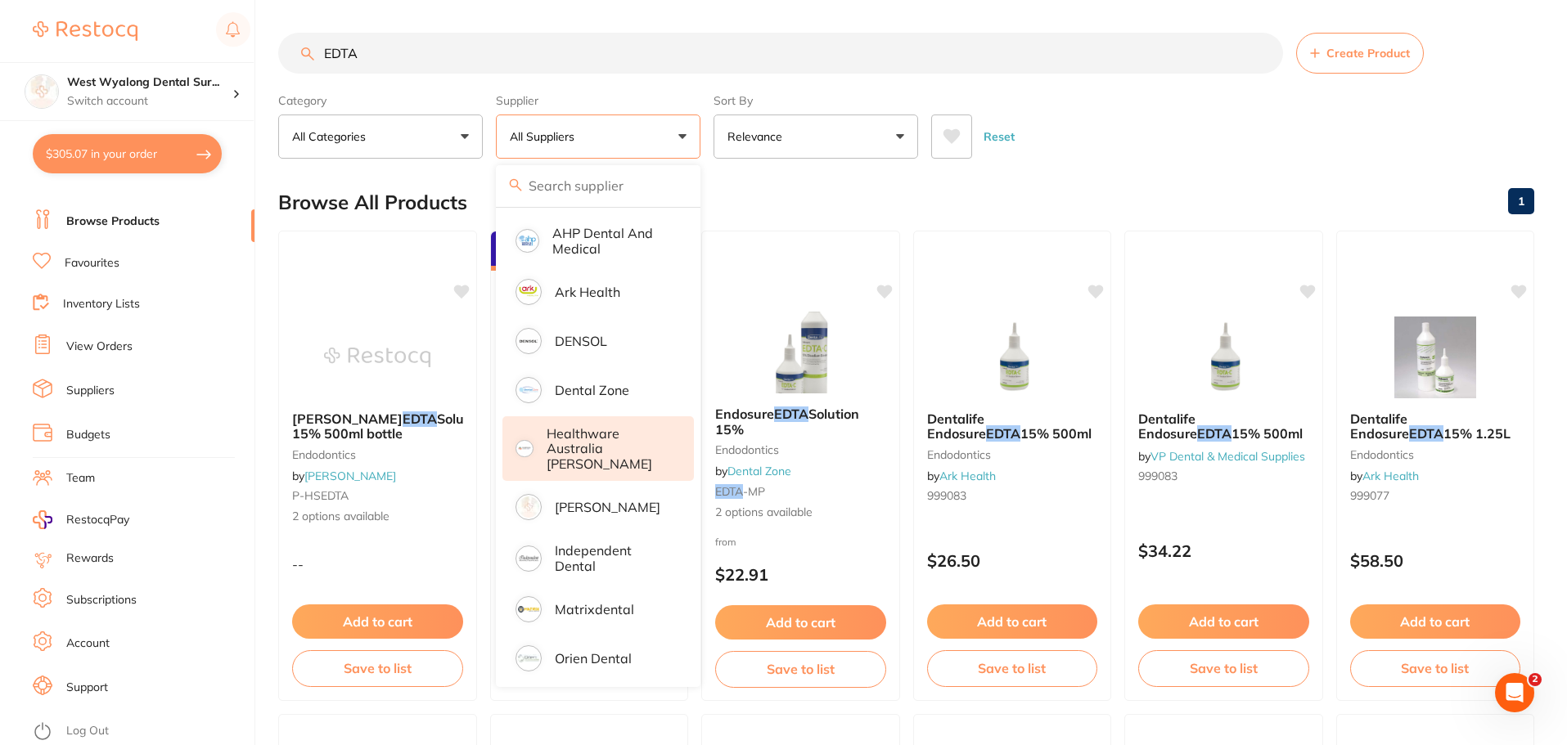
scroll to position [24, 0]
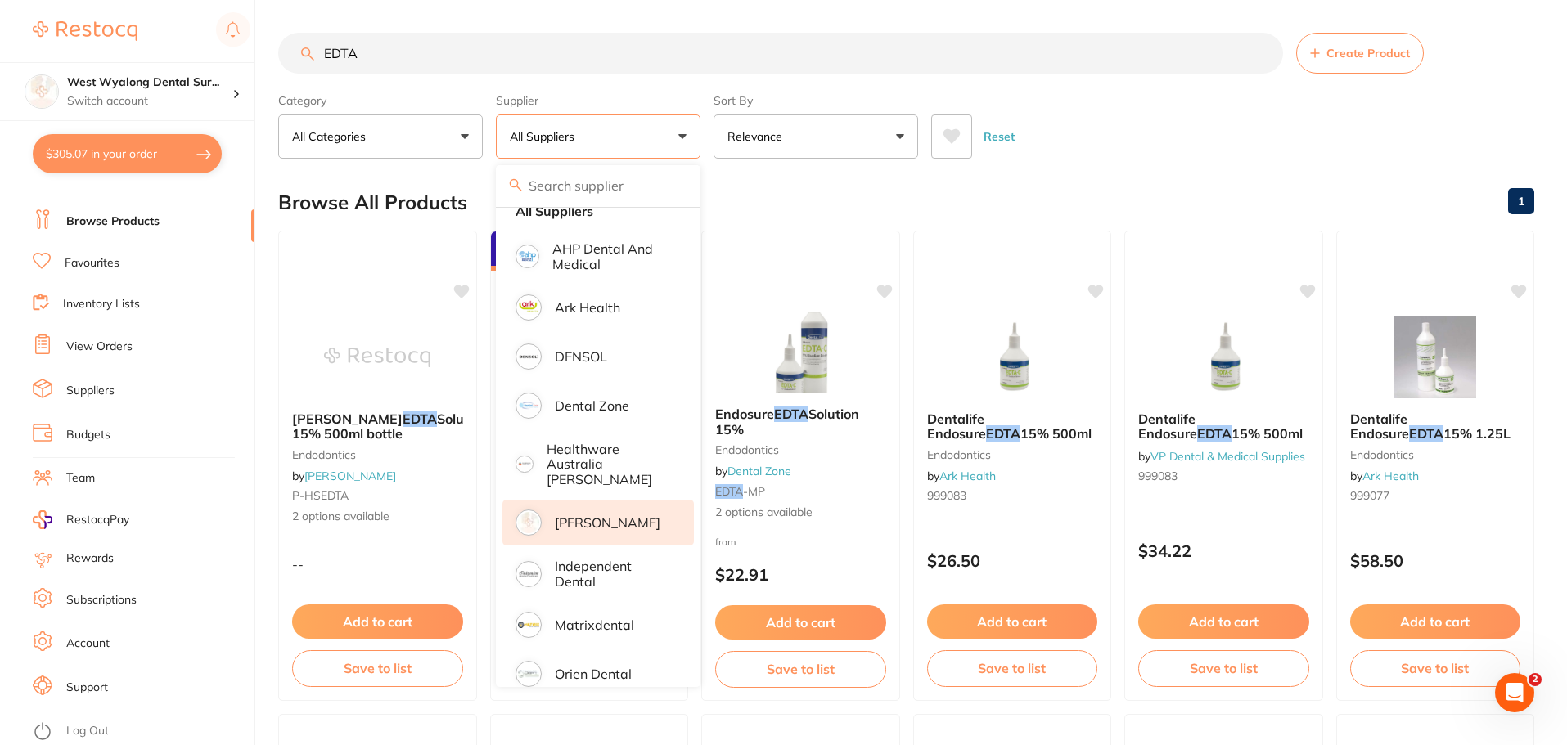
click at [610, 516] on p "[PERSON_NAME]" at bounding box center [608, 523] width 106 height 15
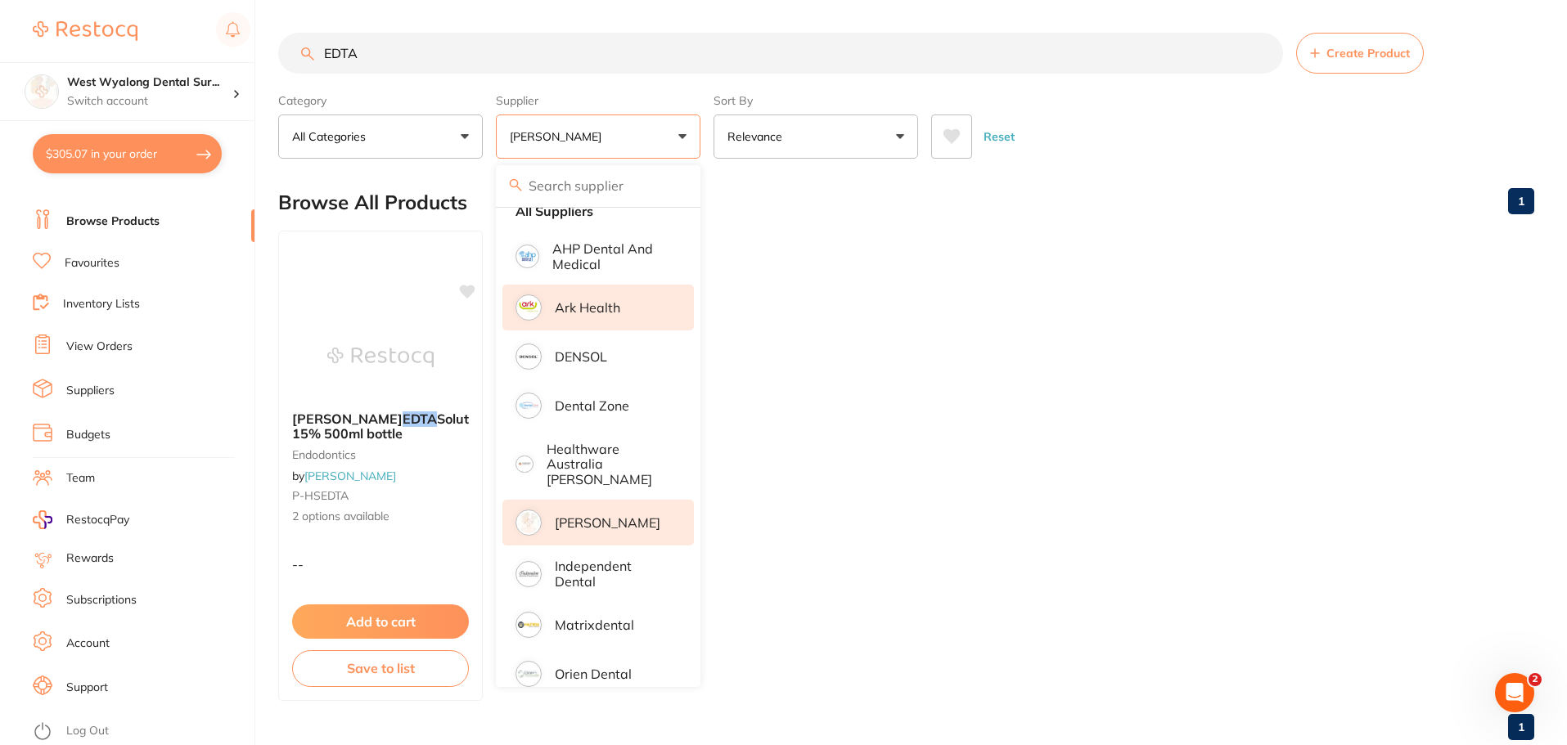
scroll to position [0, 0]
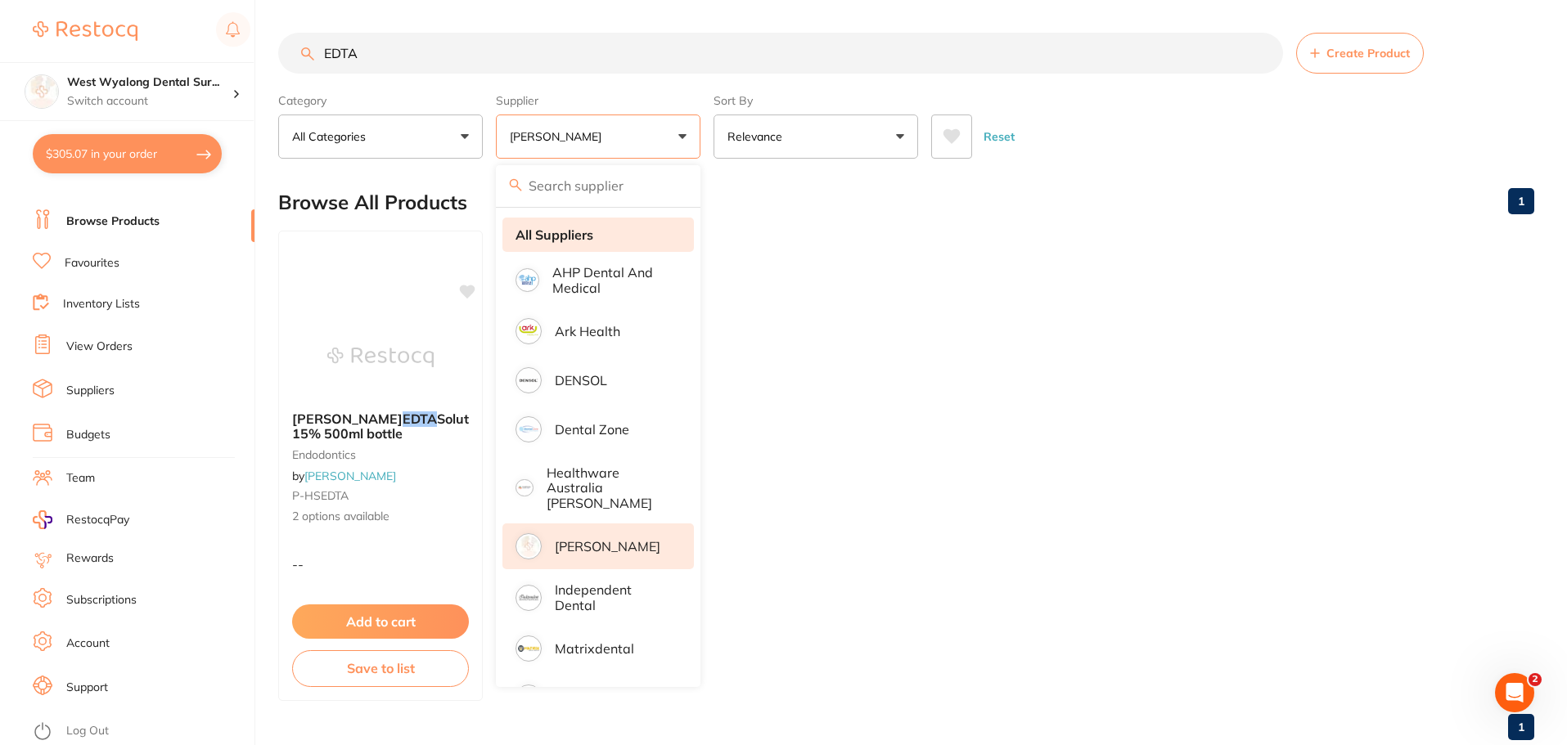
click at [583, 241] on strong "All Suppliers" at bounding box center [555, 234] width 78 height 15
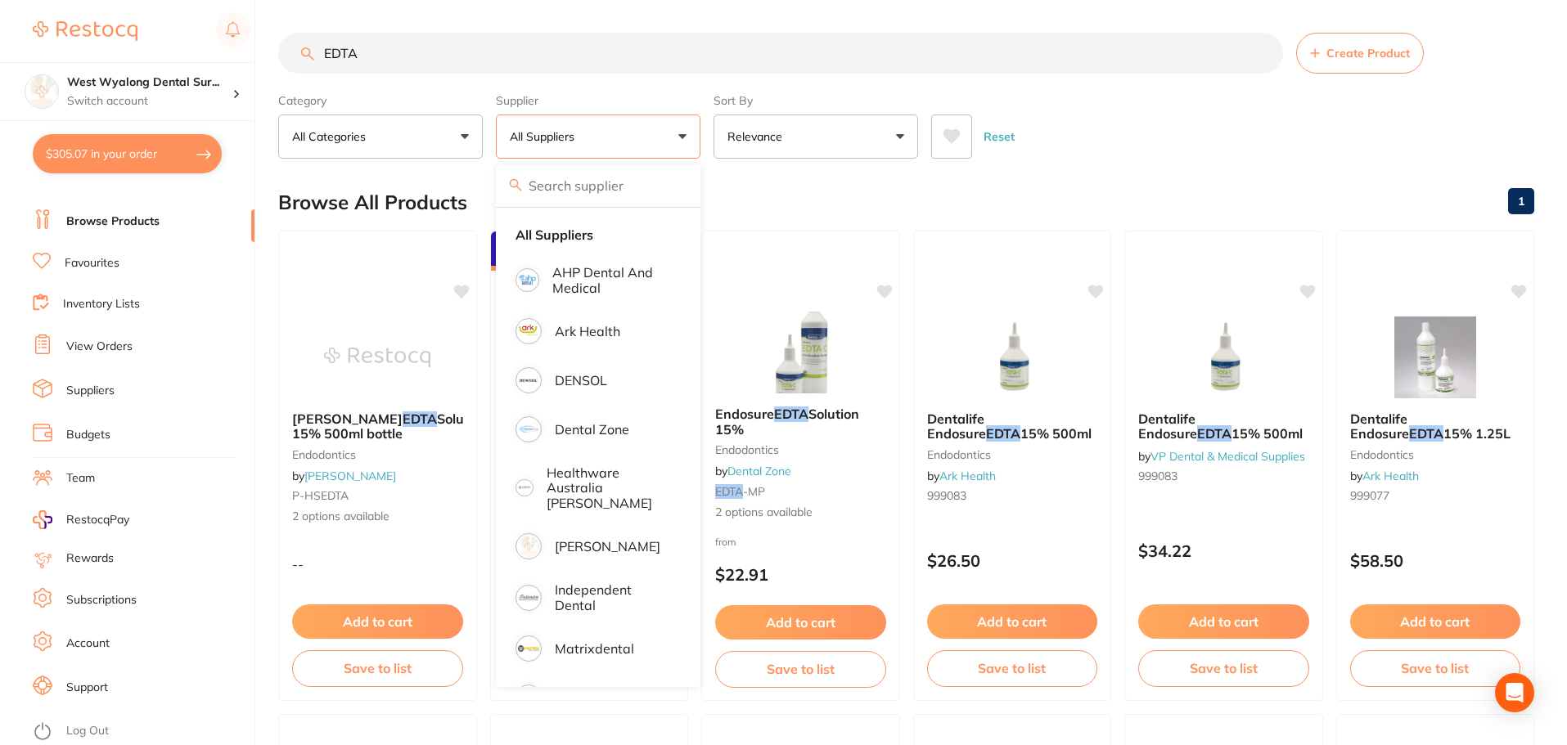
click at [683, 134] on button "All Suppliers" at bounding box center [598, 137] width 205 height 44
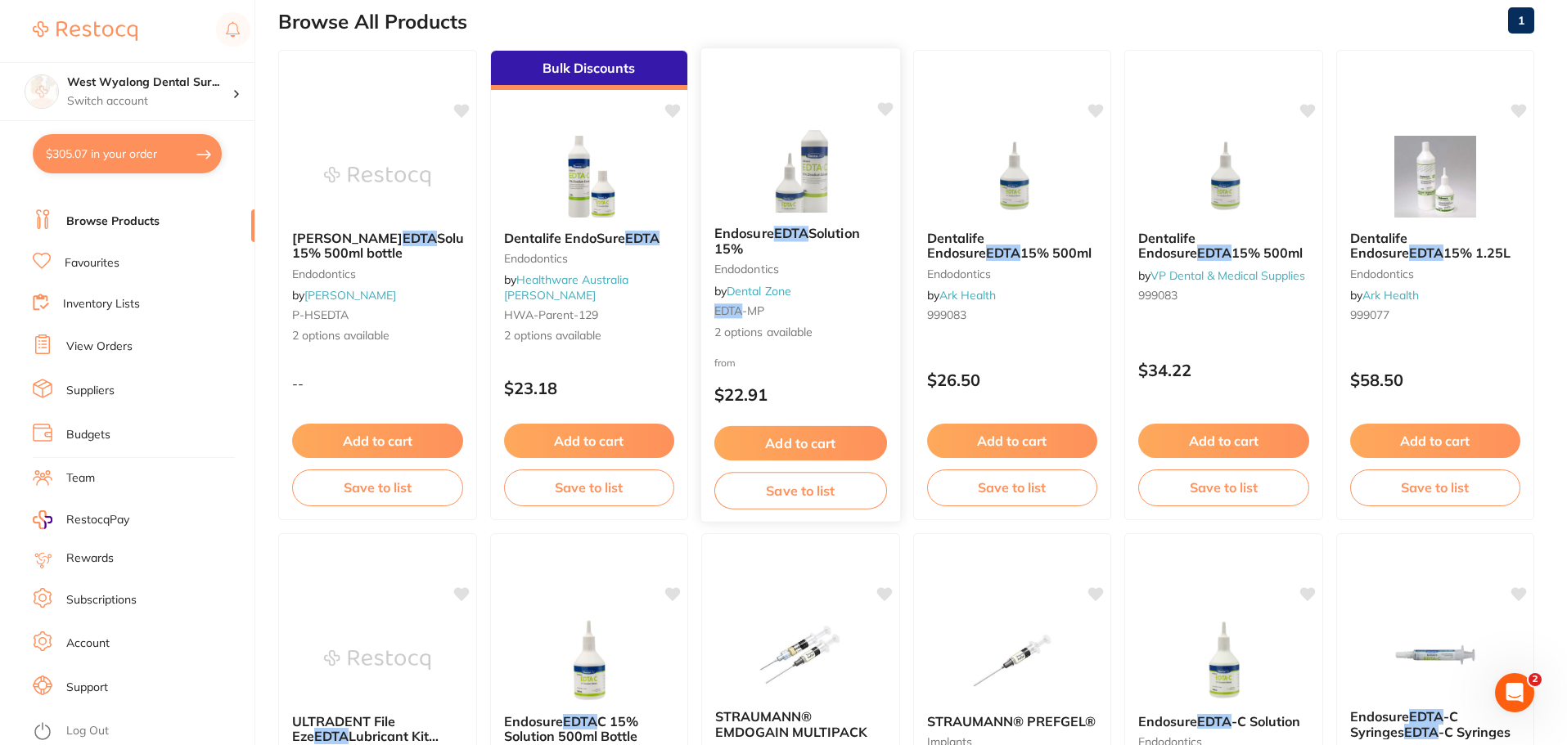
scroll to position [82, 0]
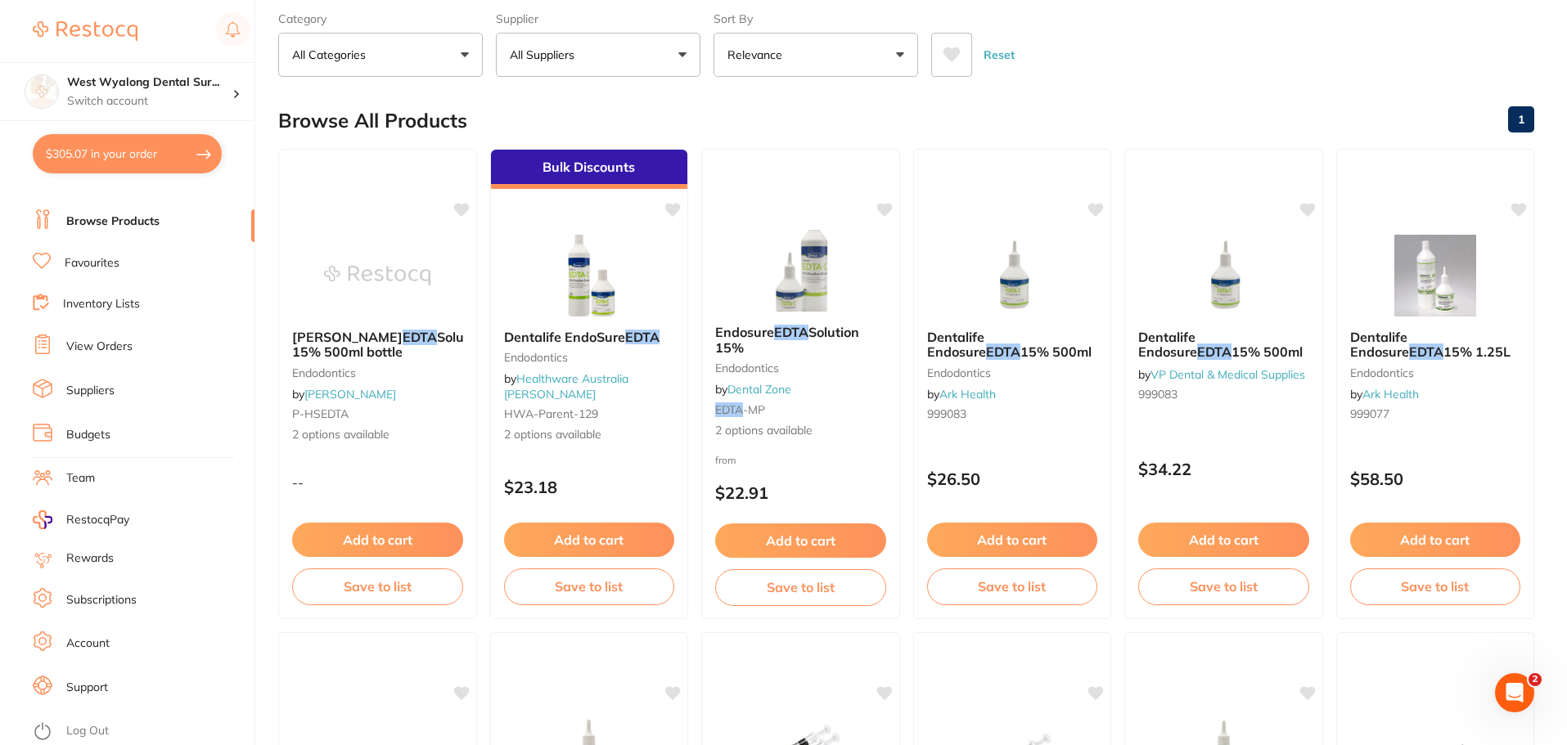
drag, startPoint x: 1393, startPoint y: 335, endPoint x: 1502, endPoint y: 719, distance: 398.9
click at [1391, 335] on span "Dentalife Endosure" at bounding box center [1379, 344] width 59 height 31
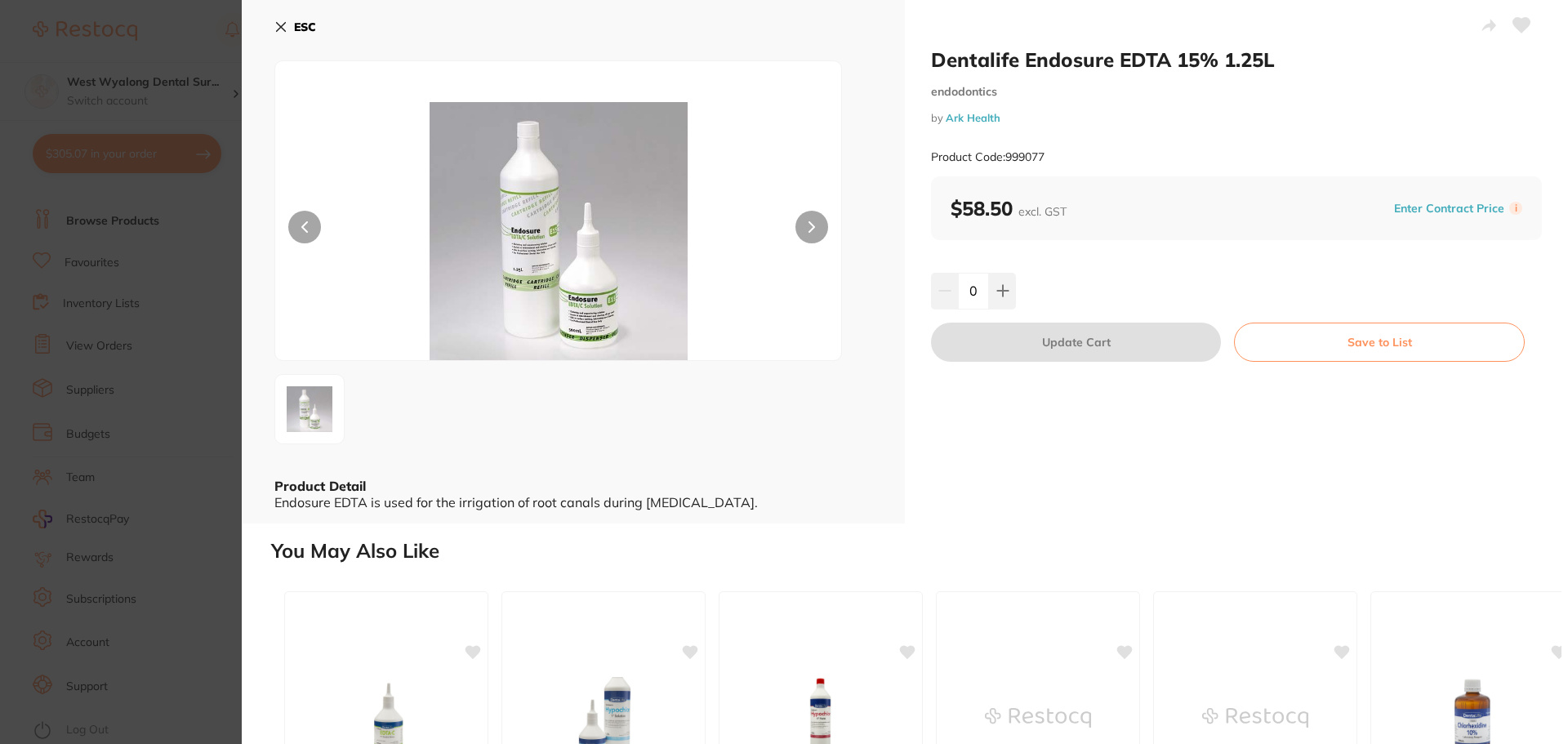
click at [302, 232] on icon at bounding box center [304, 227] width 7 height 11
click at [280, 20] on button "ESC" at bounding box center [295, 27] width 42 height 28
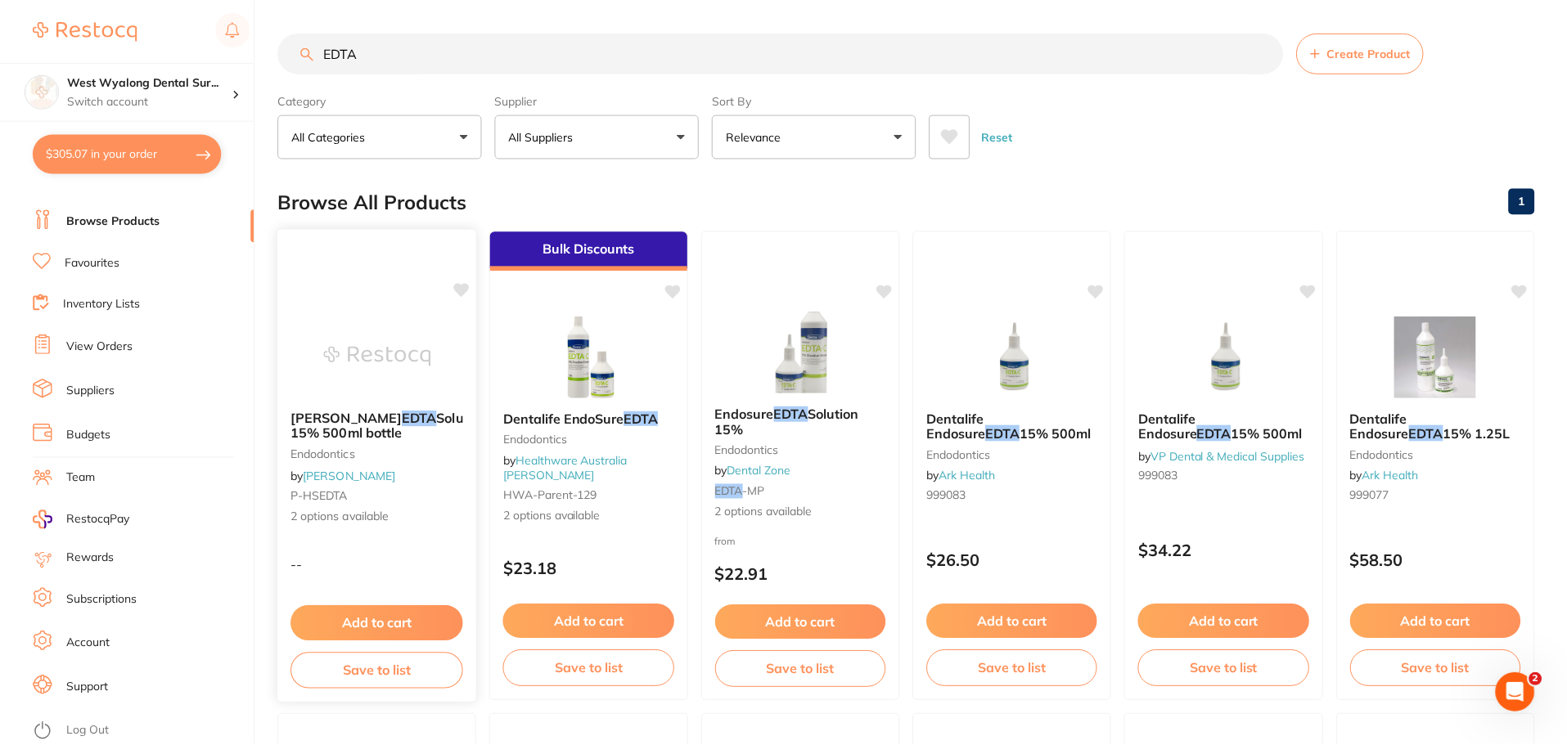
scroll to position [82, 0]
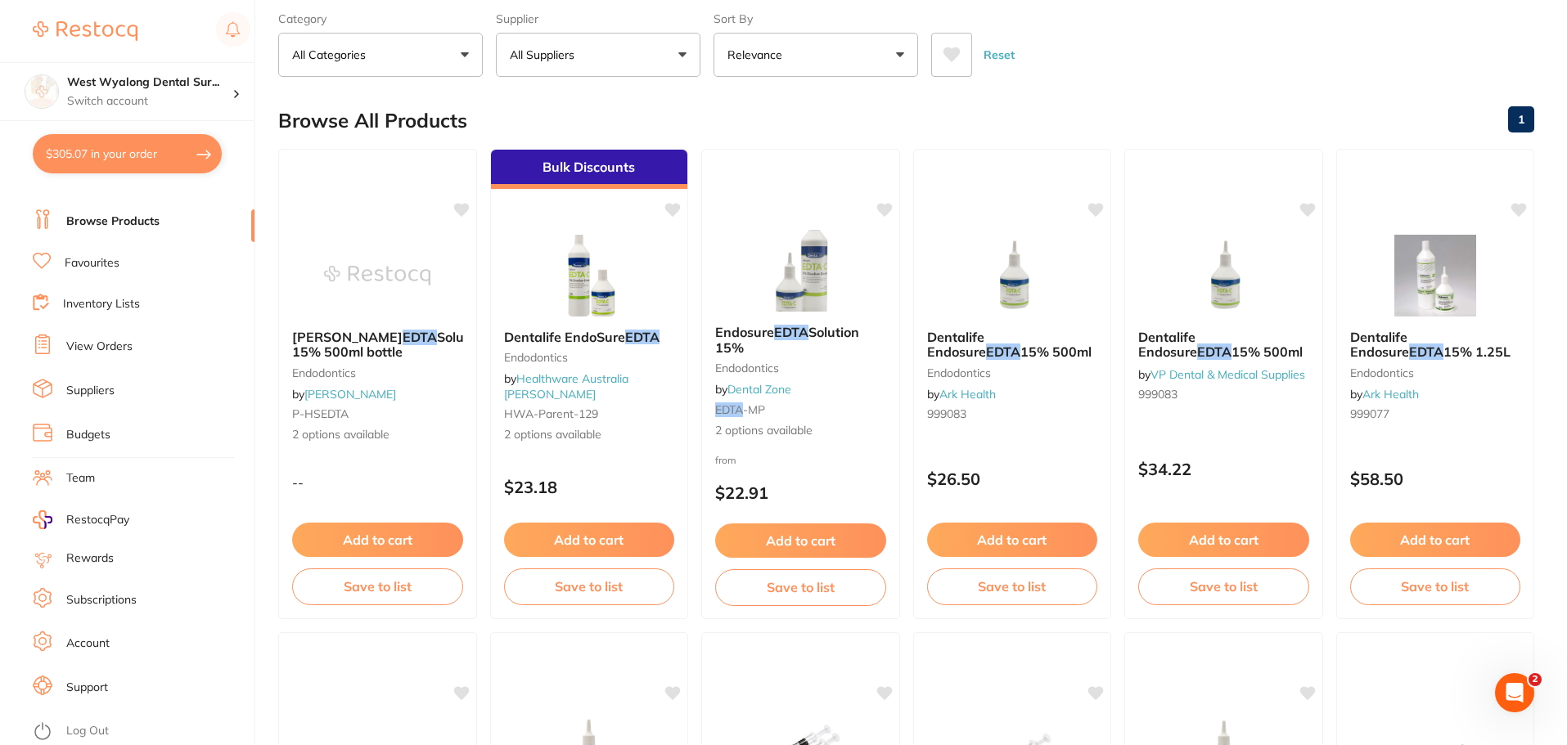
click at [897, 52] on button "Relevance" at bounding box center [816, 55] width 205 height 44
click at [611, 542] on button "Add to cart" at bounding box center [588, 542] width 173 height 35
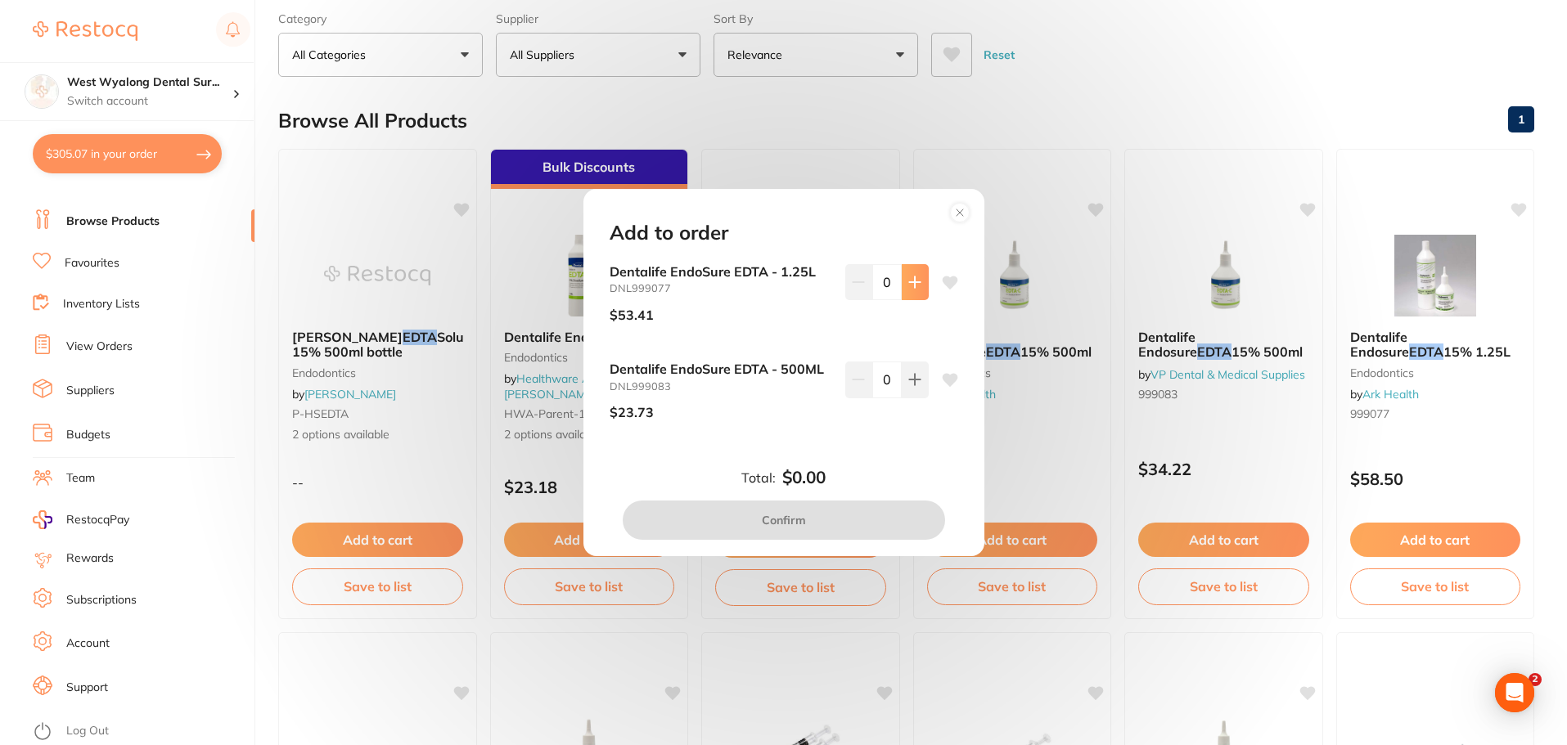
scroll to position [0, 0]
click at [905, 294] on button at bounding box center [915, 282] width 27 height 36
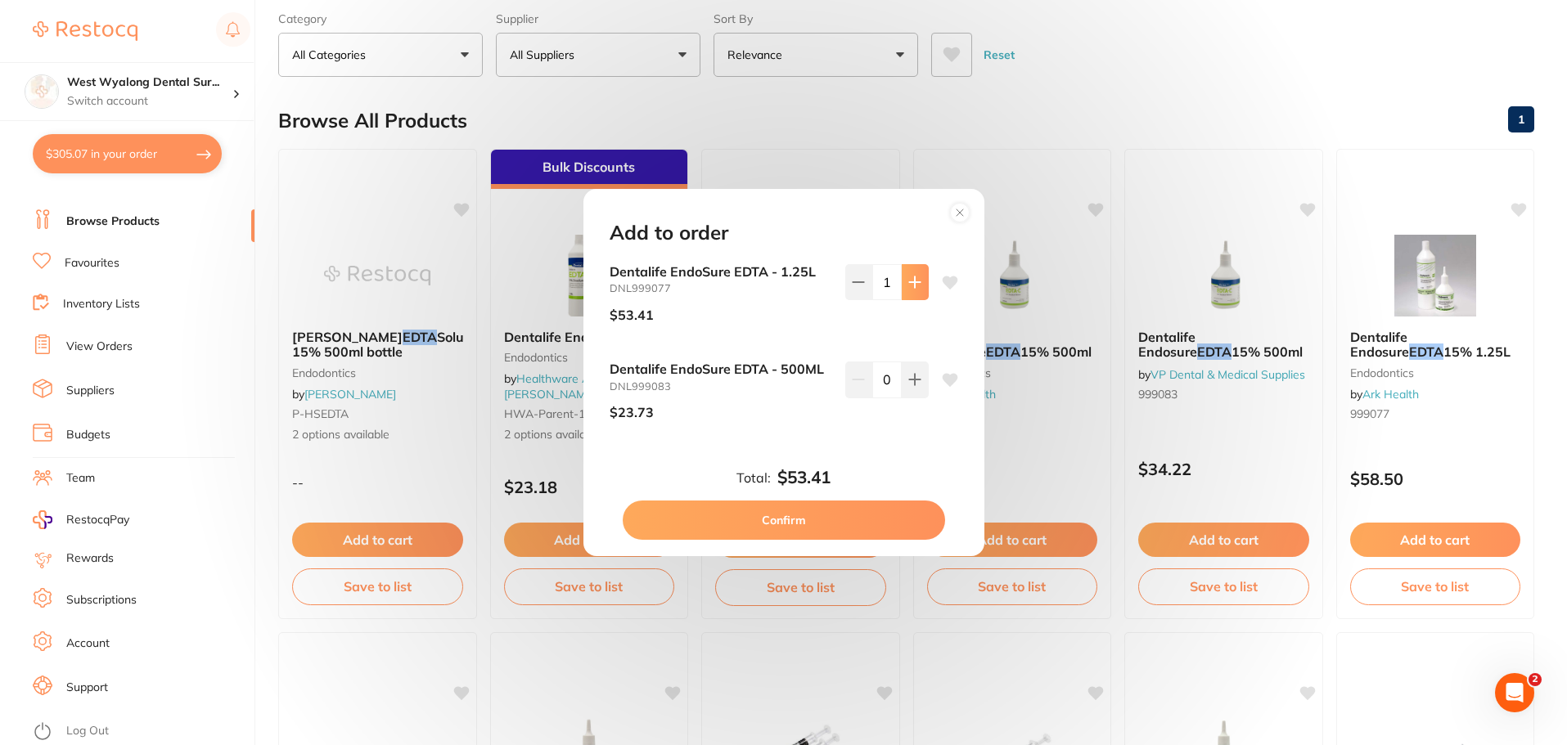
click at [905, 294] on button at bounding box center [915, 282] width 27 height 36
type input "2"
click at [765, 534] on button "Confirm" at bounding box center [784, 520] width 322 height 39
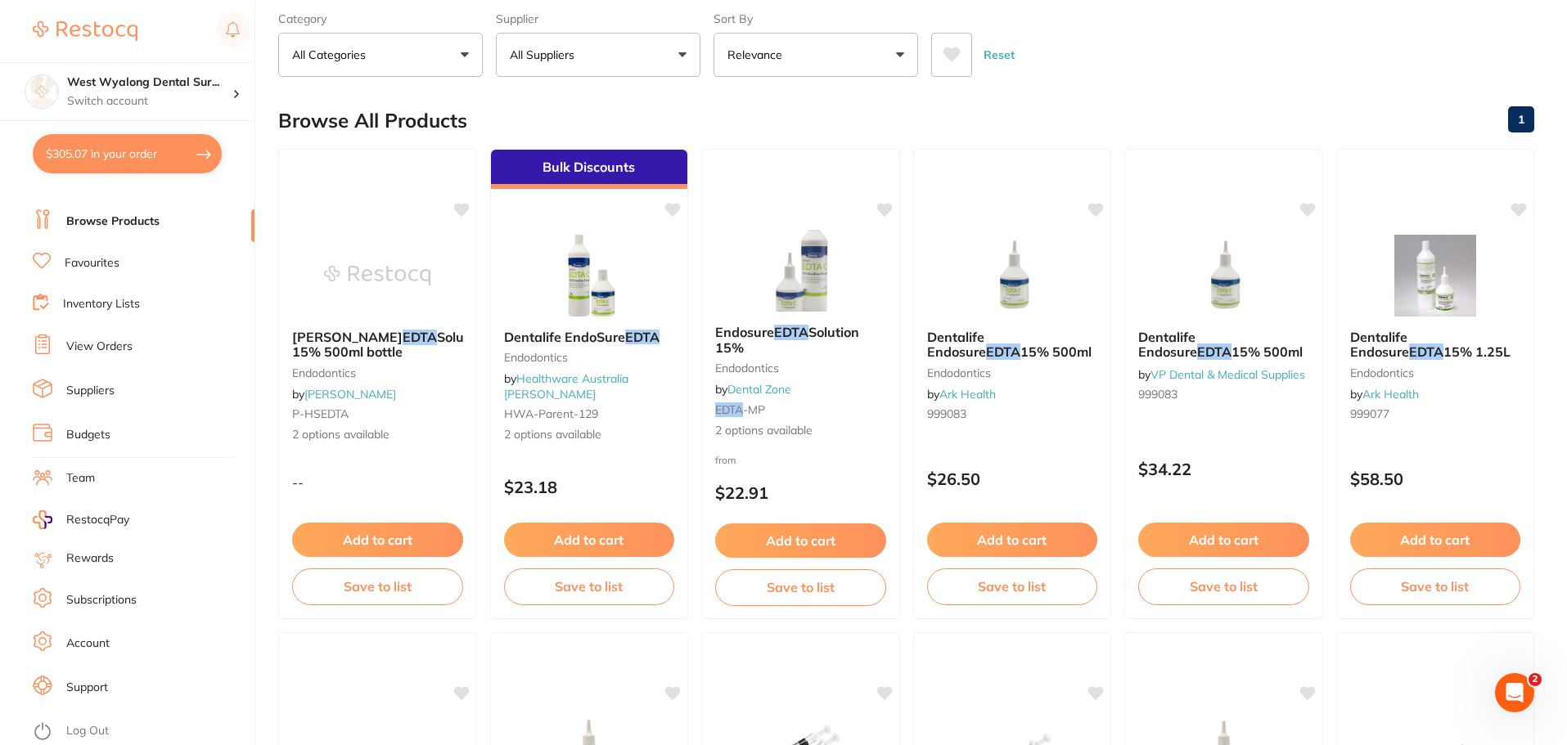
click at [148, 162] on button "$305.07 in your order" at bounding box center [127, 153] width 189 height 39
checkbox input "true"
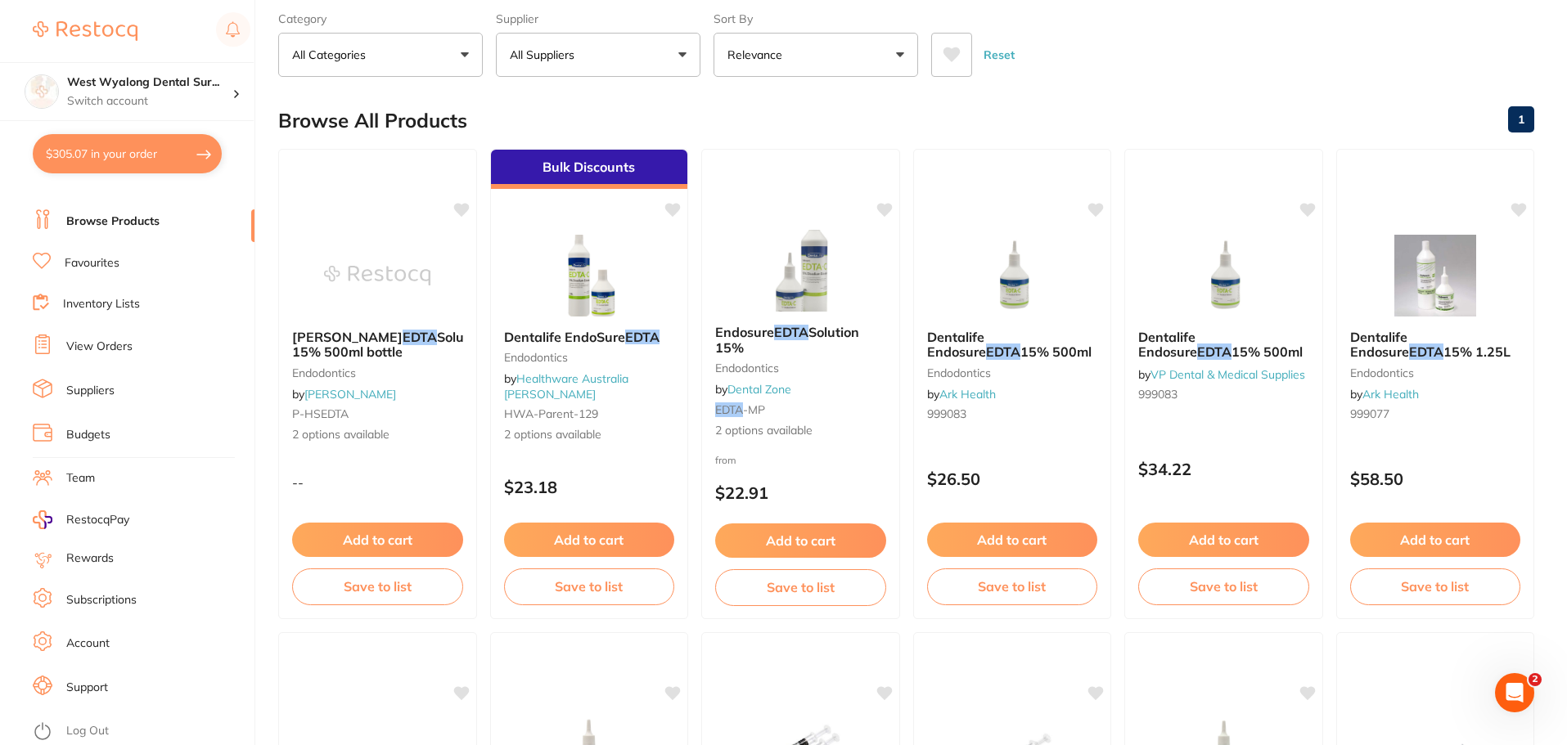
checkbox input "true"
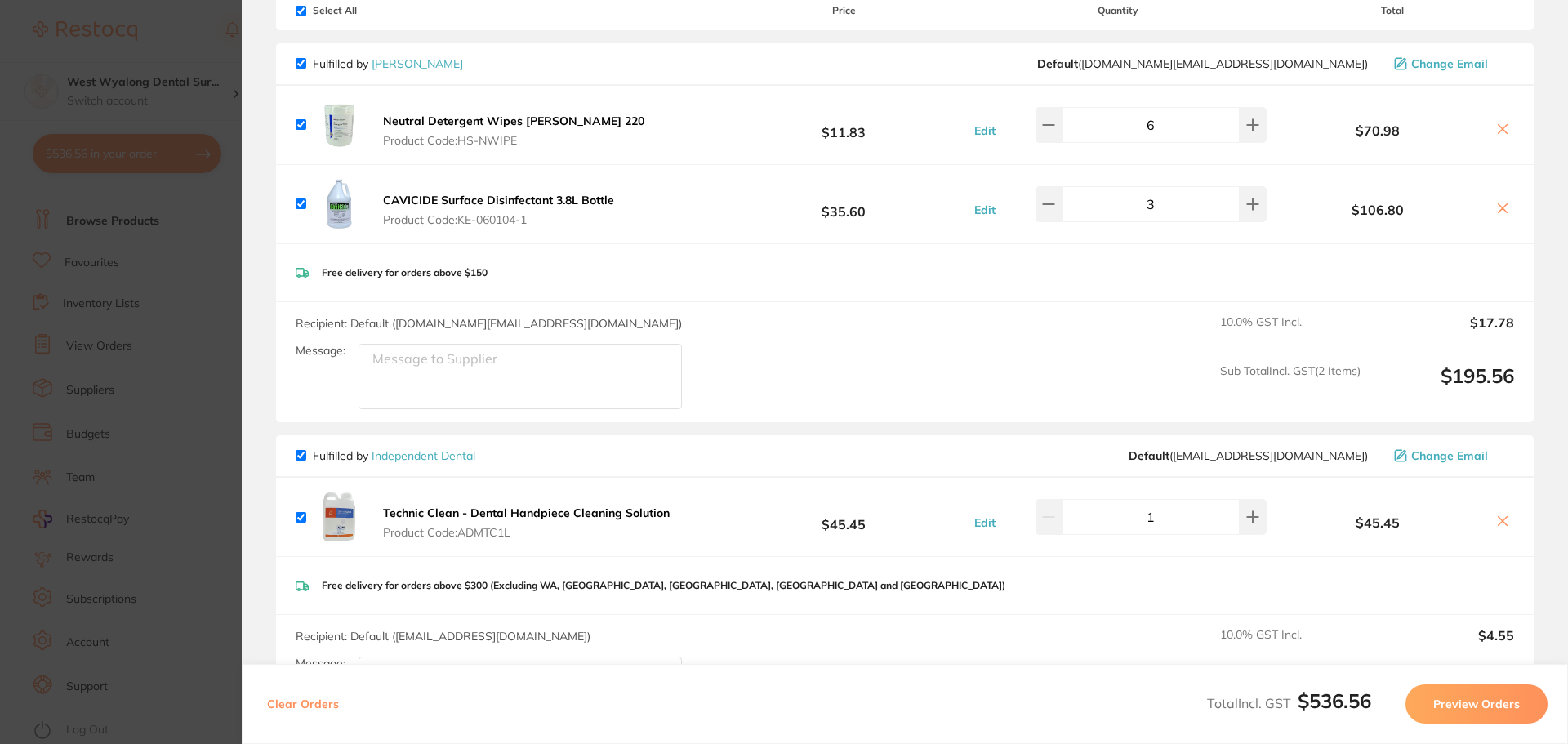
scroll to position [16, 0]
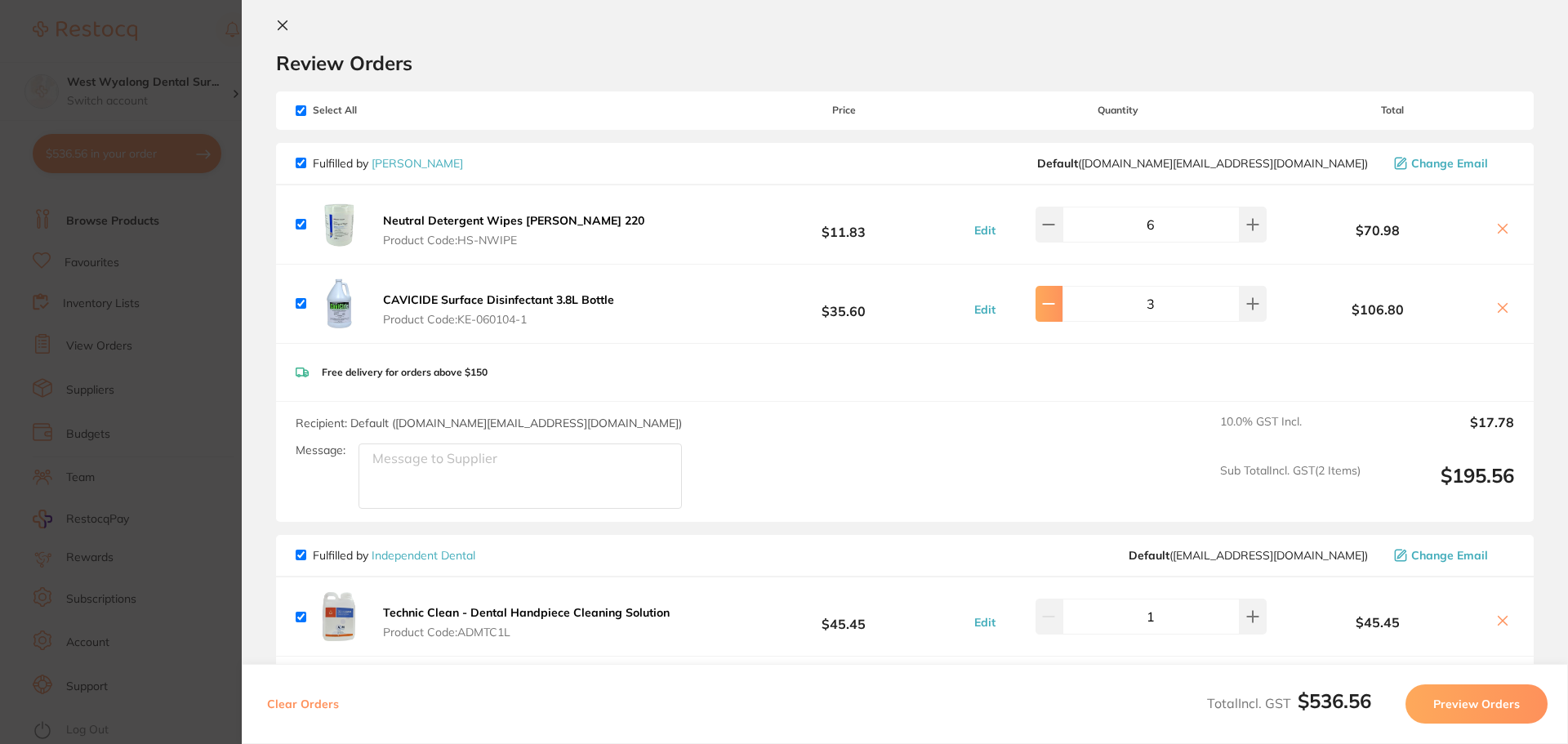
click at [1054, 232] on icon at bounding box center [1048, 224] width 13 height 13
type input "2"
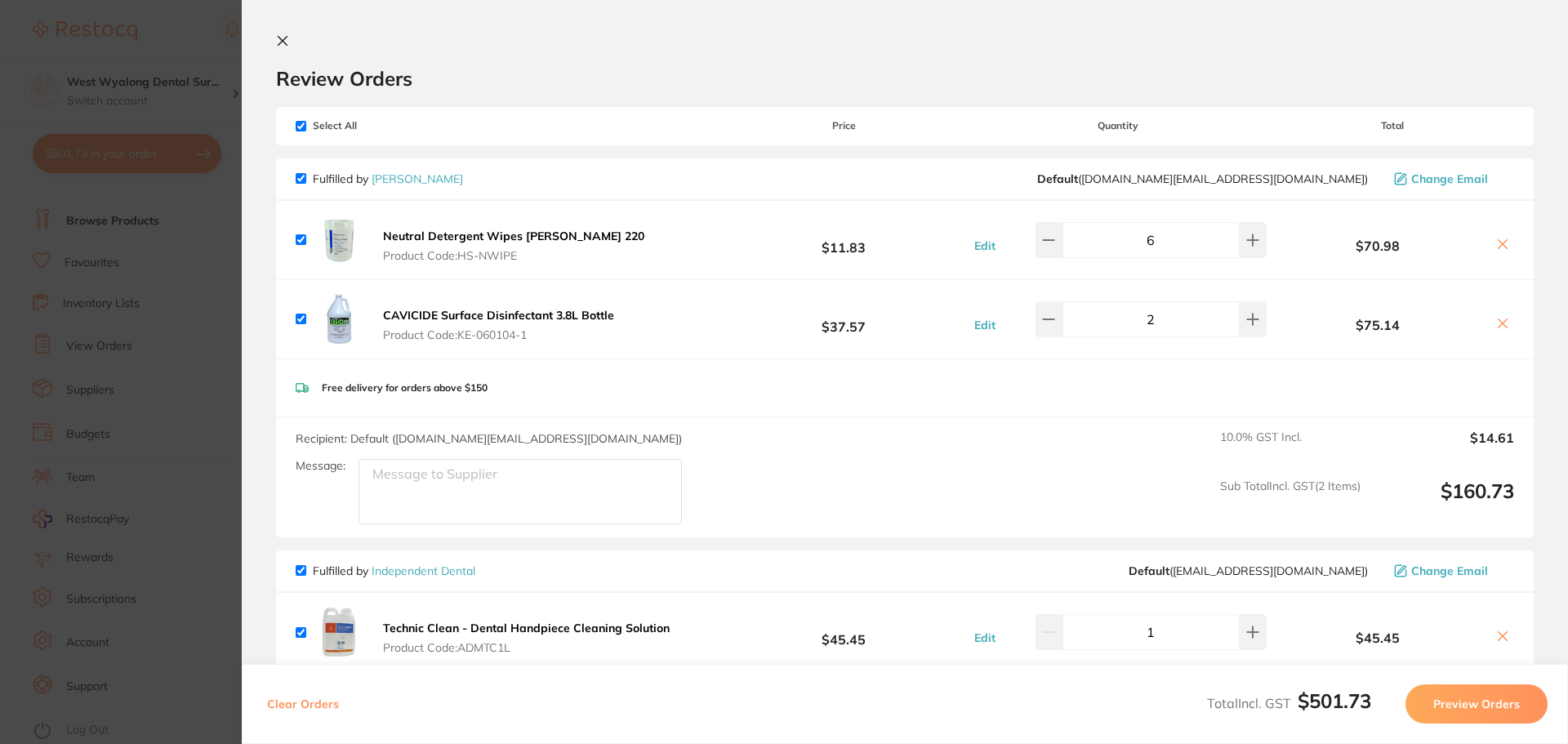
drag, startPoint x: 281, startPoint y: 37, endPoint x: 785, endPoint y: 72, distance: 505.2
click at [281, 38] on icon at bounding box center [282, 40] width 13 height 13
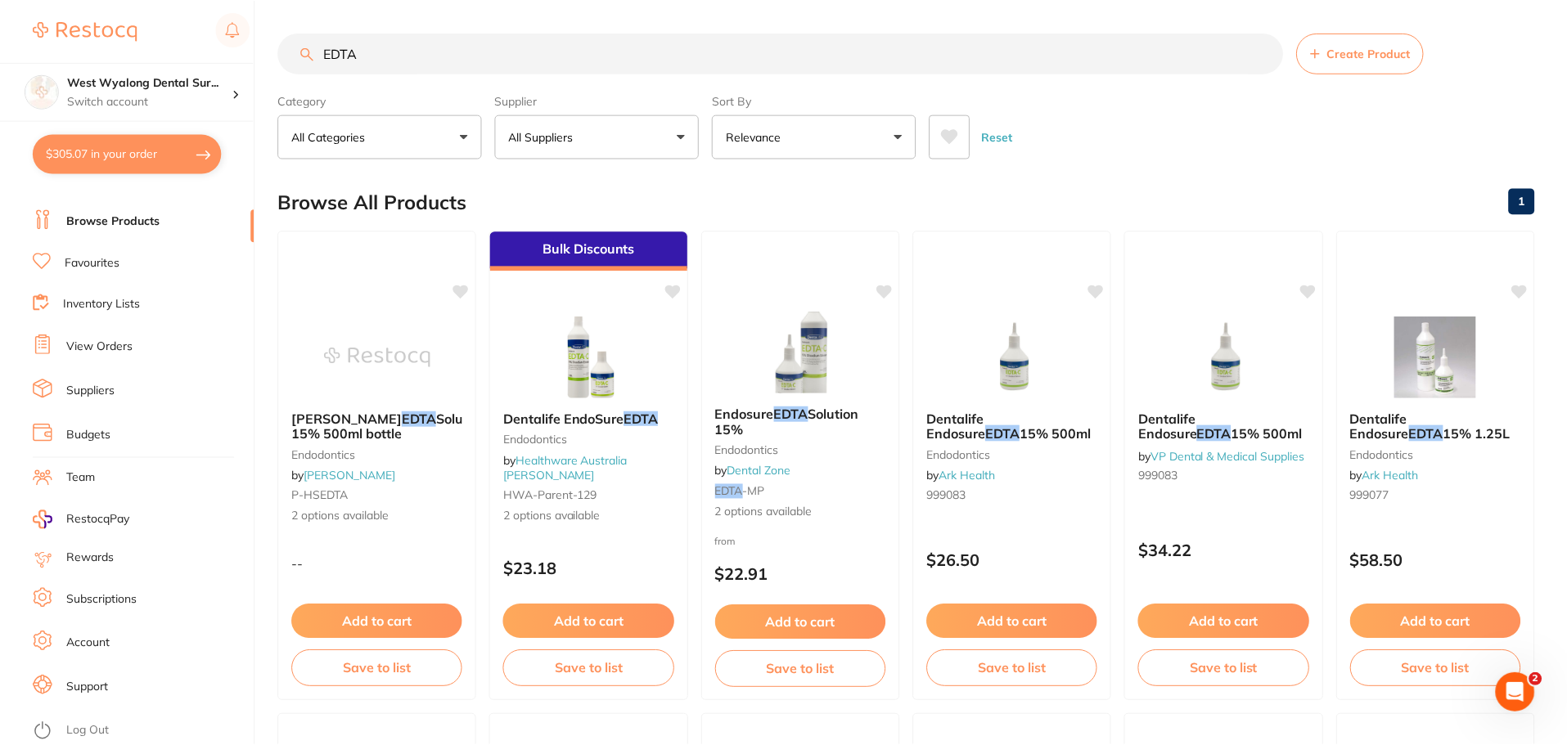
scroll to position [82, 0]
